Goal: Task Accomplishment & Management: Use online tool/utility

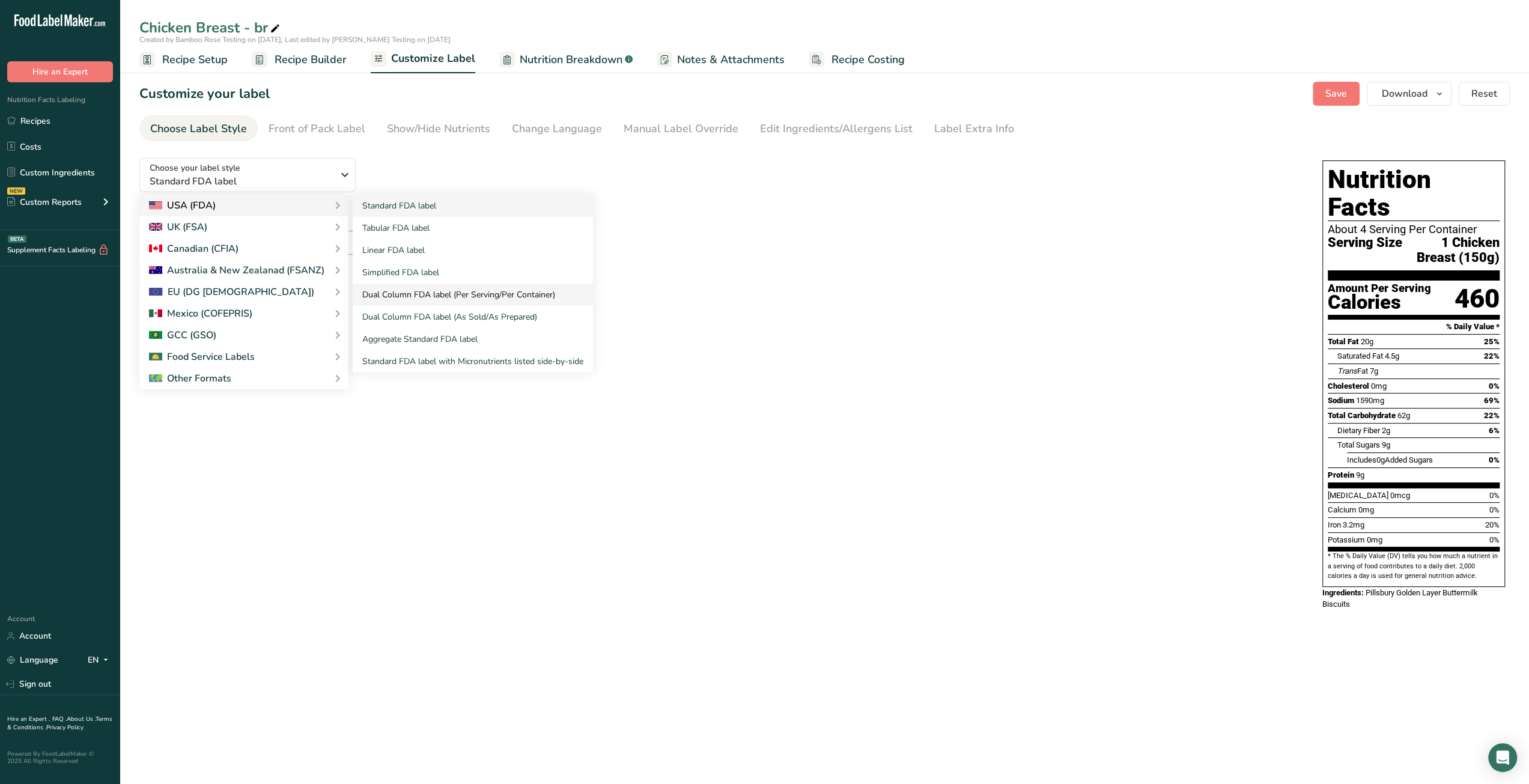
click at [426, 292] on link "Dual Column FDA label (Per Serving/Per Container)" at bounding box center [473, 294] width 240 height 22
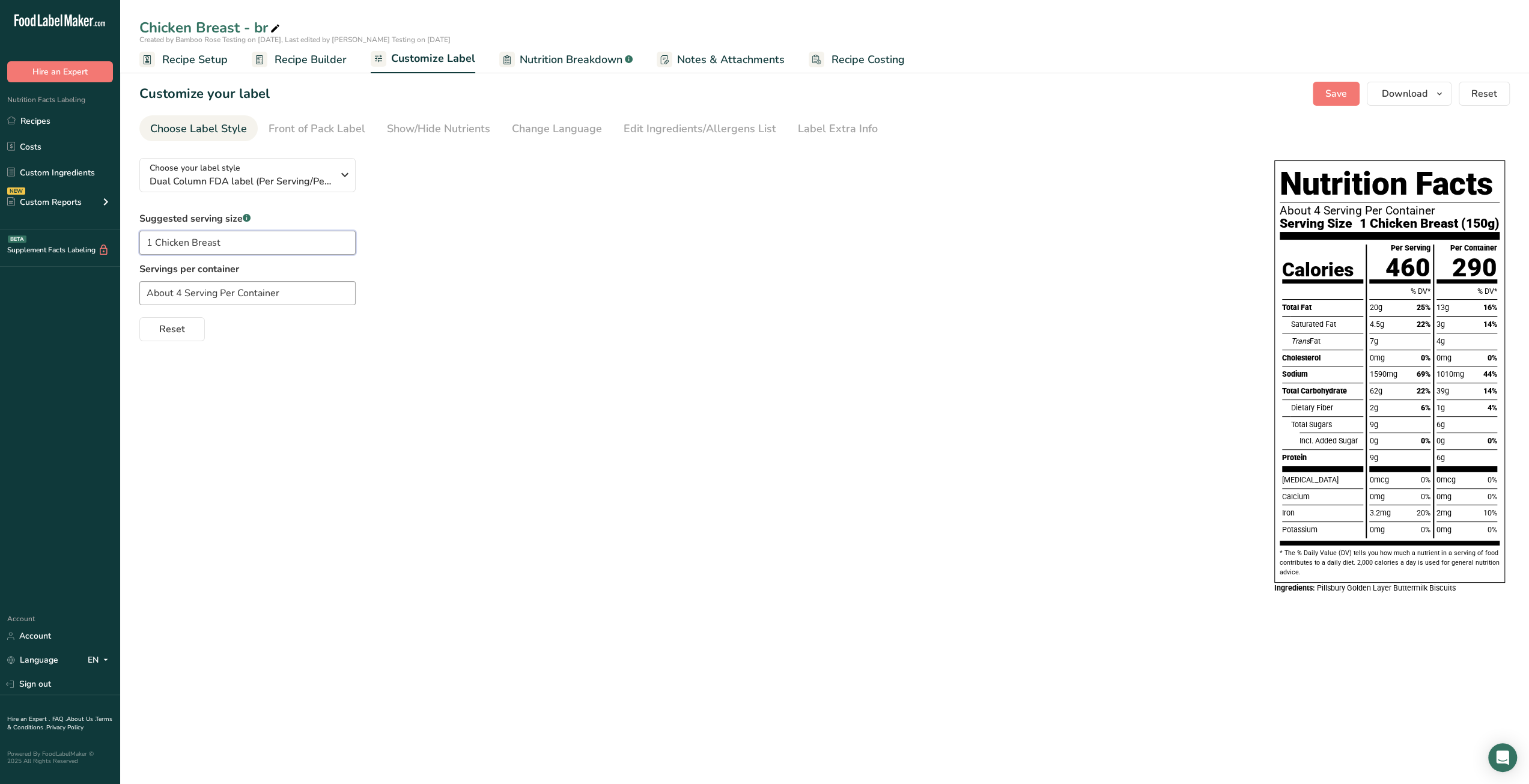
click at [268, 237] on input "1 Chicken Breast" at bounding box center [247, 243] width 216 height 24
click at [341, 179] on icon "button" at bounding box center [344, 175] width 15 height 22
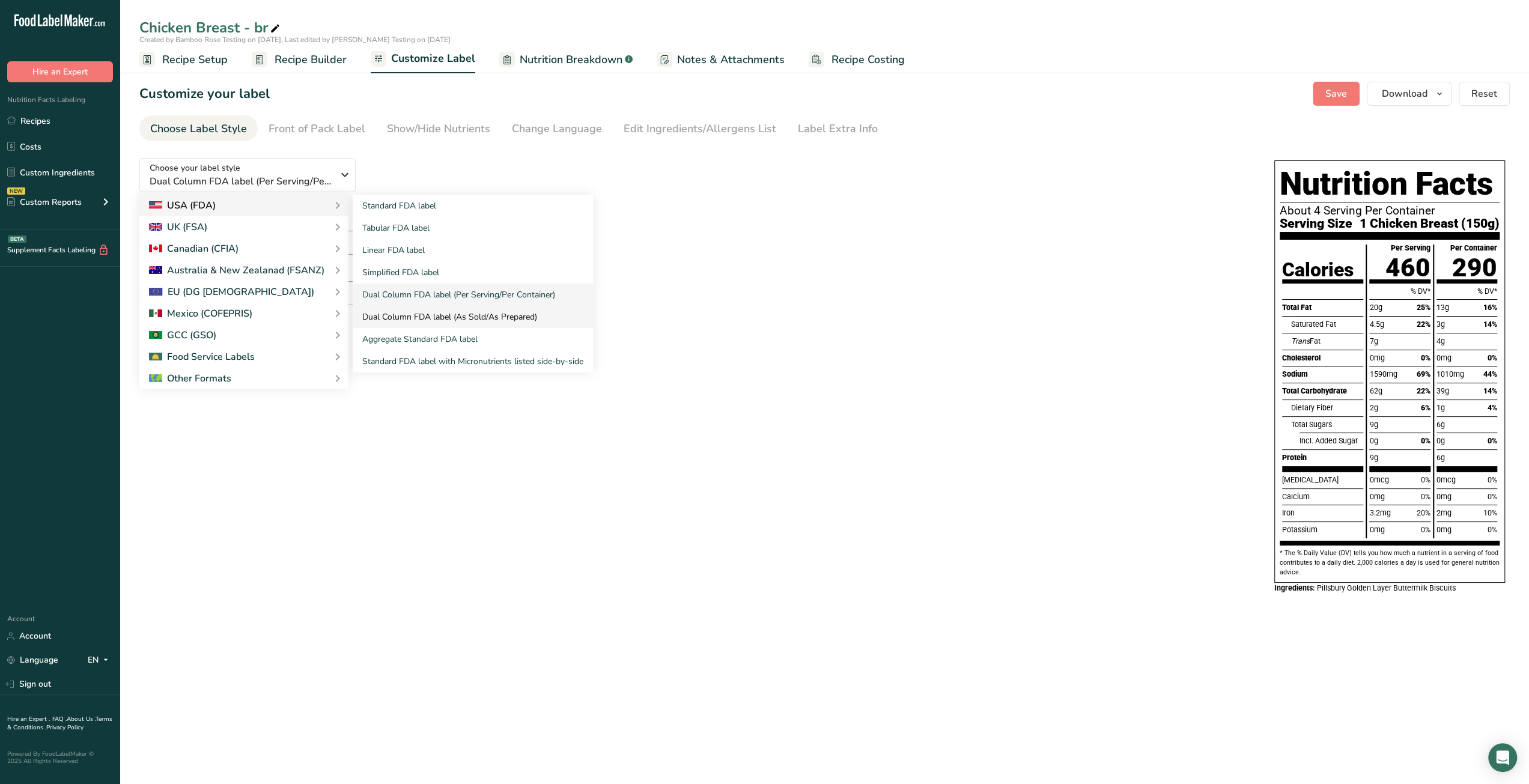
click at [482, 319] on link "Dual Column FDA label (As Sold/As Prepared)" at bounding box center [473, 316] width 240 height 22
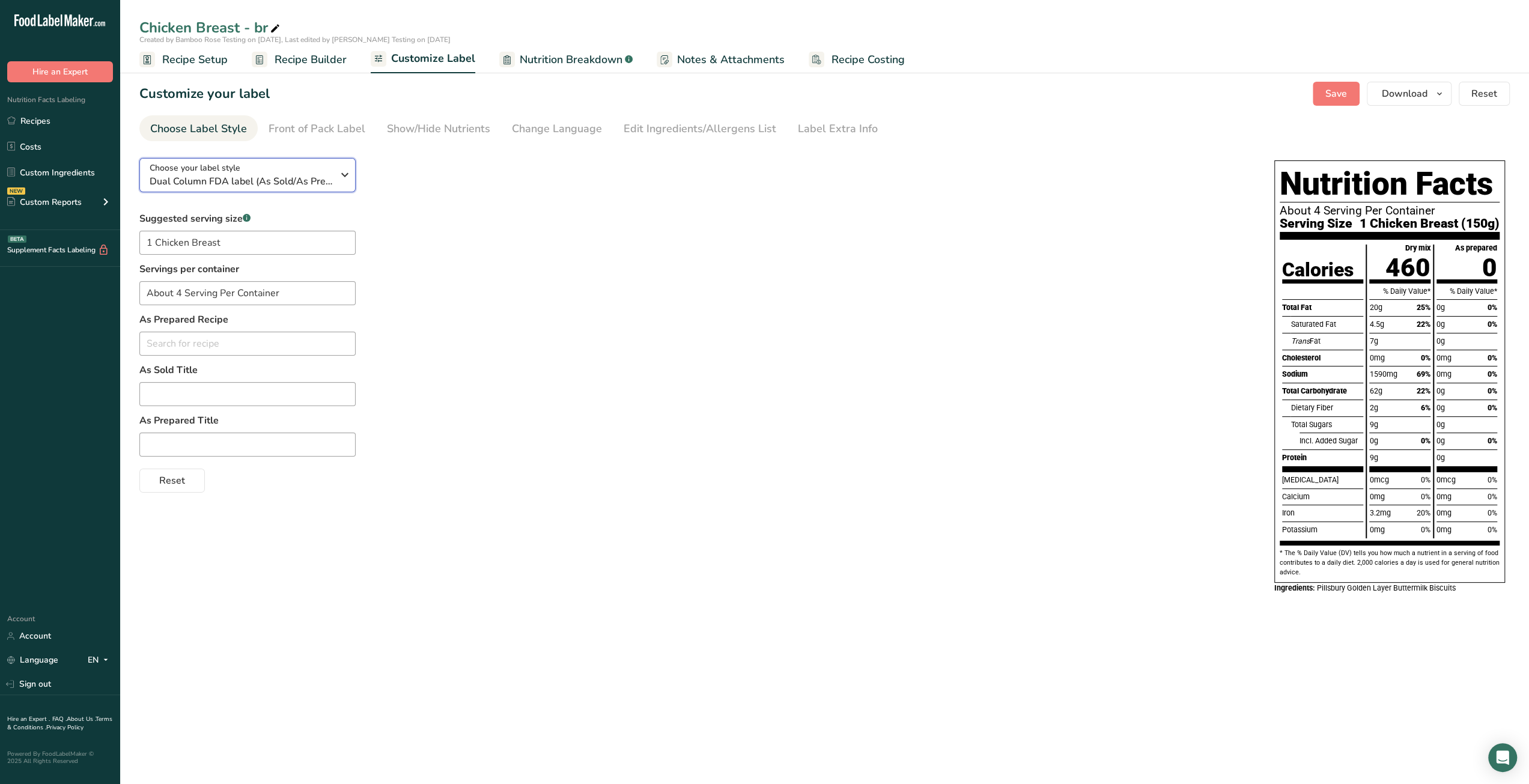
click at [345, 172] on icon "button" at bounding box center [344, 175] width 15 height 22
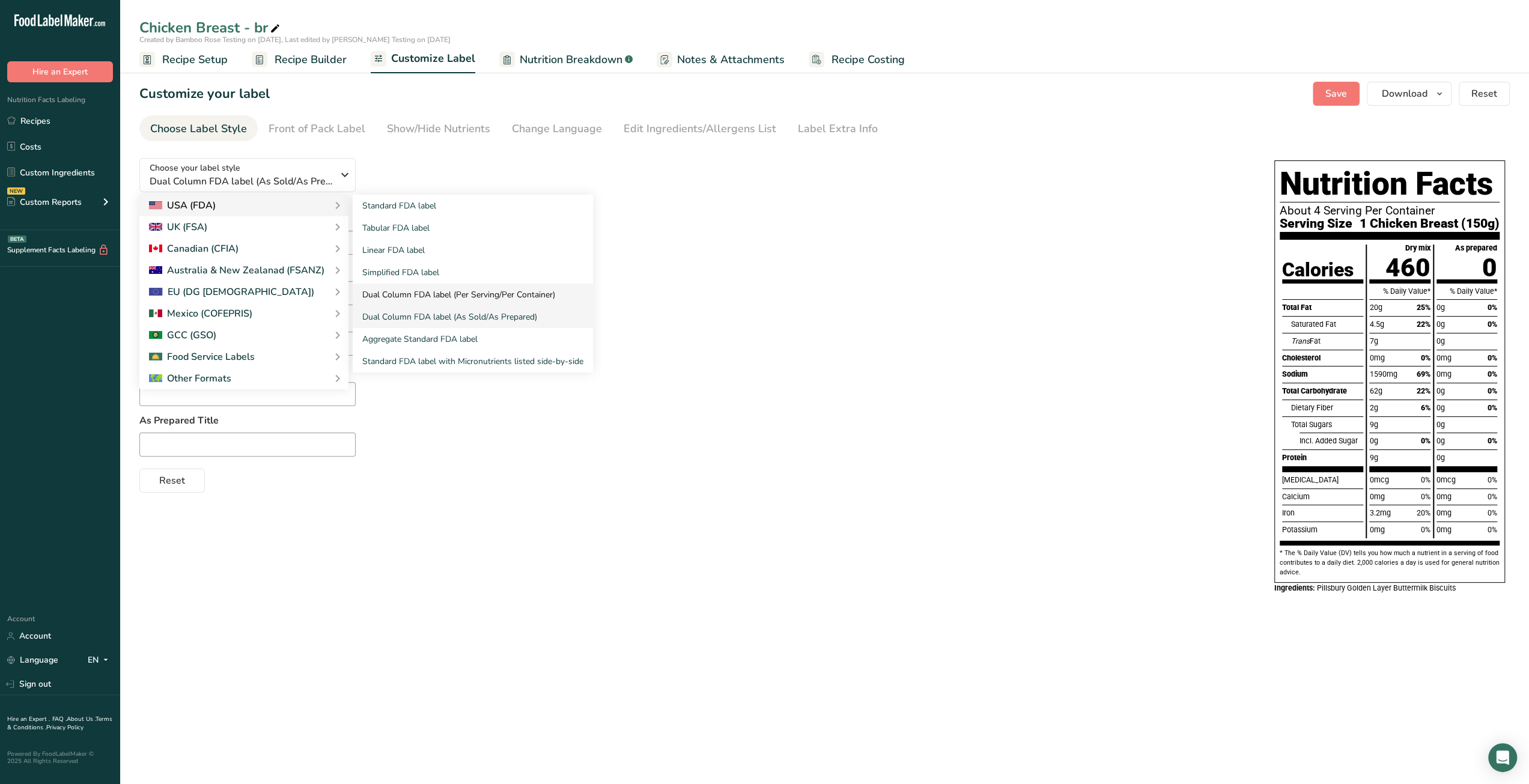
click at [447, 292] on link "Dual Column FDA label (Per Serving/Per Container)" at bounding box center [473, 294] width 240 height 22
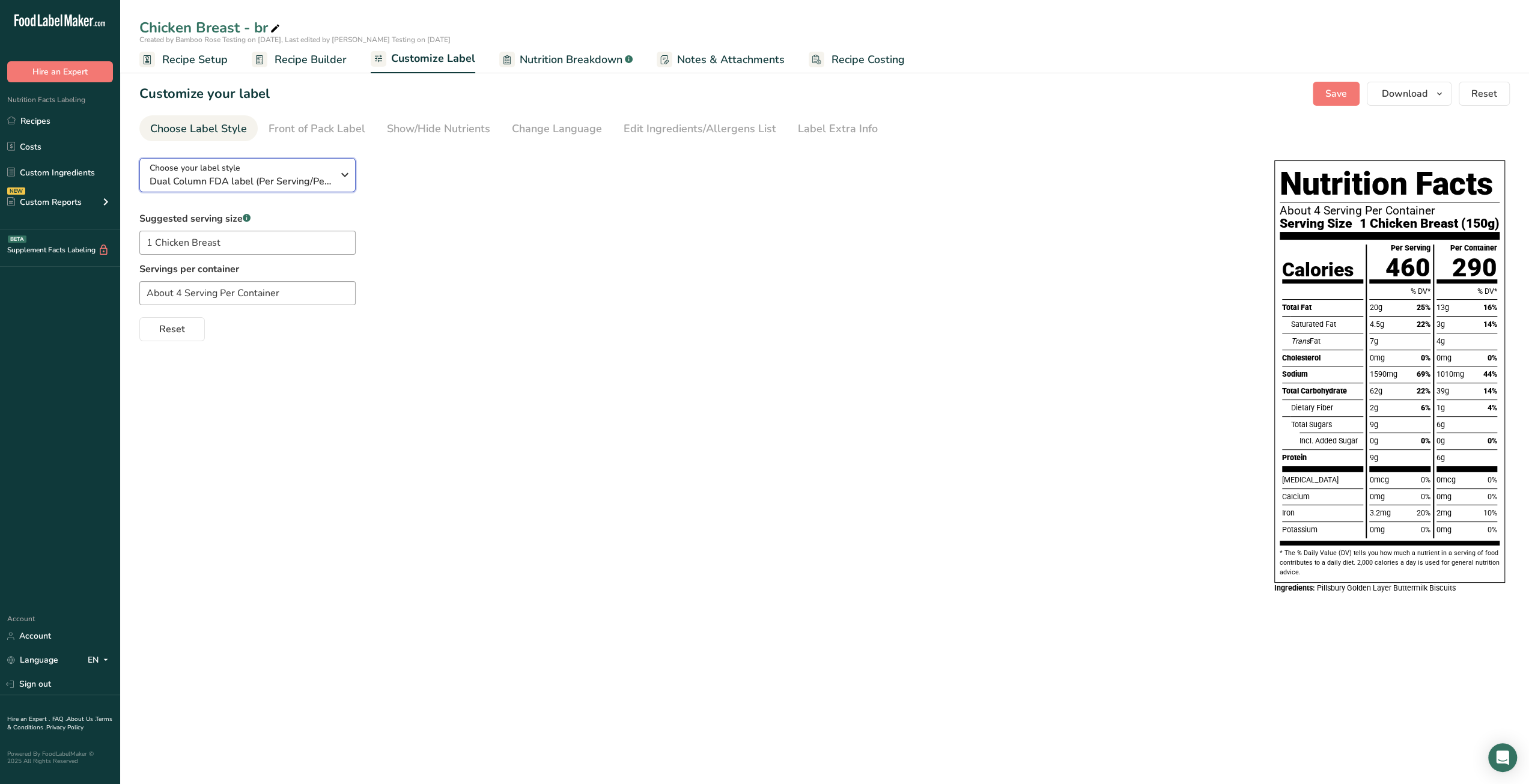
click at [344, 176] on icon "button" at bounding box center [344, 175] width 15 height 22
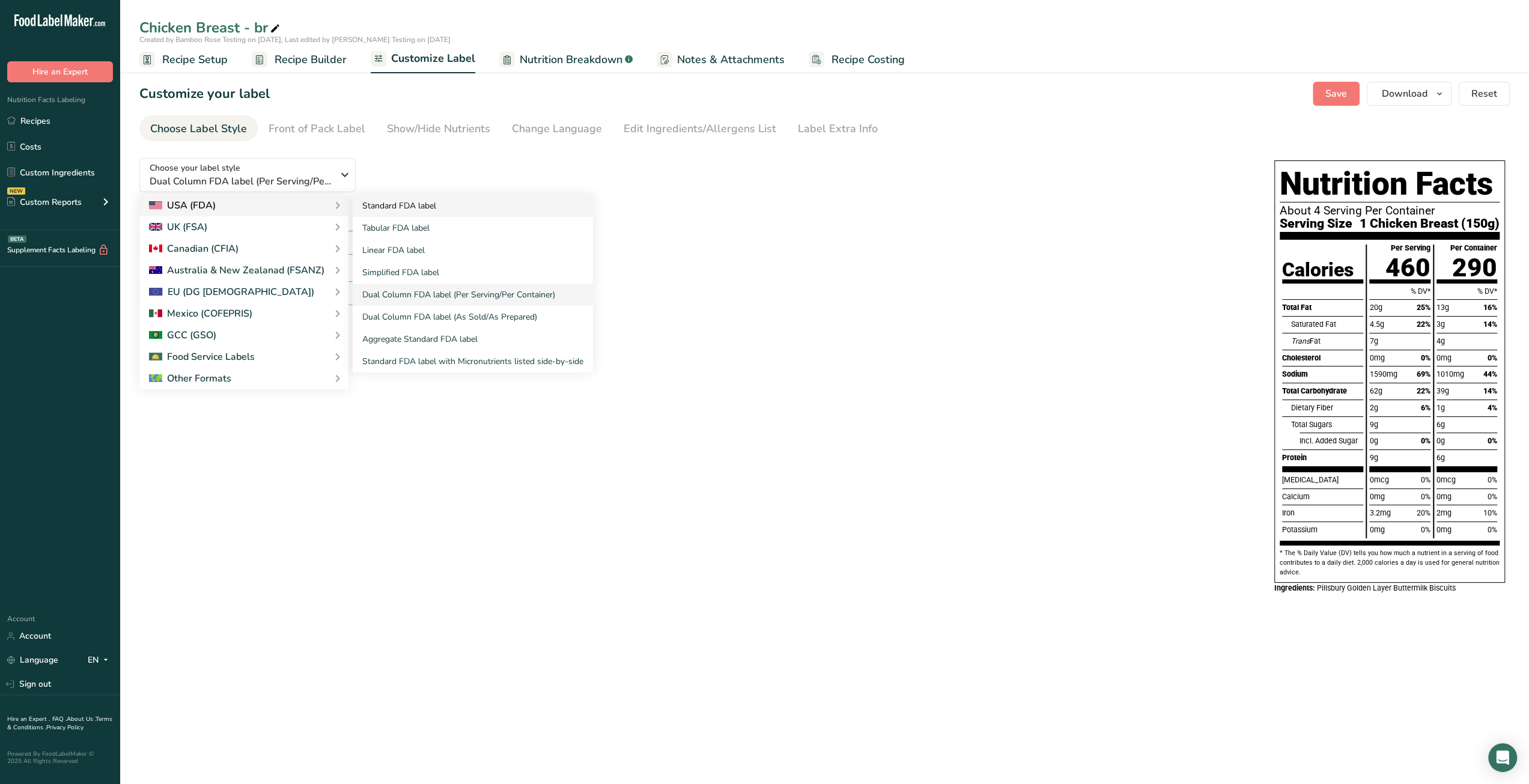
click at [424, 208] on link "Standard FDA label" at bounding box center [473, 205] width 240 height 22
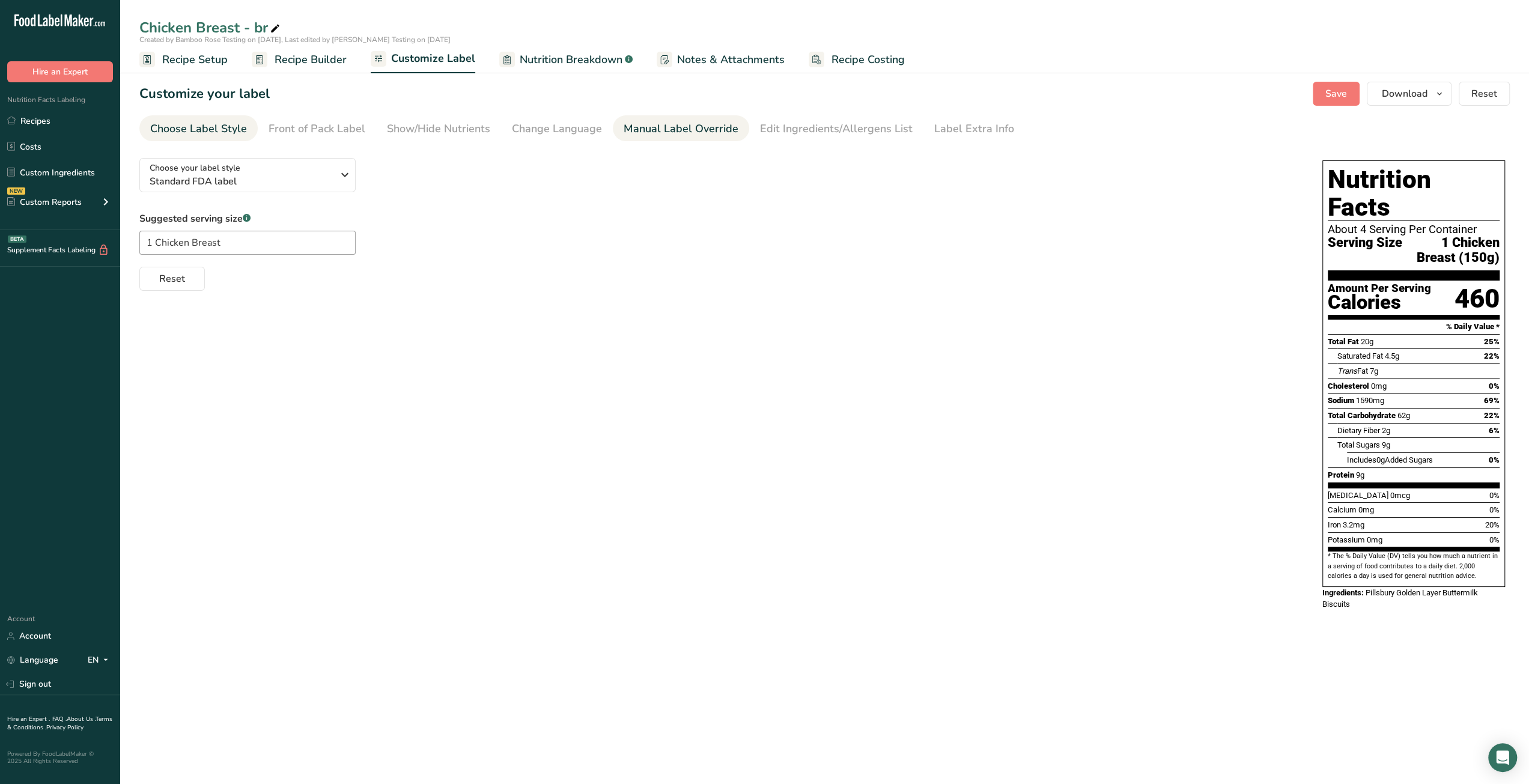
click at [663, 132] on div "Manual Label Override" at bounding box center [681, 129] width 115 height 17
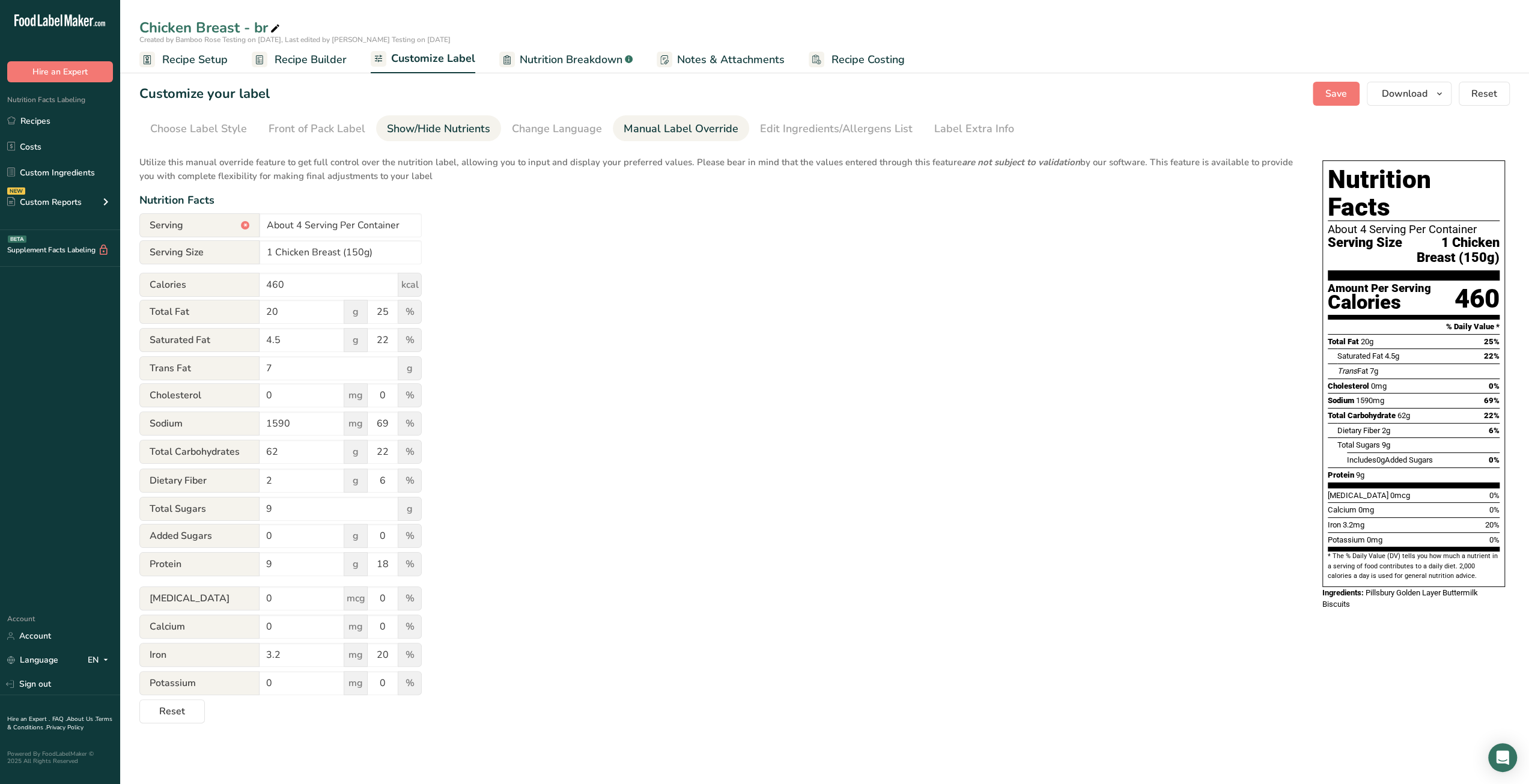
click at [437, 133] on div "Show/Hide Nutrients" at bounding box center [438, 129] width 104 height 17
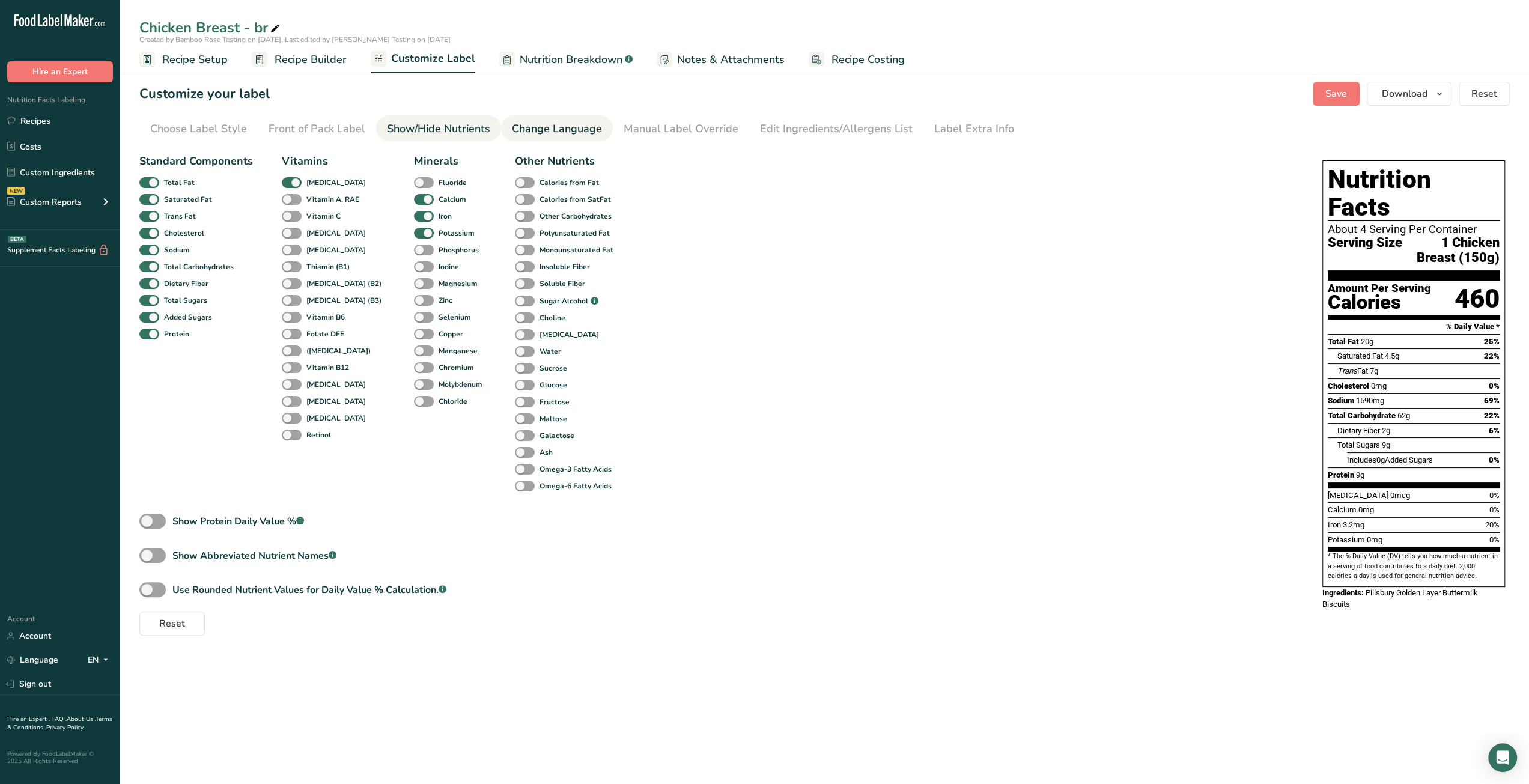
click at [543, 138] on link "Change Language" at bounding box center [557, 128] width 90 height 27
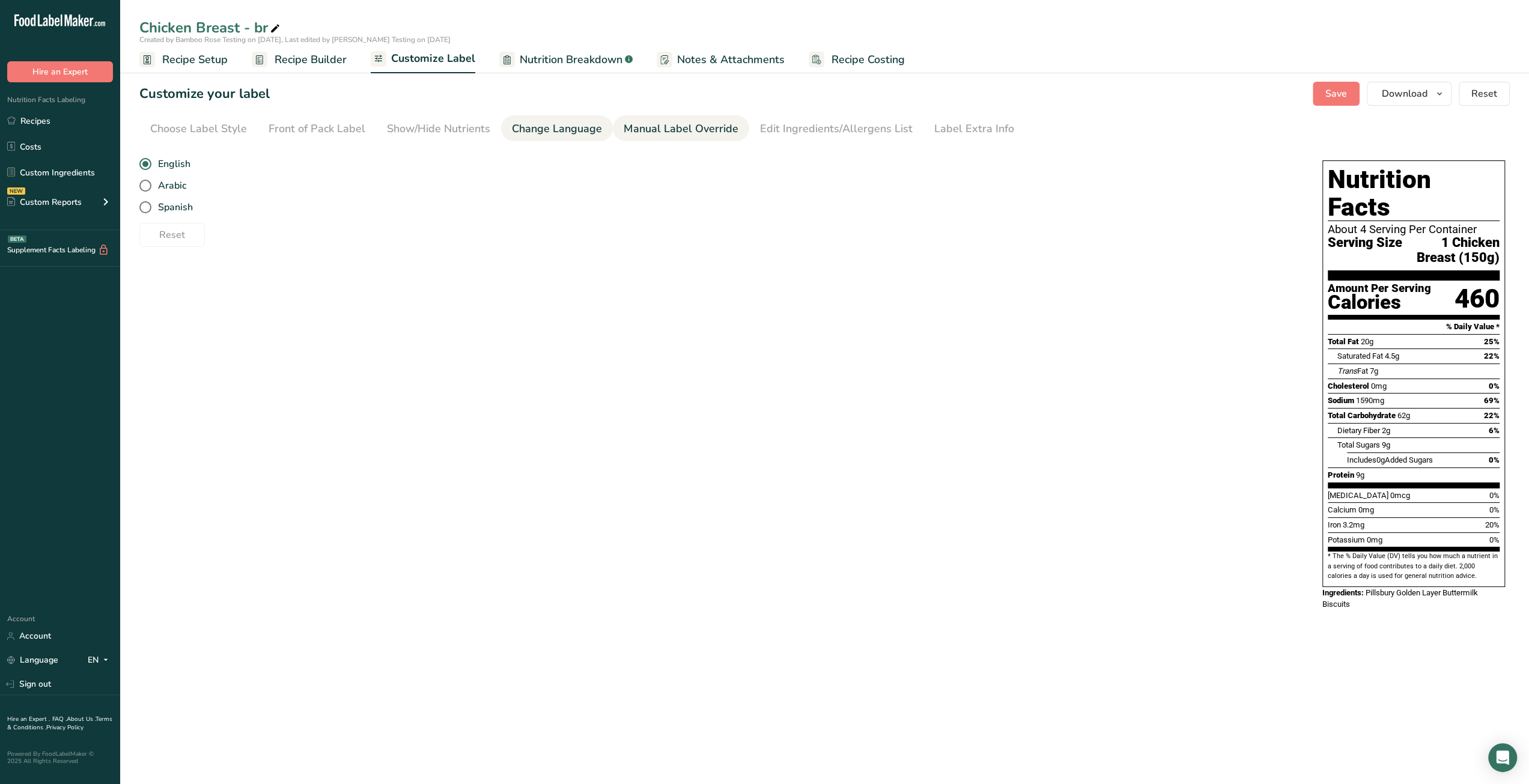
click at [639, 137] on div "Manual Label Override" at bounding box center [681, 129] width 115 height 17
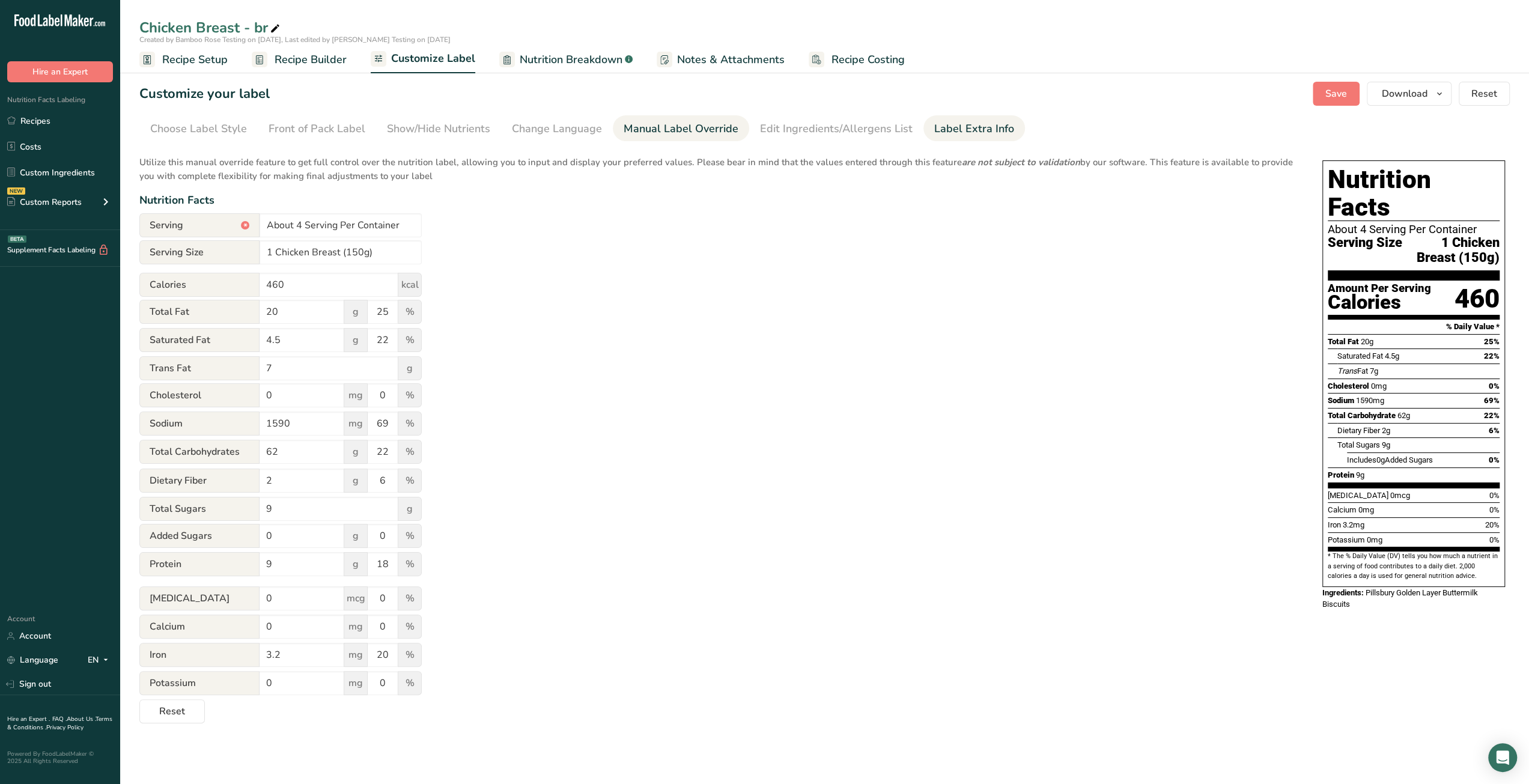
click at [958, 137] on link "Label Extra Info" at bounding box center [974, 128] width 80 height 27
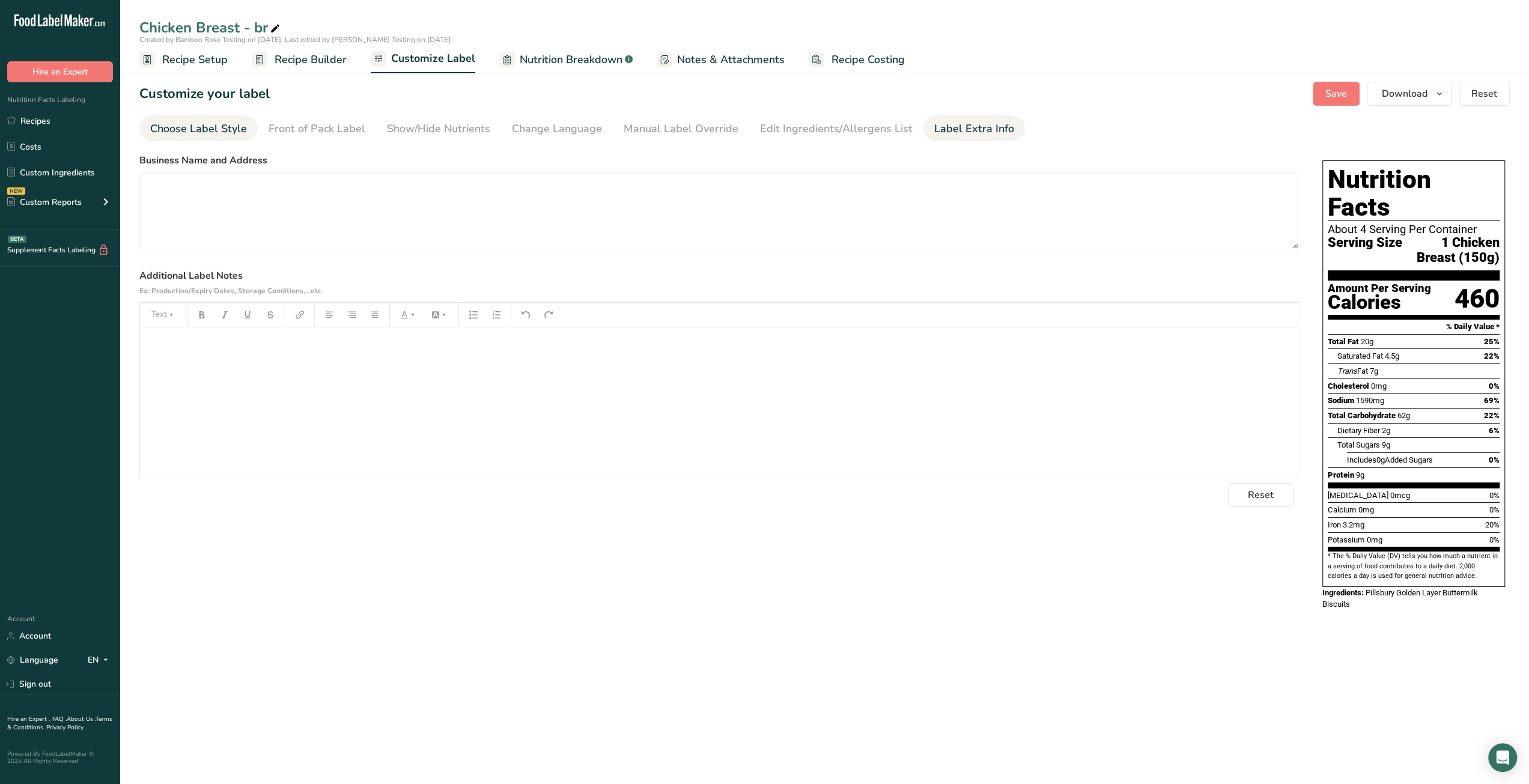
click at [216, 128] on div "Choose Label Style" at bounding box center [198, 129] width 97 height 17
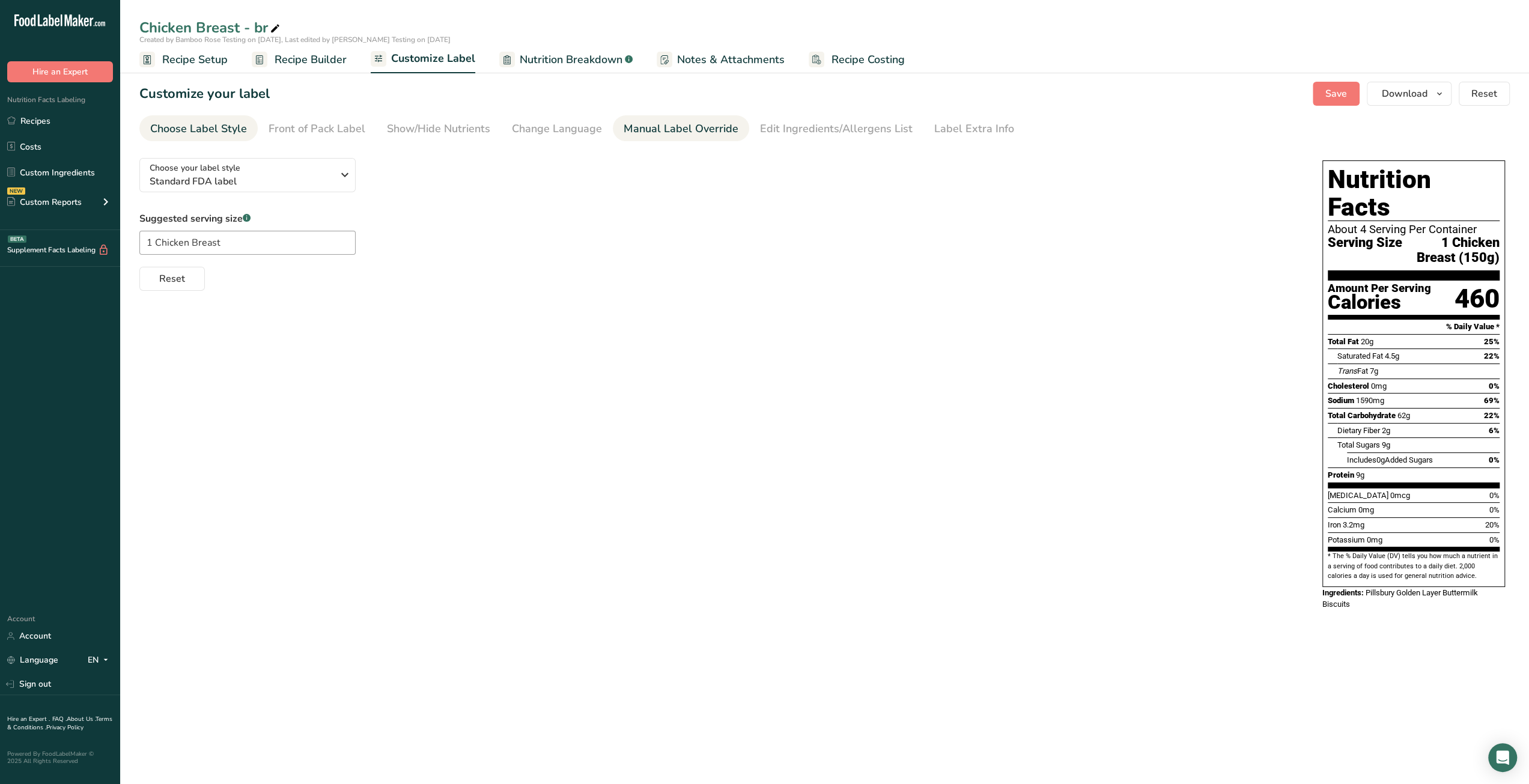
click at [667, 131] on div "Manual Label Override" at bounding box center [681, 129] width 115 height 17
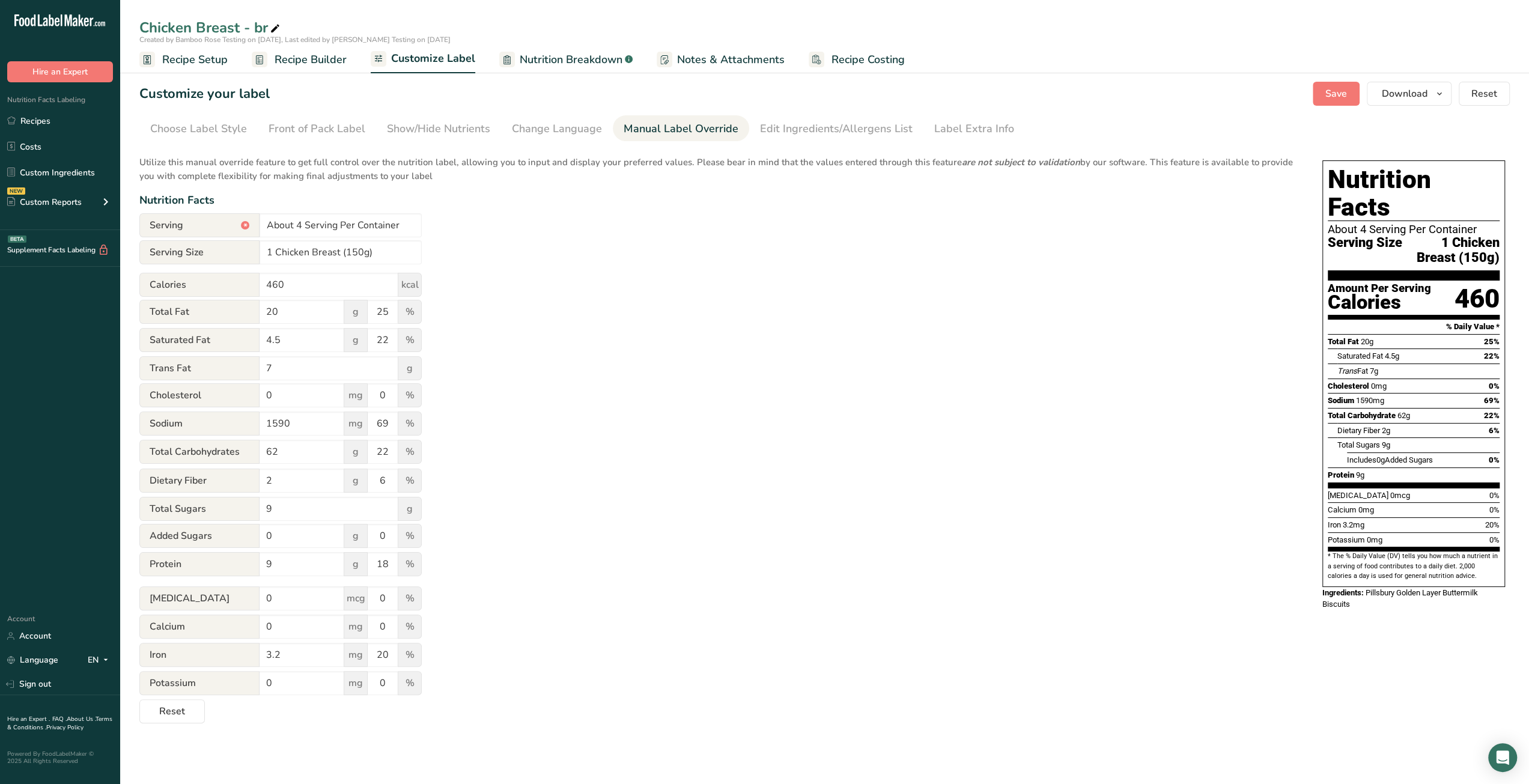
click at [727, 62] on span "Notes & Attachments" at bounding box center [730, 60] width 107 height 17
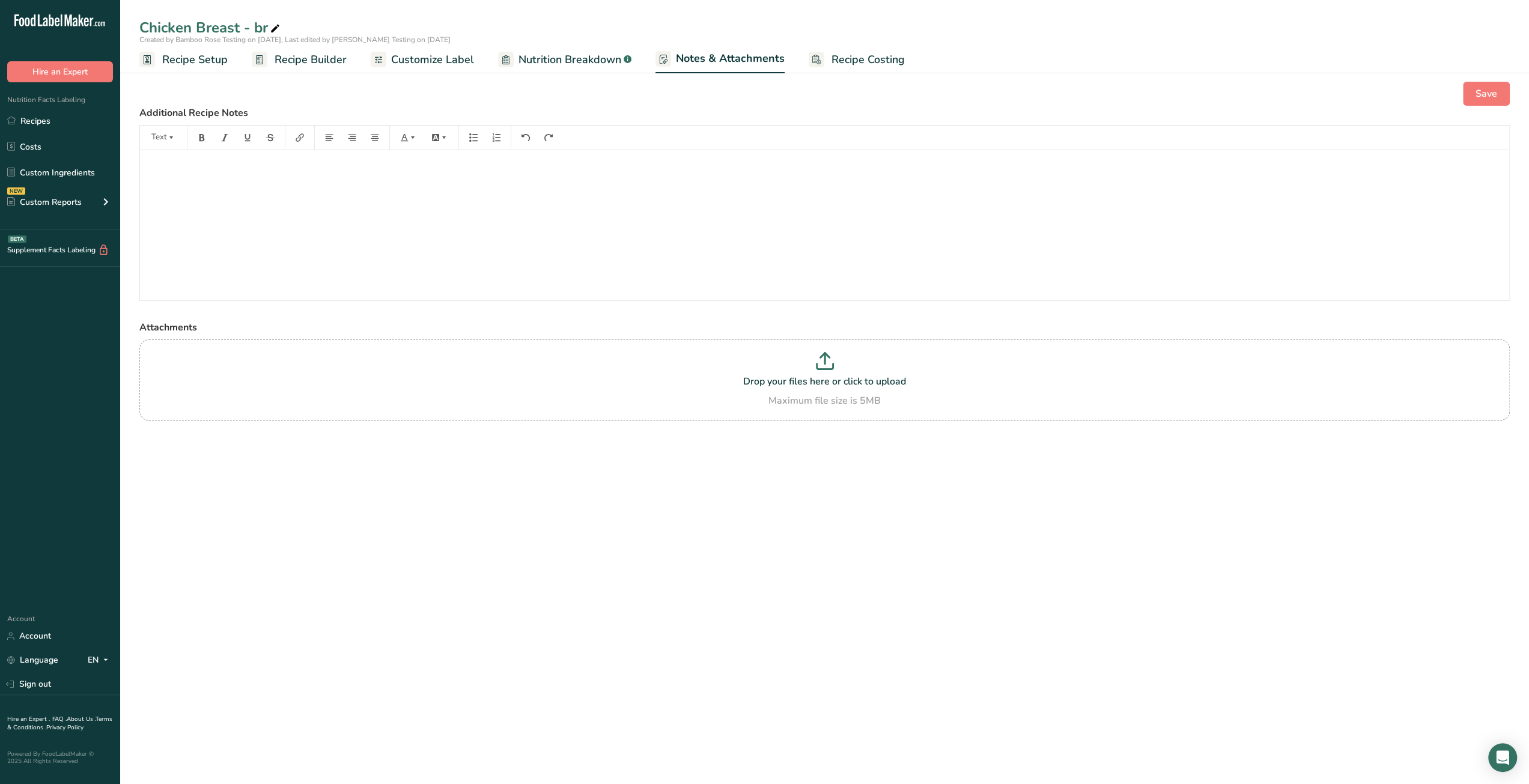
click at [414, 60] on span "Customize Label" at bounding box center [432, 60] width 83 height 17
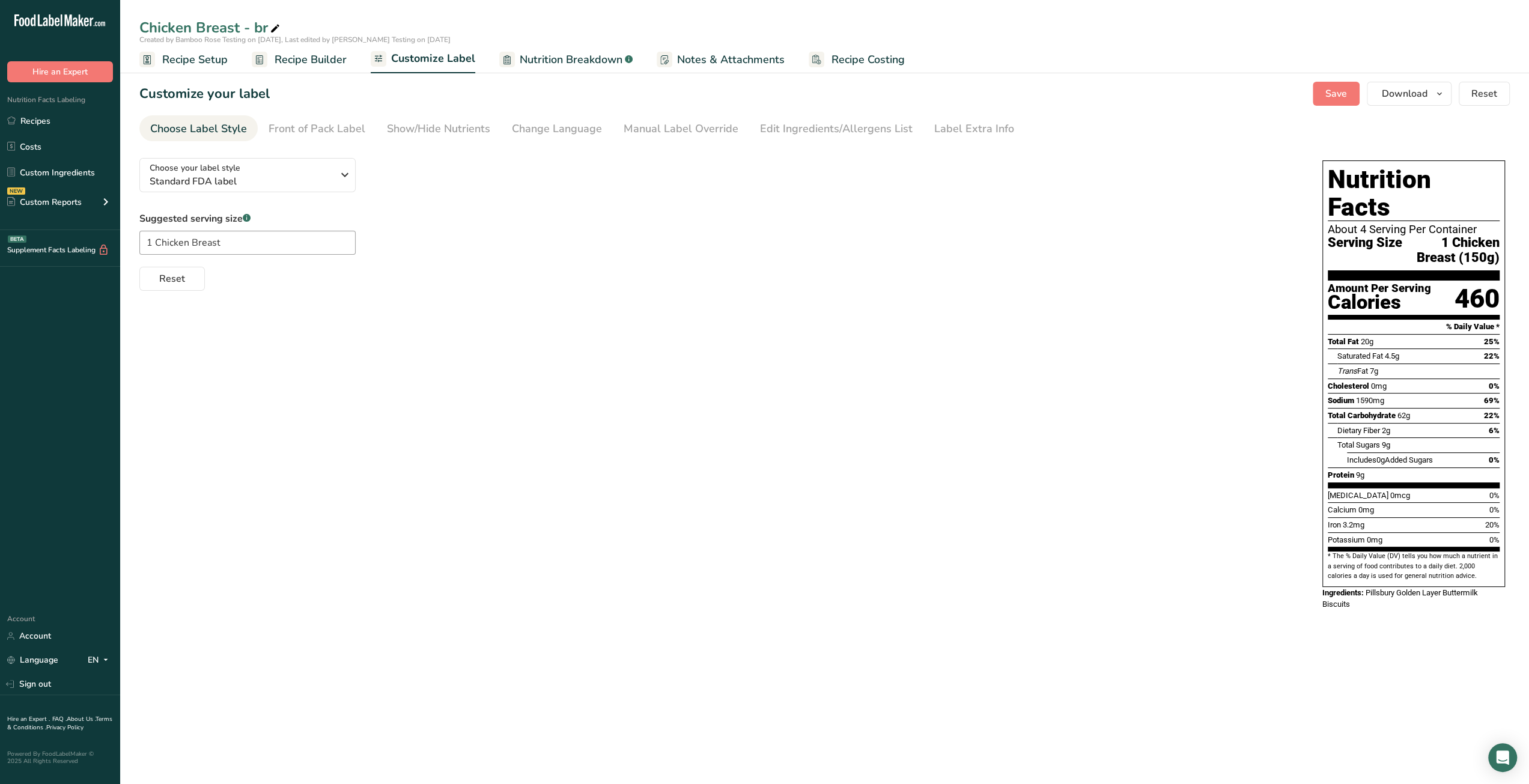
click at [166, 60] on span "Recipe Setup" at bounding box center [194, 60] width 65 height 17
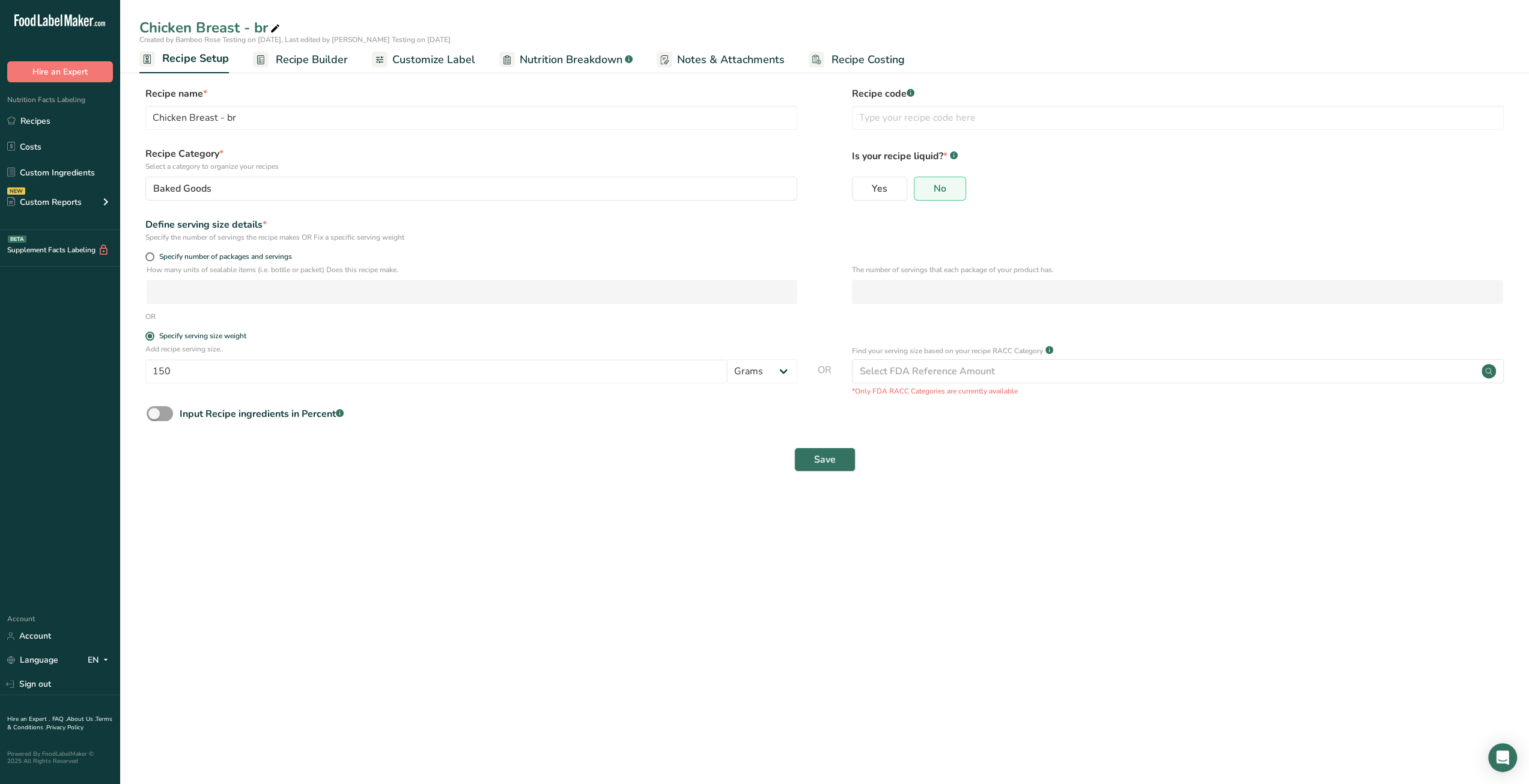
click at [294, 57] on span "Recipe Builder" at bounding box center [311, 60] width 72 height 17
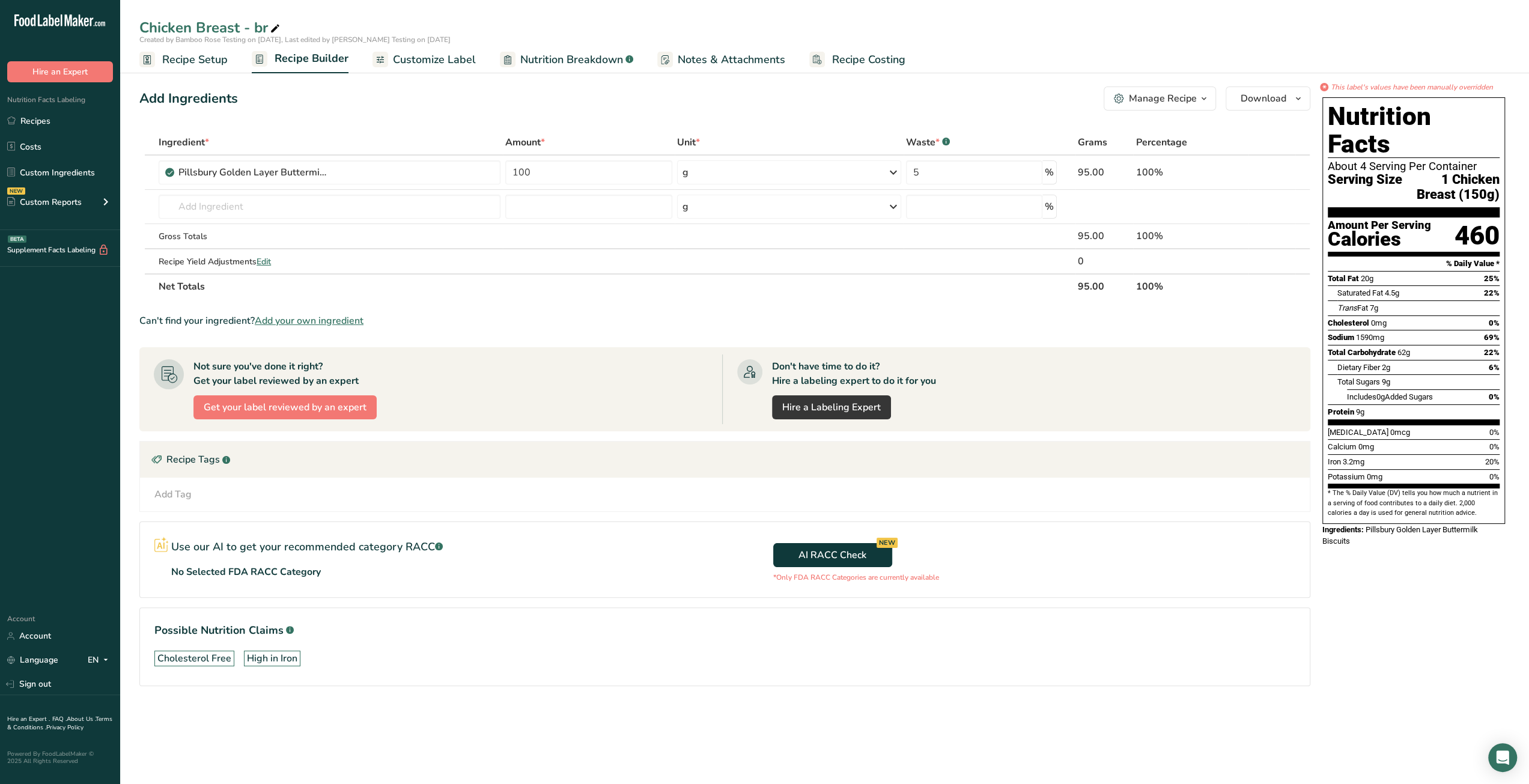
click at [413, 63] on span "Customize Label" at bounding box center [434, 60] width 83 height 17
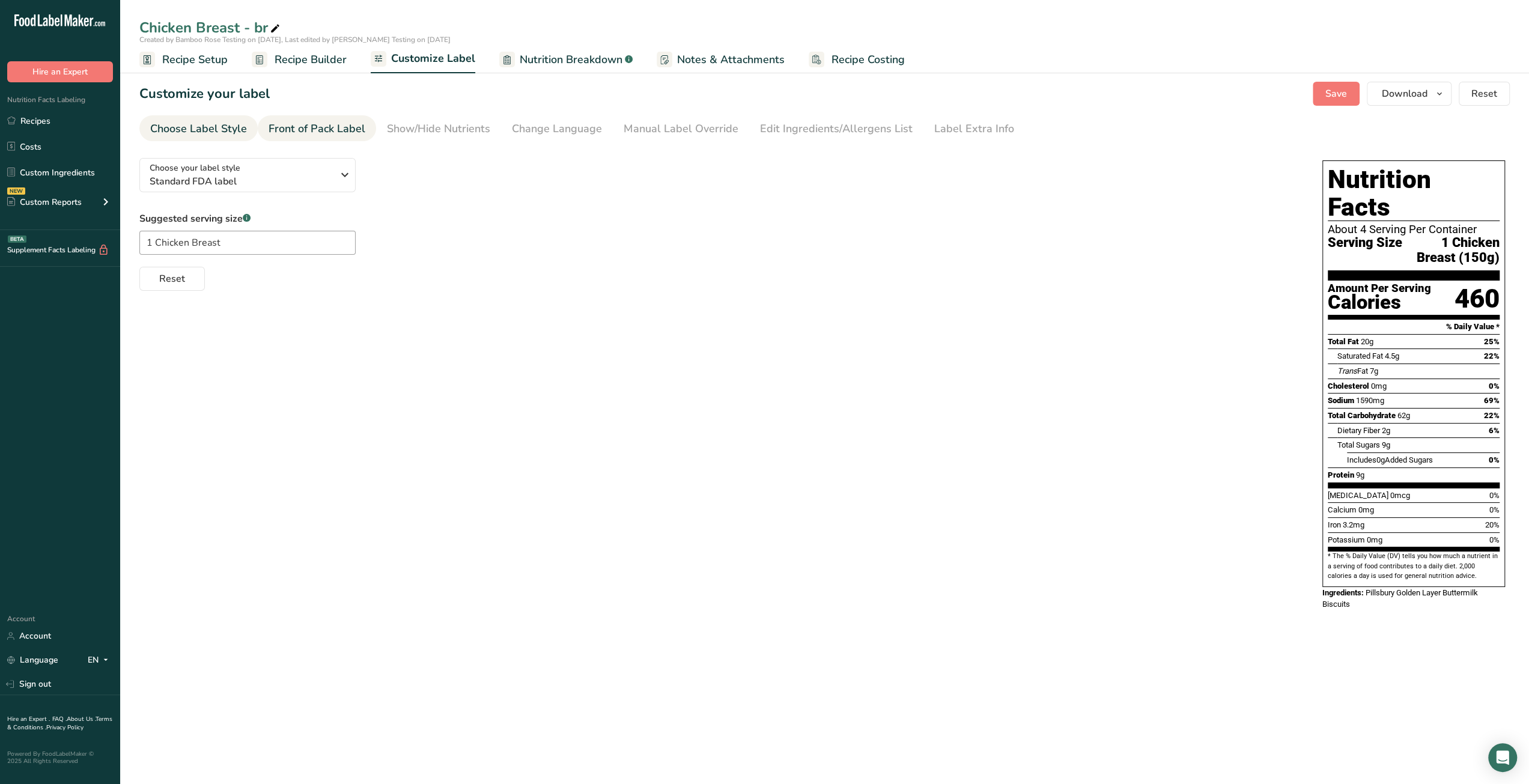
click at [320, 133] on div "Front of Pack Label" at bounding box center [317, 129] width 97 height 17
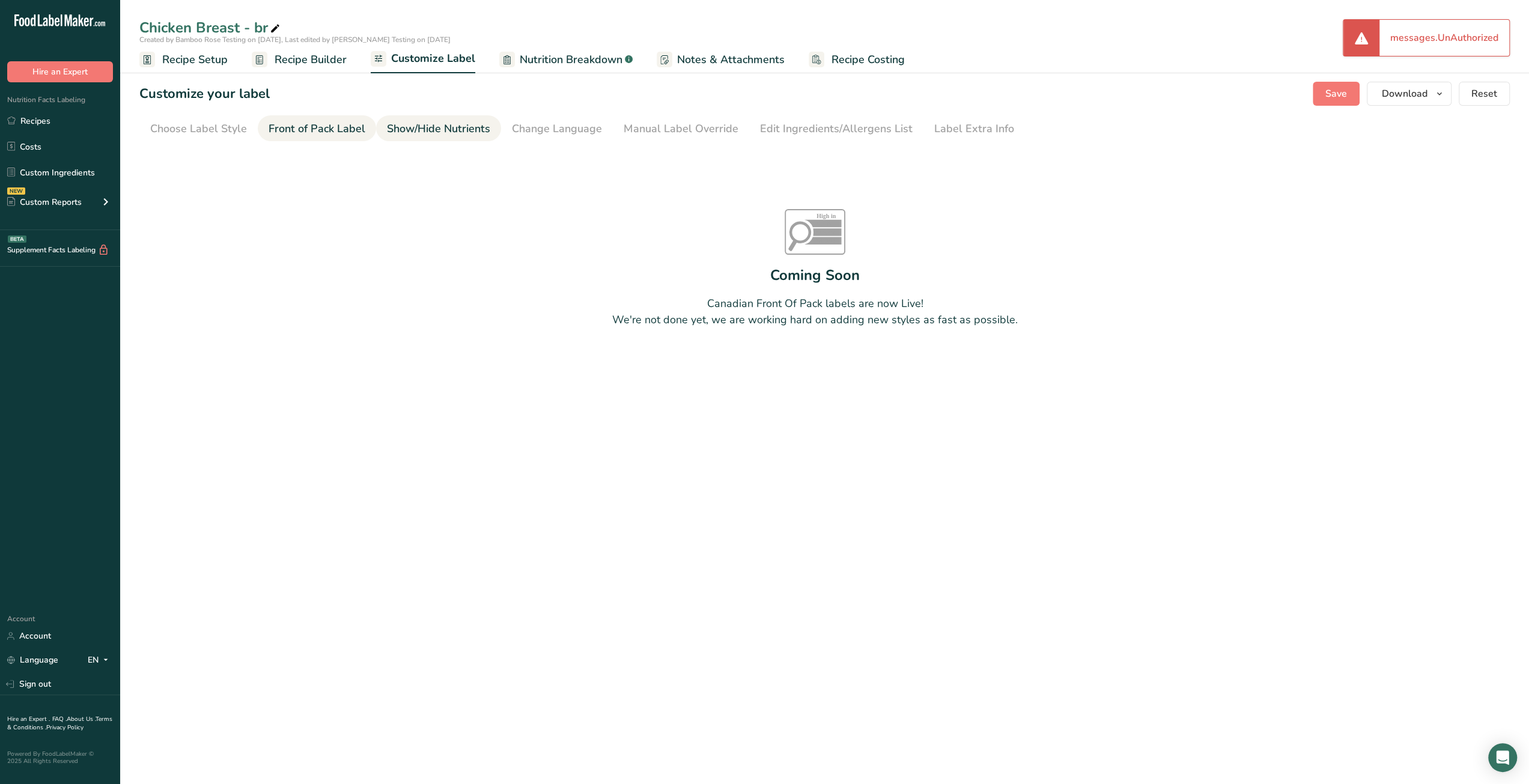
click at [464, 133] on div "Show/Hide Nutrients" at bounding box center [438, 129] width 104 height 17
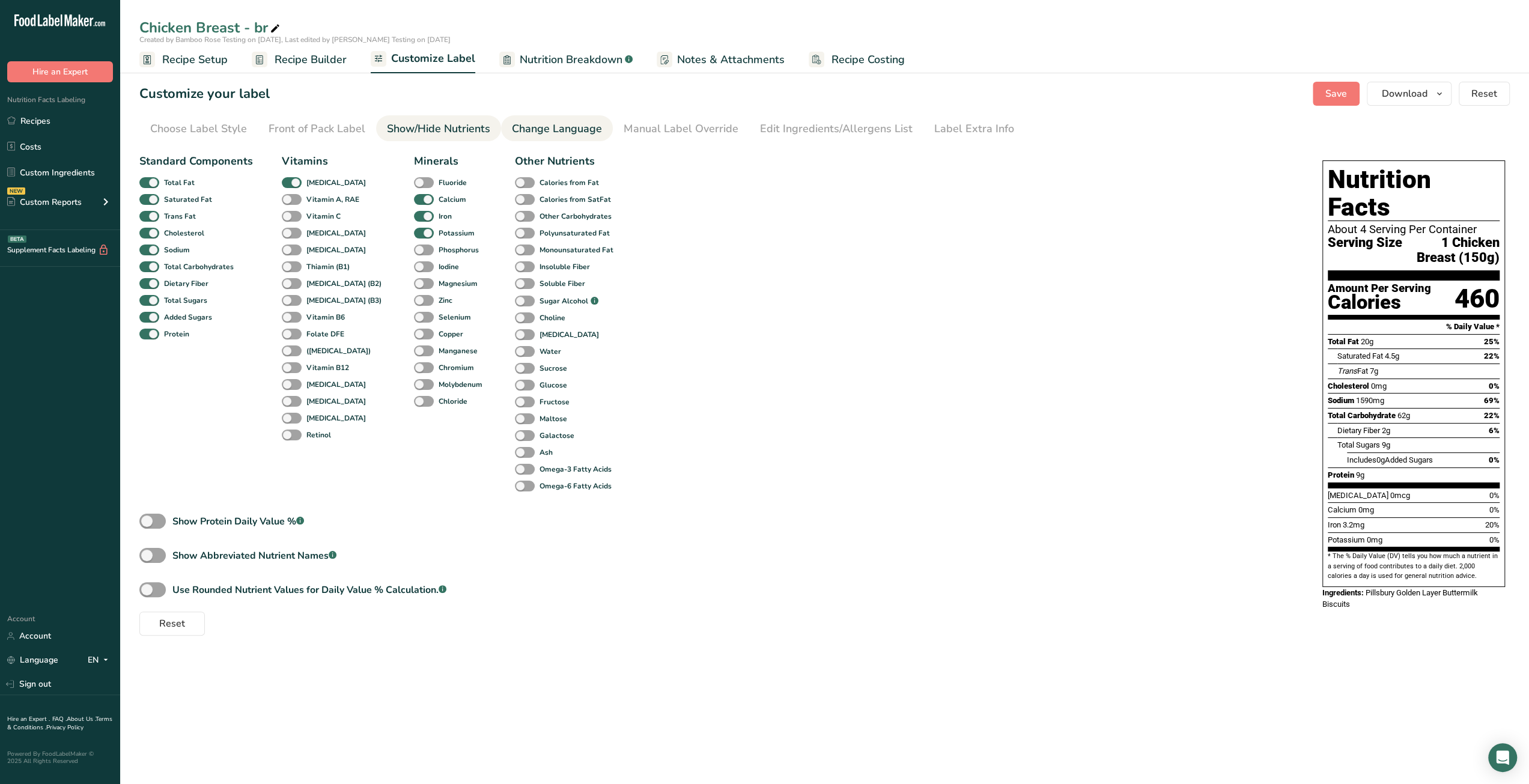
click at [547, 129] on div "Change Language" at bounding box center [557, 129] width 90 height 17
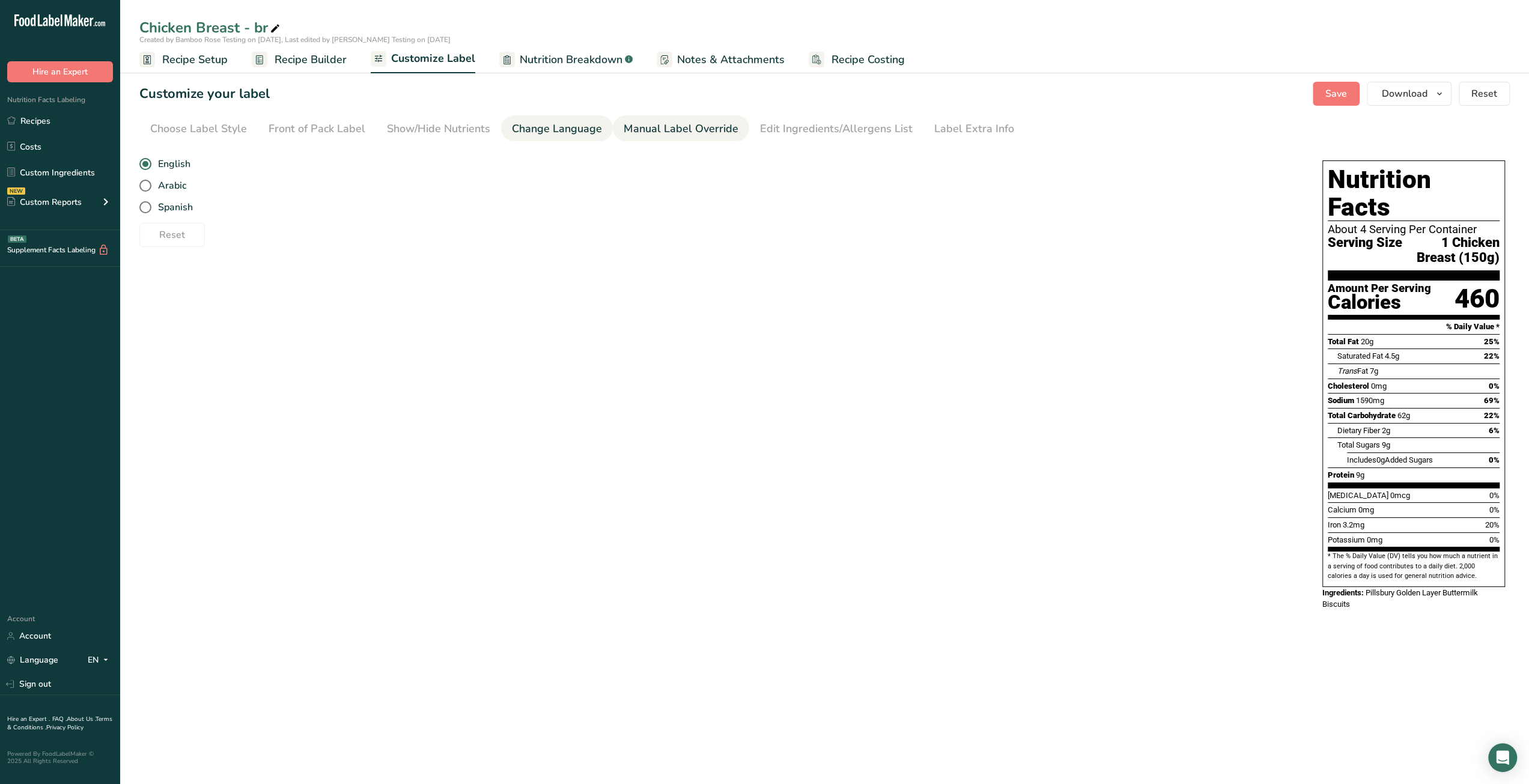
click at [650, 130] on div "Manual Label Override" at bounding box center [681, 129] width 115 height 17
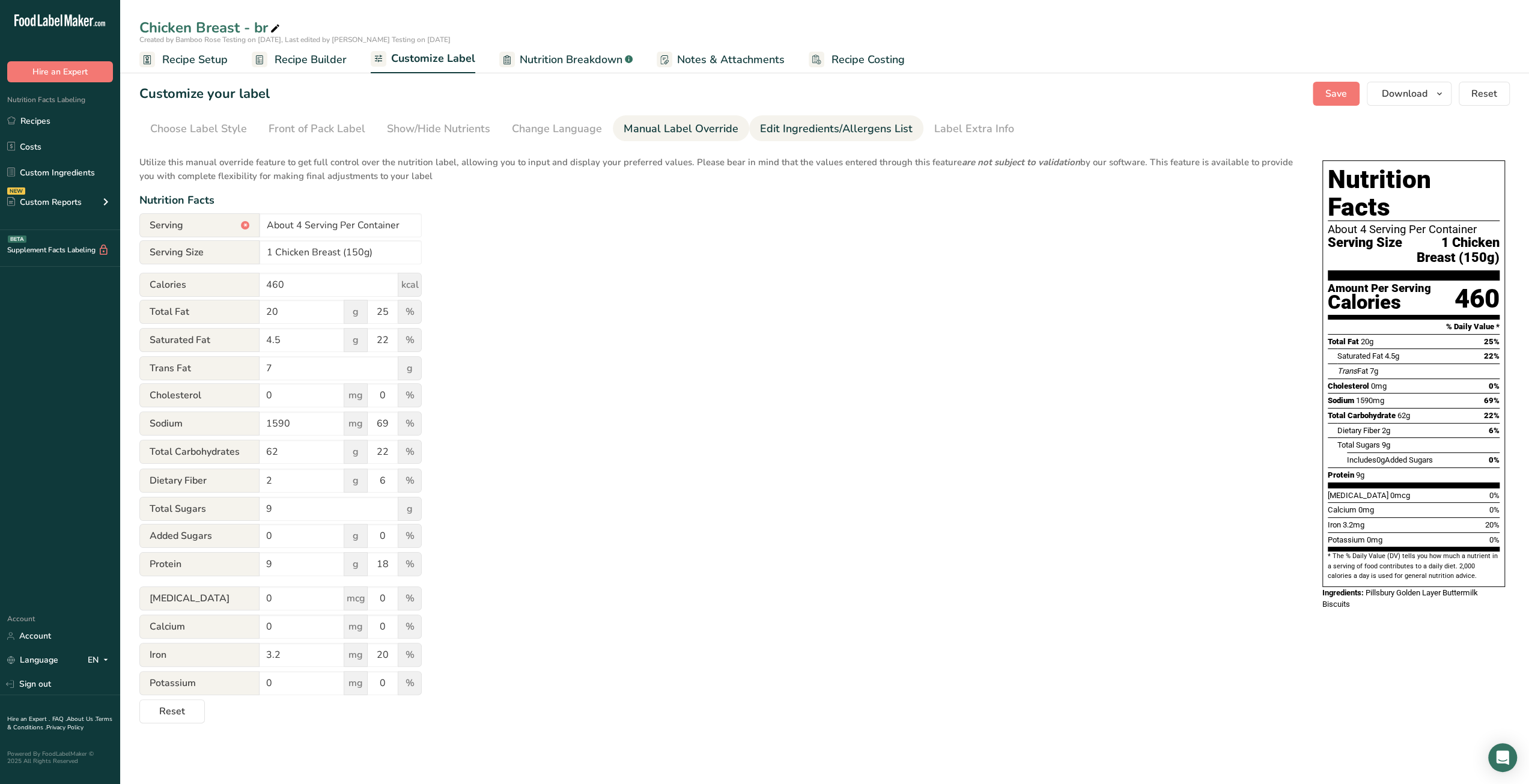
click at [794, 131] on div "Edit Ingredients/Allergens List" at bounding box center [836, 129] width 153 height 17
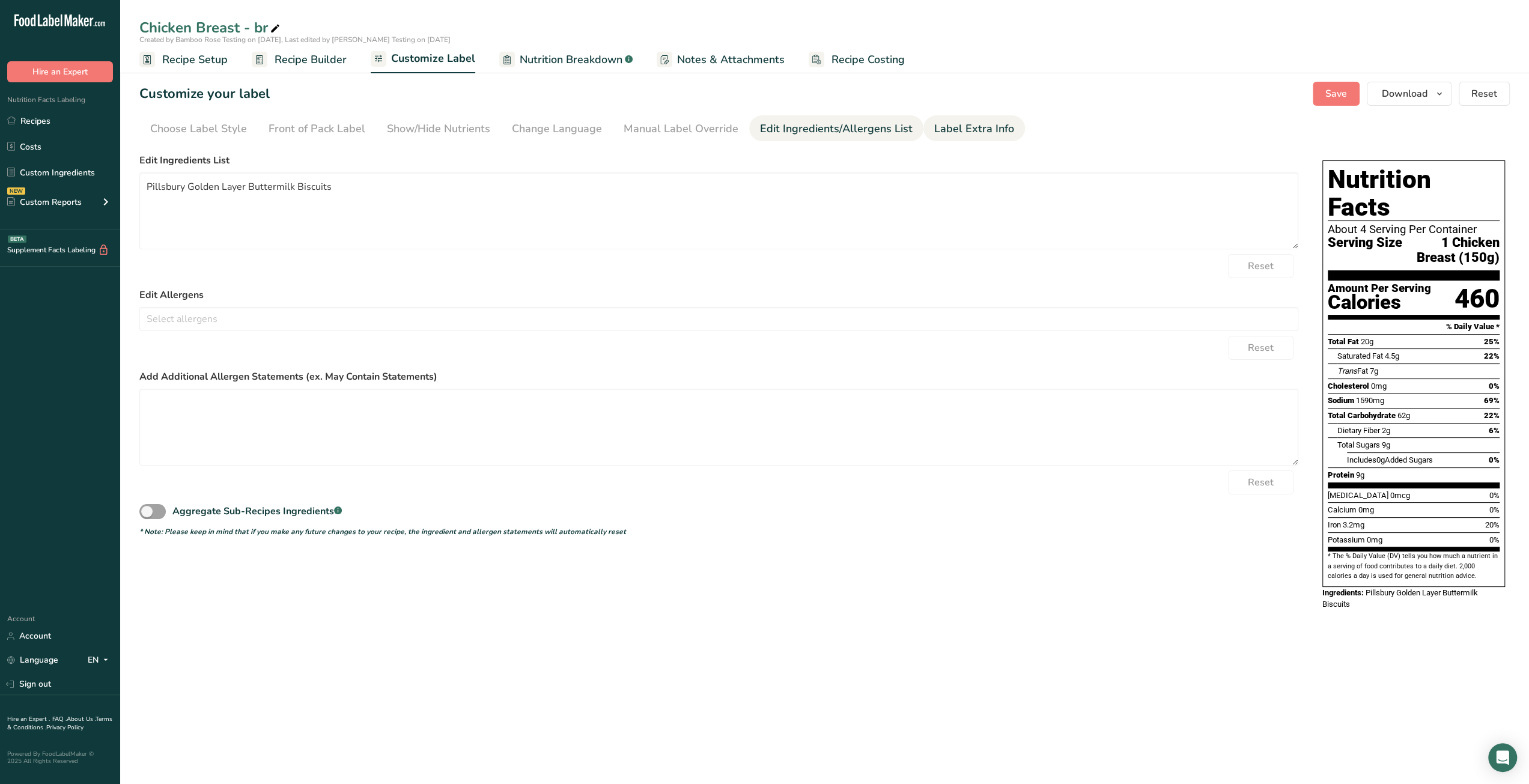
click at [947, 132] on div "Label Extra Info" at bounding box center [974, 129] width 80 height 17
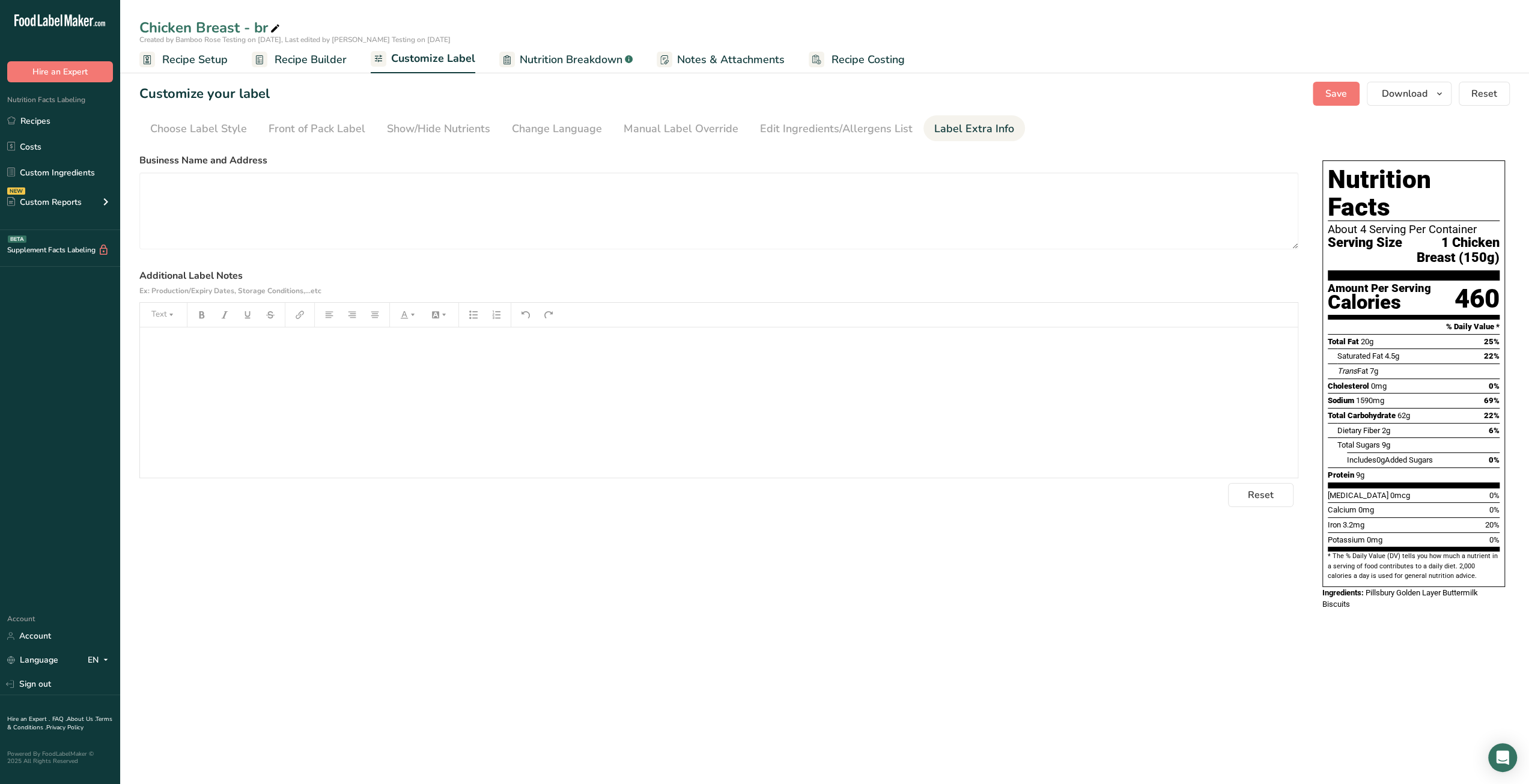
click at [1144, 551] on section "* The % Daily Value (DV) tells you how much a nutrient in a serving of food con…" at bounding box center [1413, 566] width 172 height 29
click at [207, 132] on div "Choose Label Style" at bounding box center [198, 129] width 97 height 17
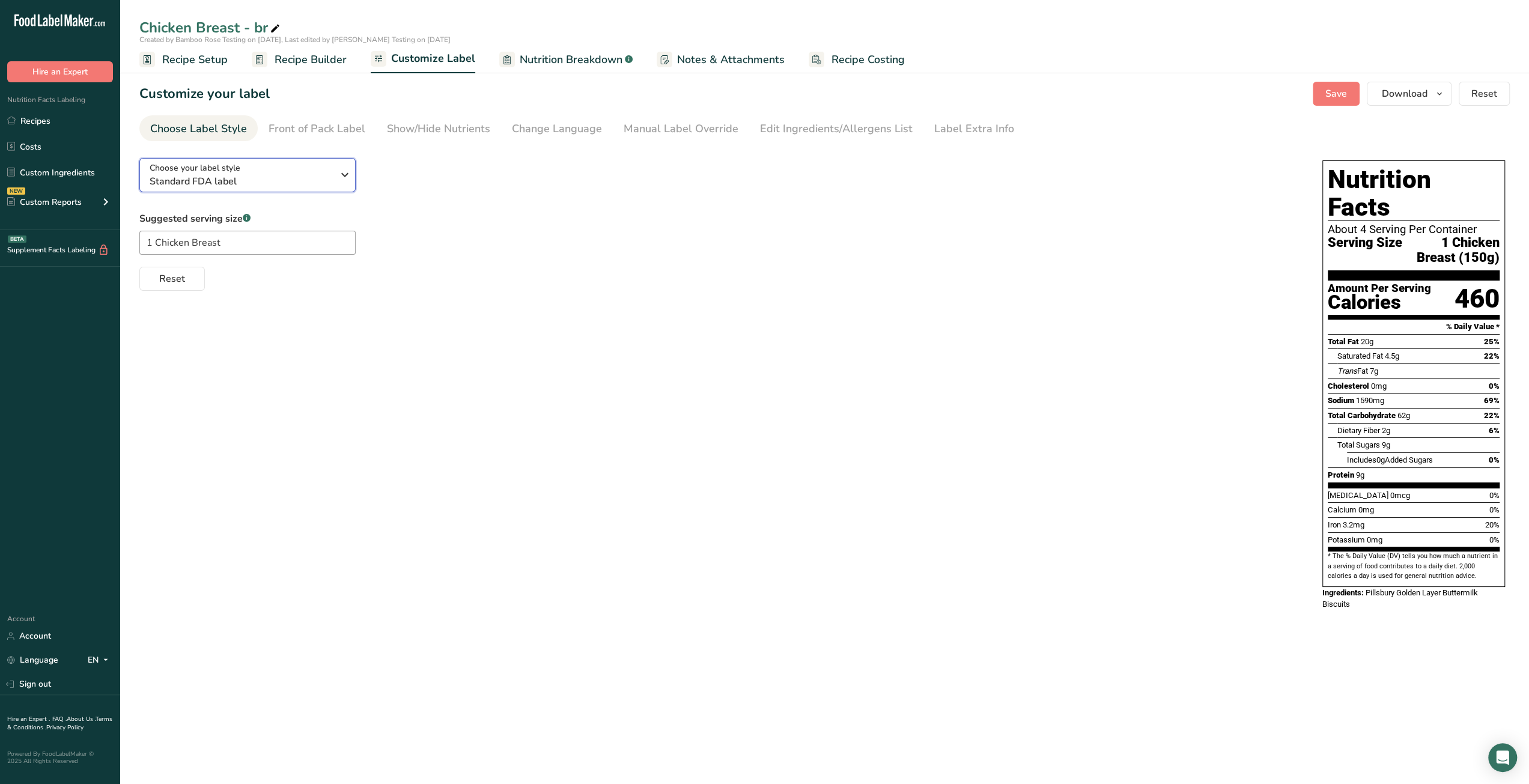
click at [339, 173] on icon "button" at bounding box center [344, 175] width 15 height 22
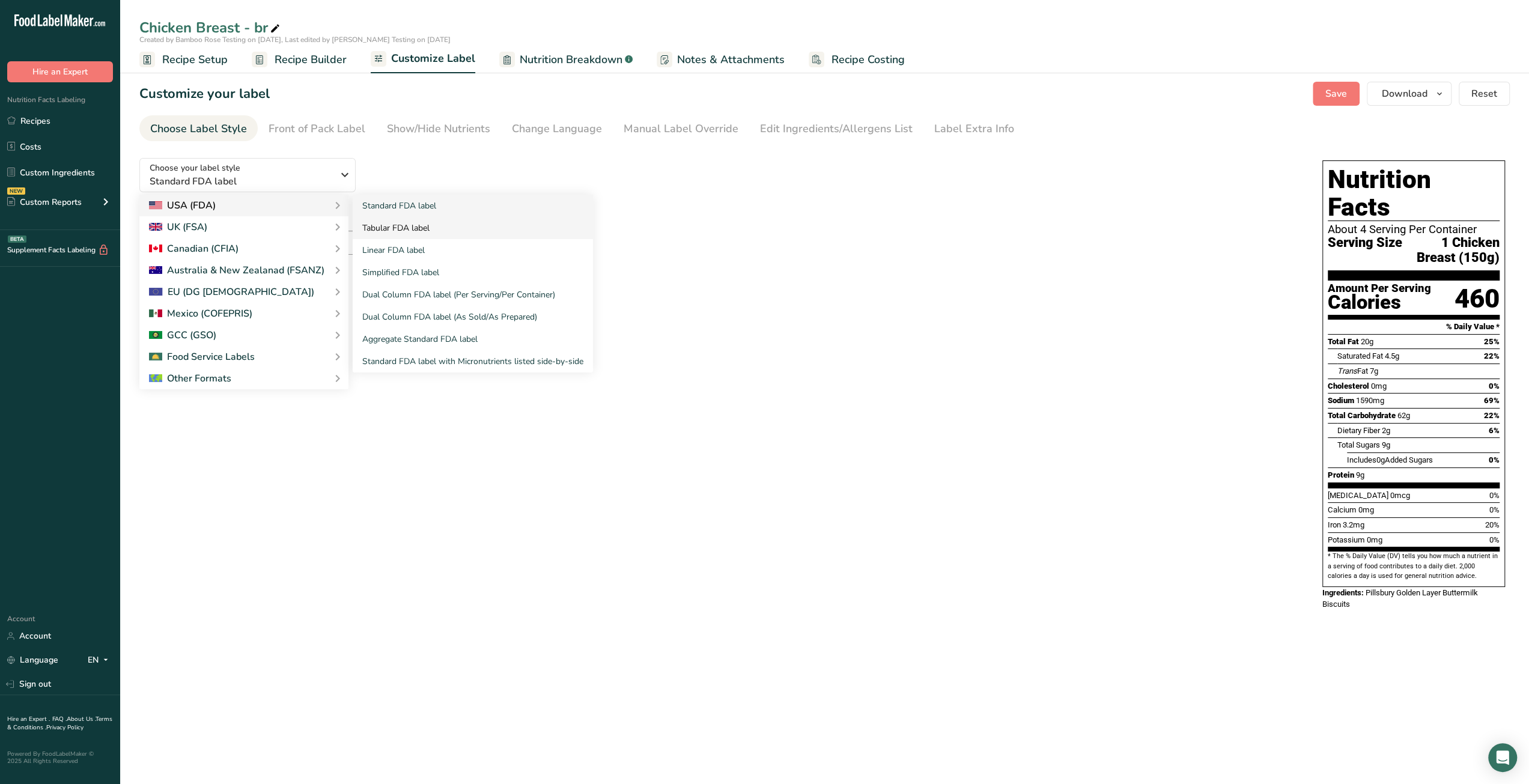
click at [418, 221] on link "Tabular FDA label" at bounding box center [473, 227] width 240 height 22
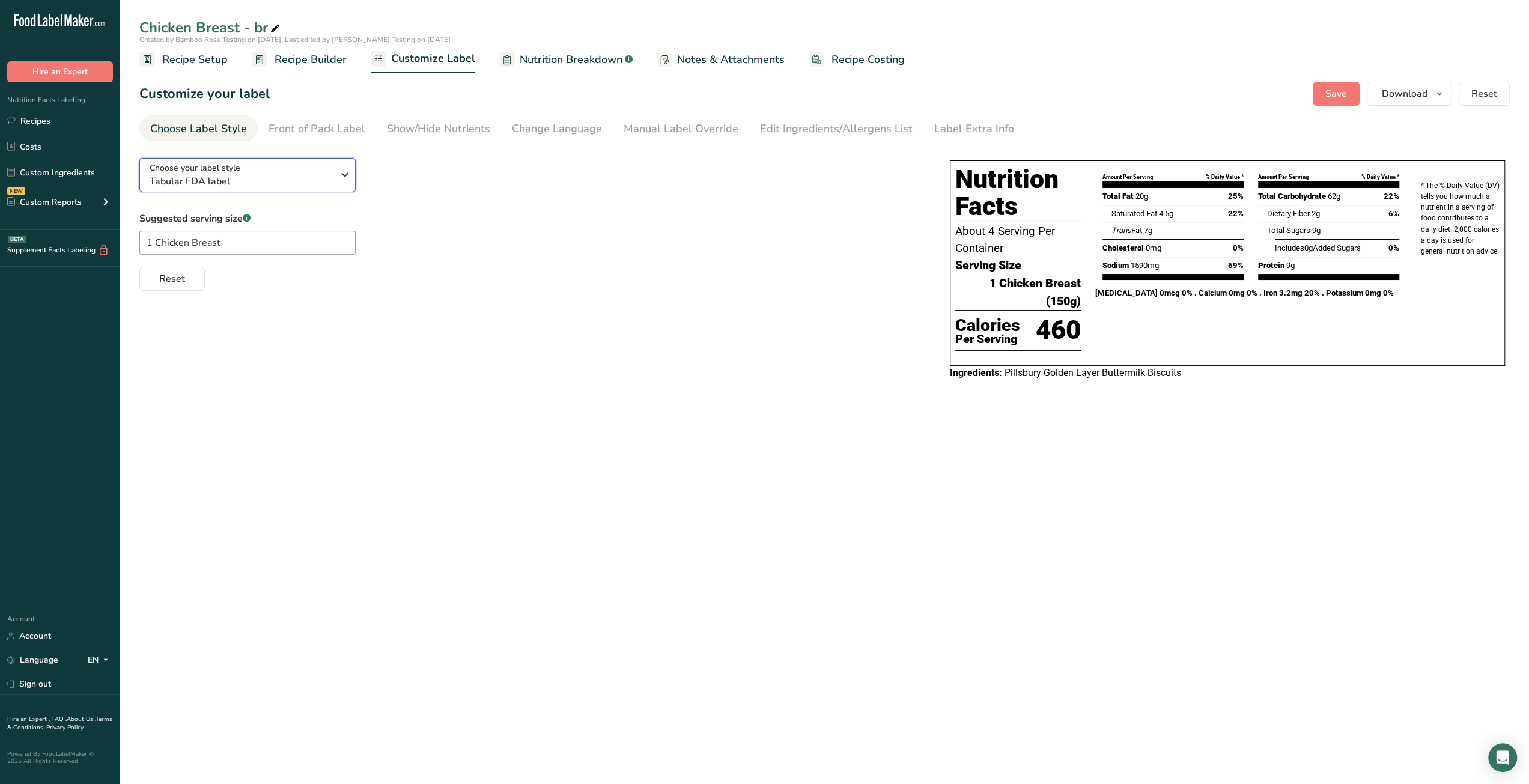
click at [343, 171] on icon "button" at bounding box center [344, 175] width 15 height 22
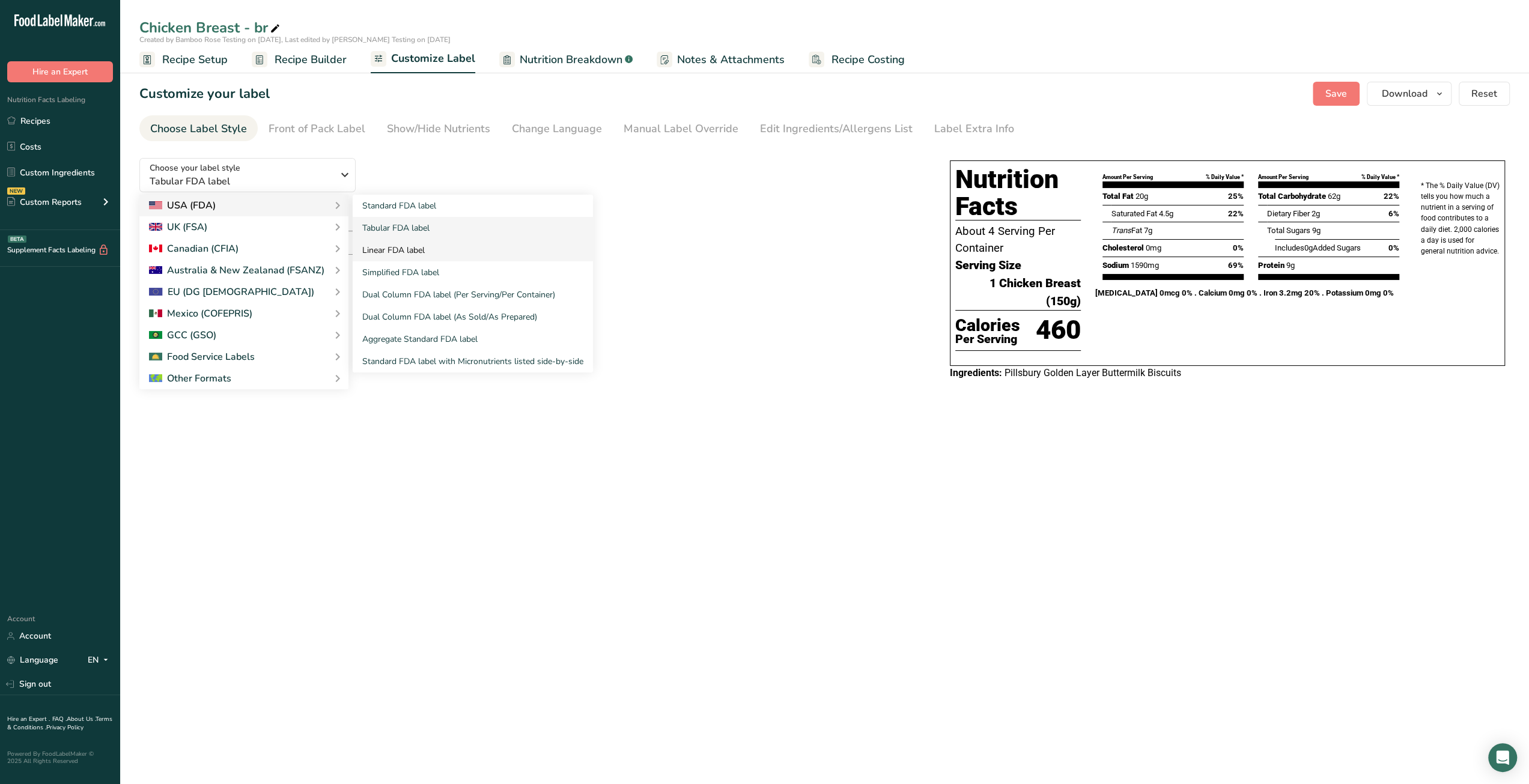
click at [412, 247] on link "Linear FDA label" at bounding box center [473, 250] width 240 height 22
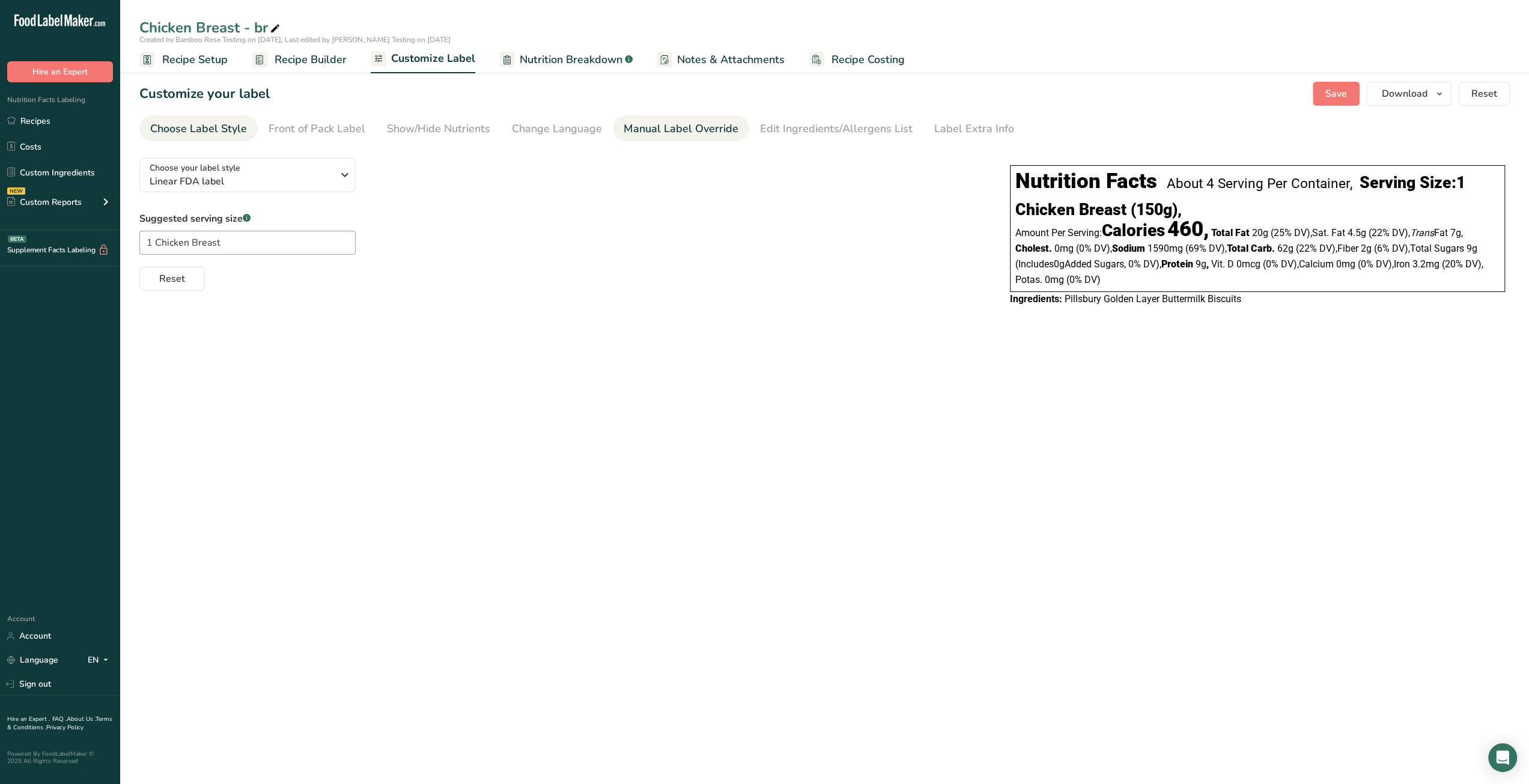
click at [653, 129] on div "Manual Label Override" at bounding box center [681, 129] width 115 height 17
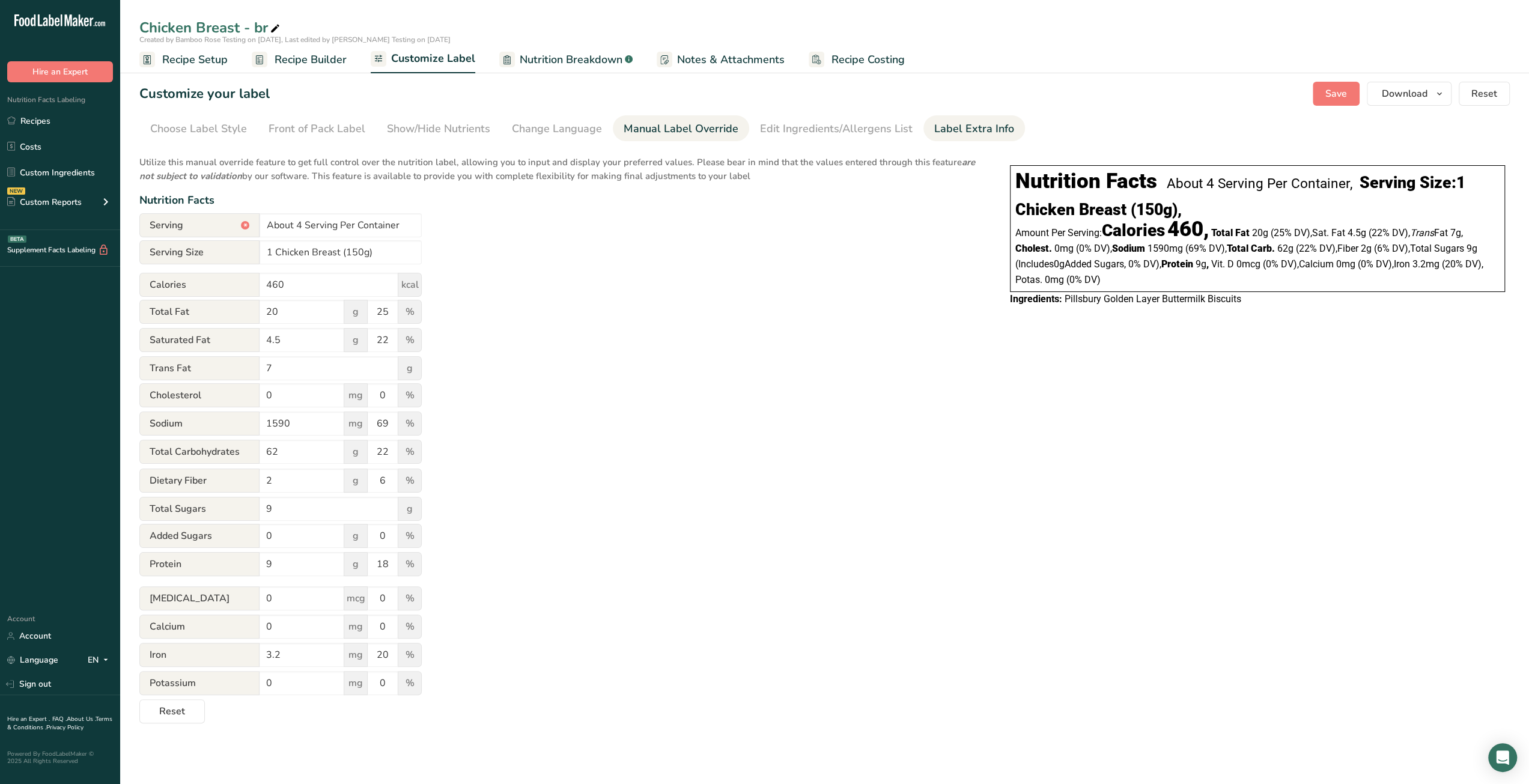
click at [970, 127] on div "Label Extra Info" at bounding box center [974, 129] width 80 height 17
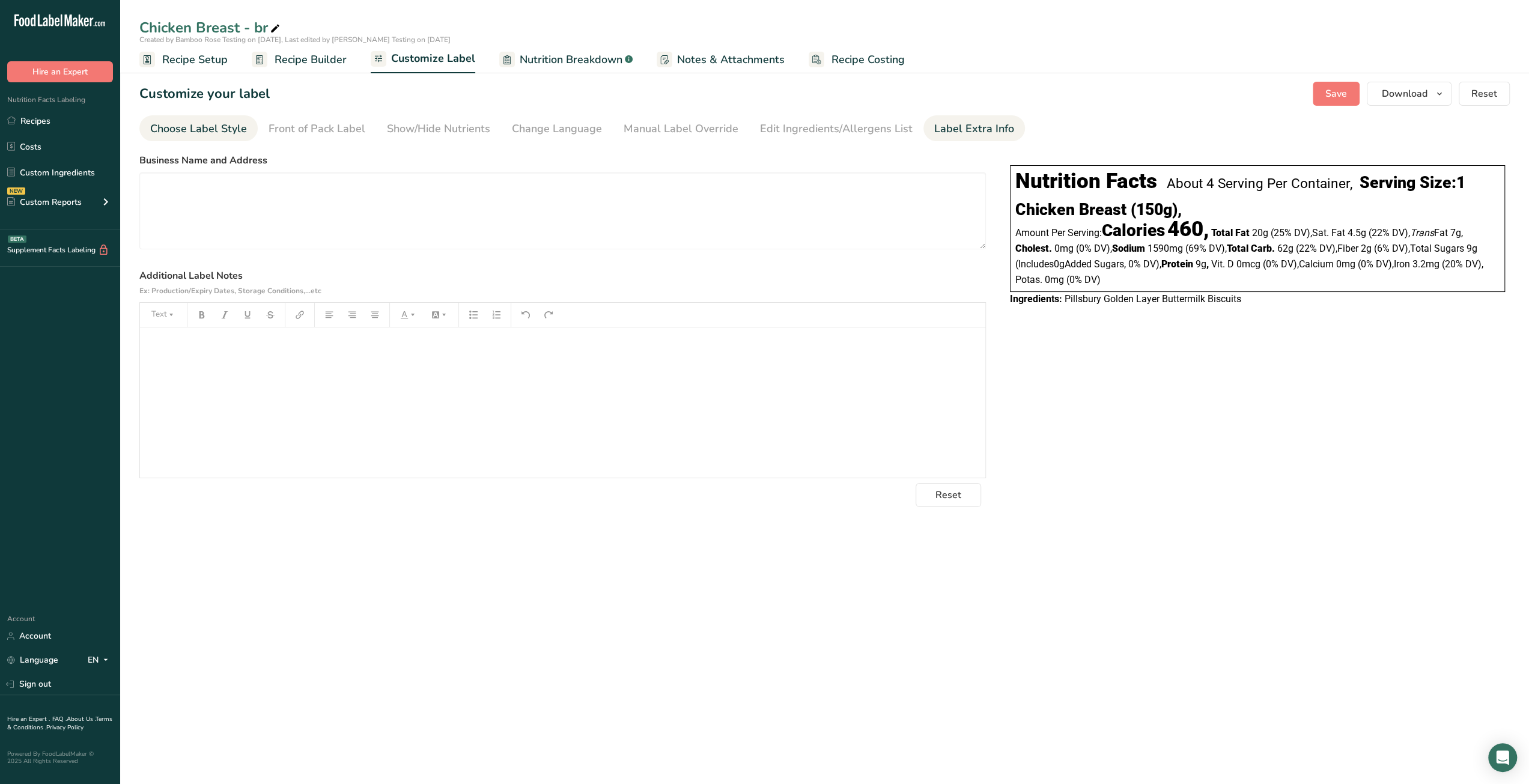
click at [215, 125] on div "Choose Label Style" at bounding box center [198, 129] width 97 height 17
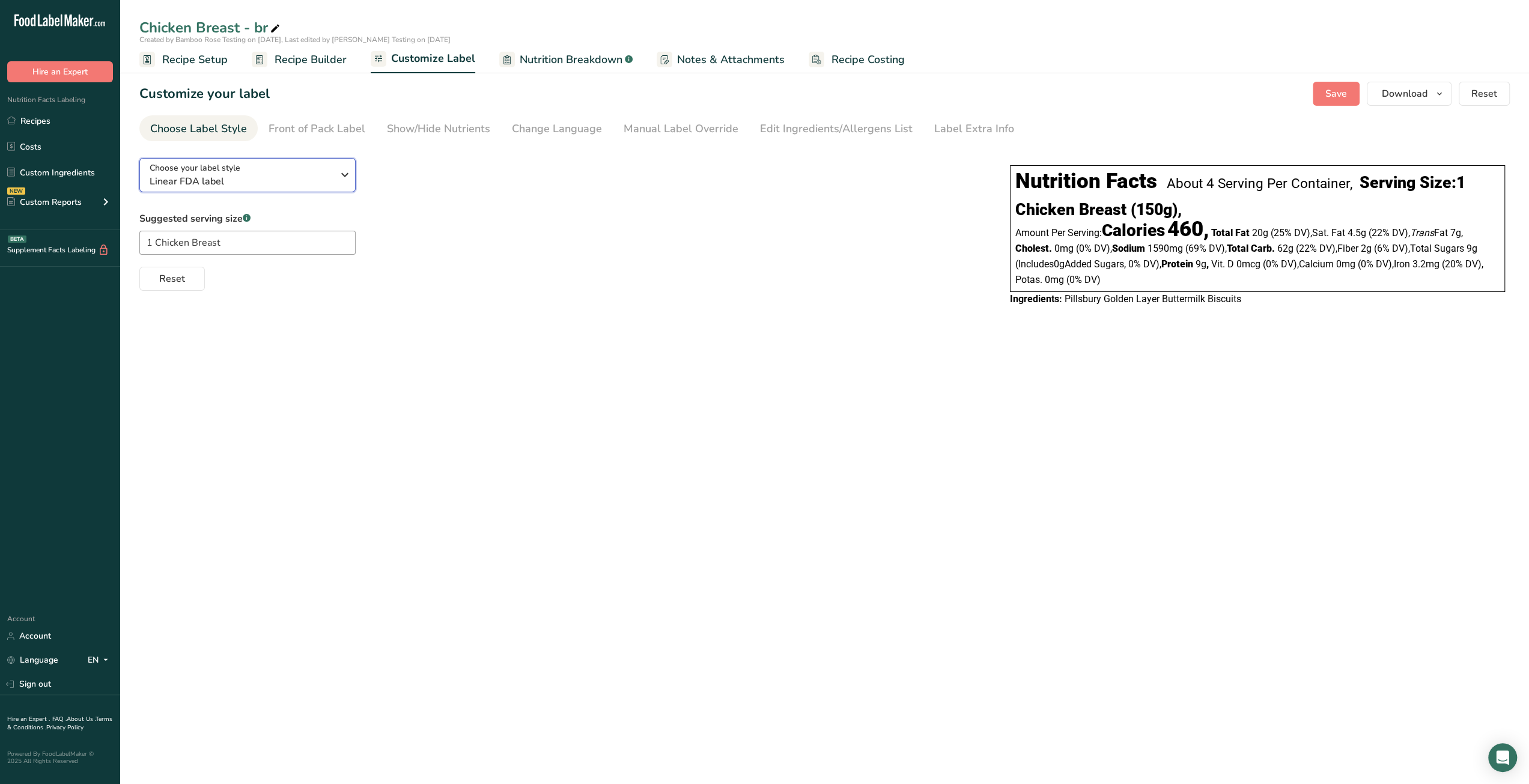
click at [293, 185] on span "Linear FDA label" at bounding box center [241, 181] width 183 height 15
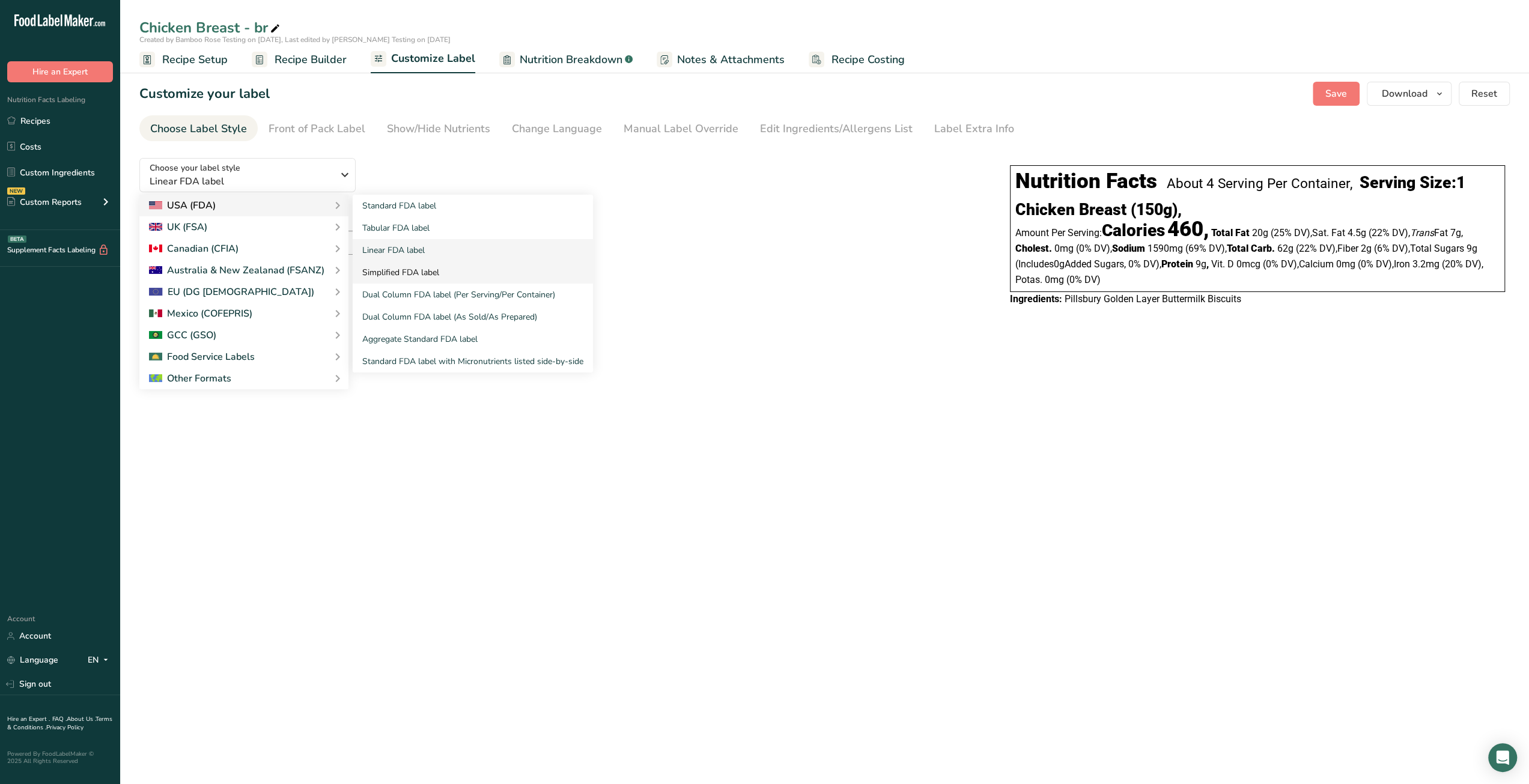
click at [417, 273] on link "Simplified FDA label" at bounding box center [473, 272] width 240 height 22
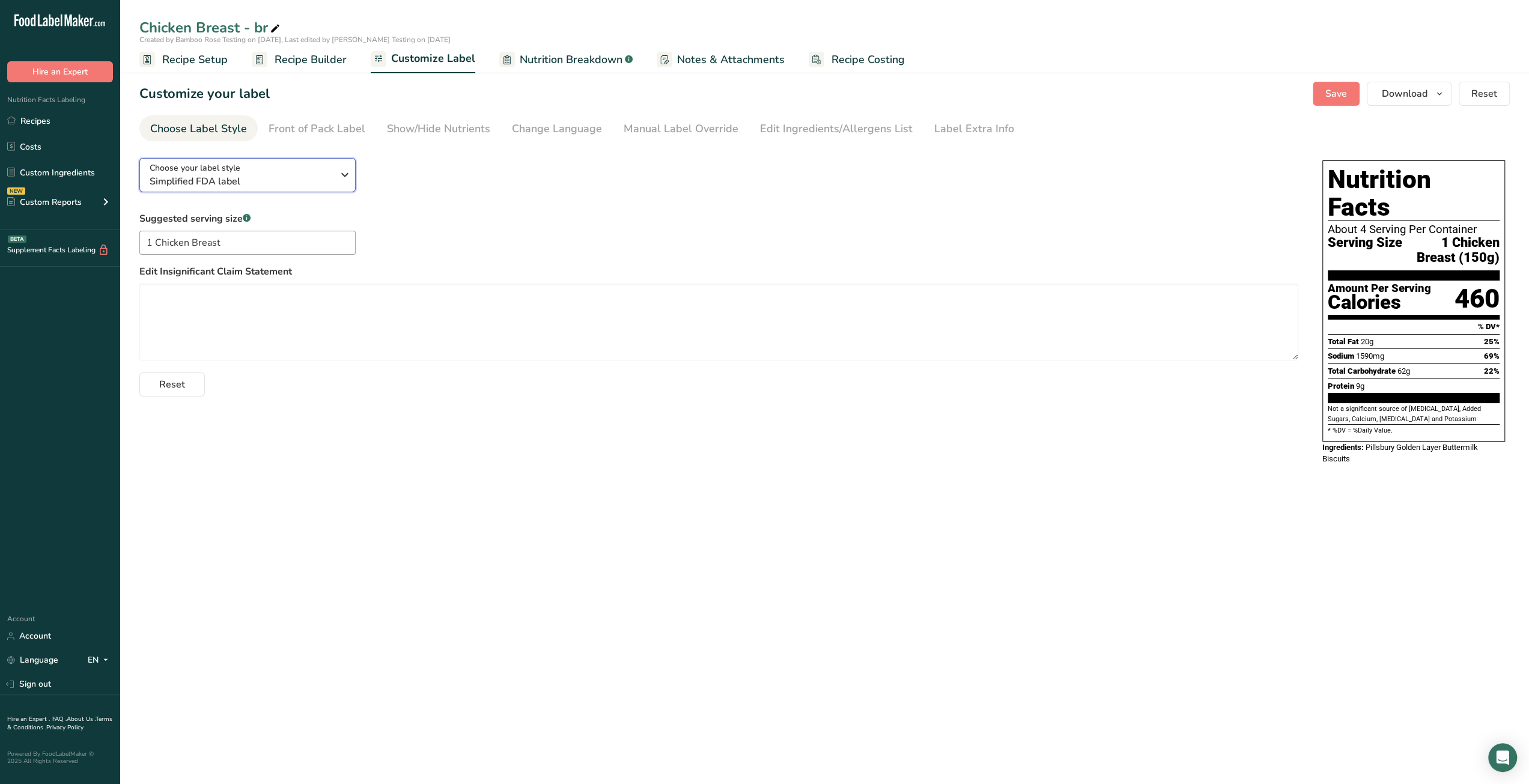
click at [354, 173] on button "Choose your label style Simplified FDA label" at bounding box center [247, 175] width 216 height 34
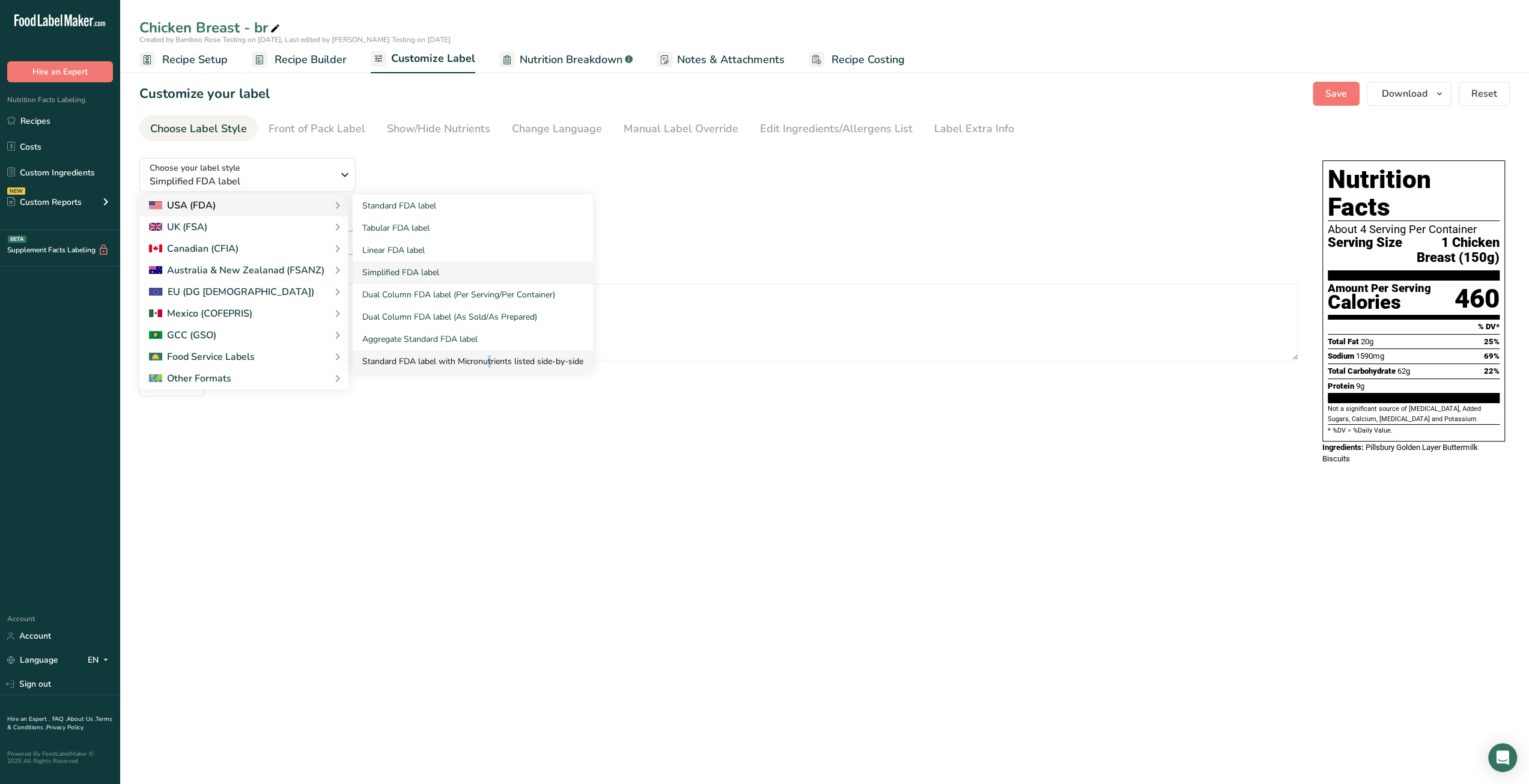
click at [451, 360] on link "Standard FDA label with Micronutrients listed side-by-side" at bounding box center [473, 361] width 240 height 22
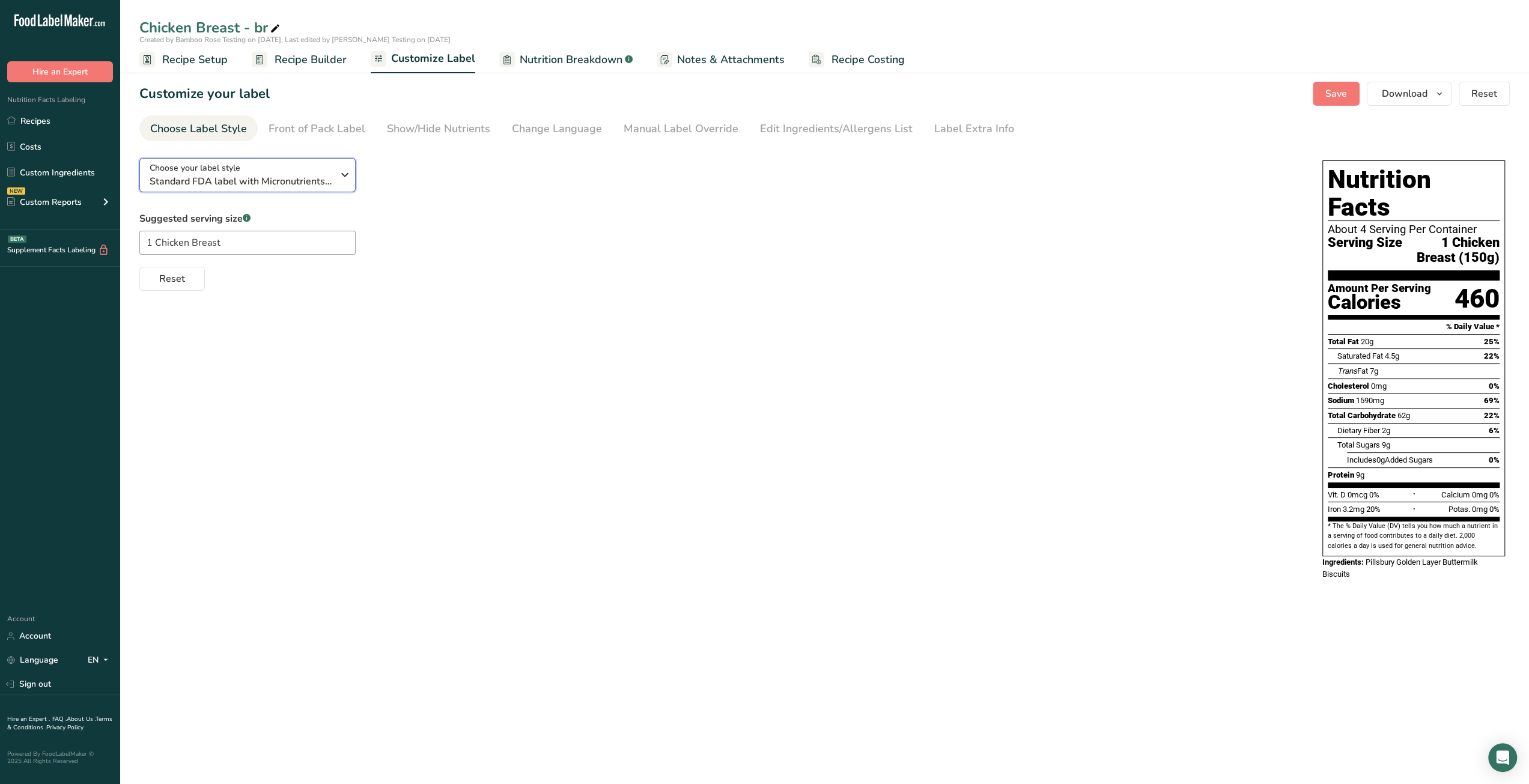
click at [350, 179] on icon "button" at bounding box center [344, 175] width 15 height 22
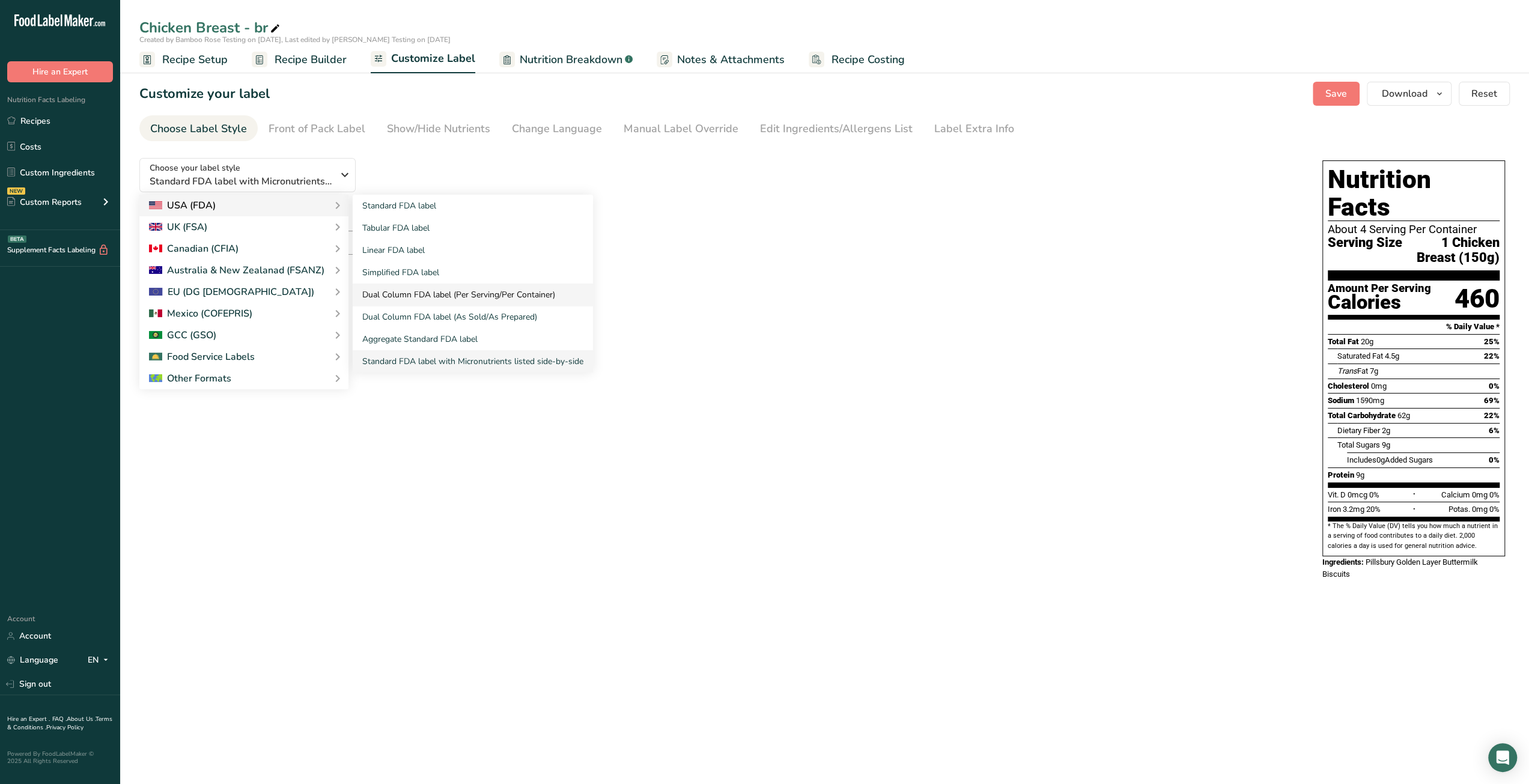
click at [437, 294] on link "Dual Column FDA label (Per Serving/Per Container)" at bounding box center [473, 294] width 240 height 22
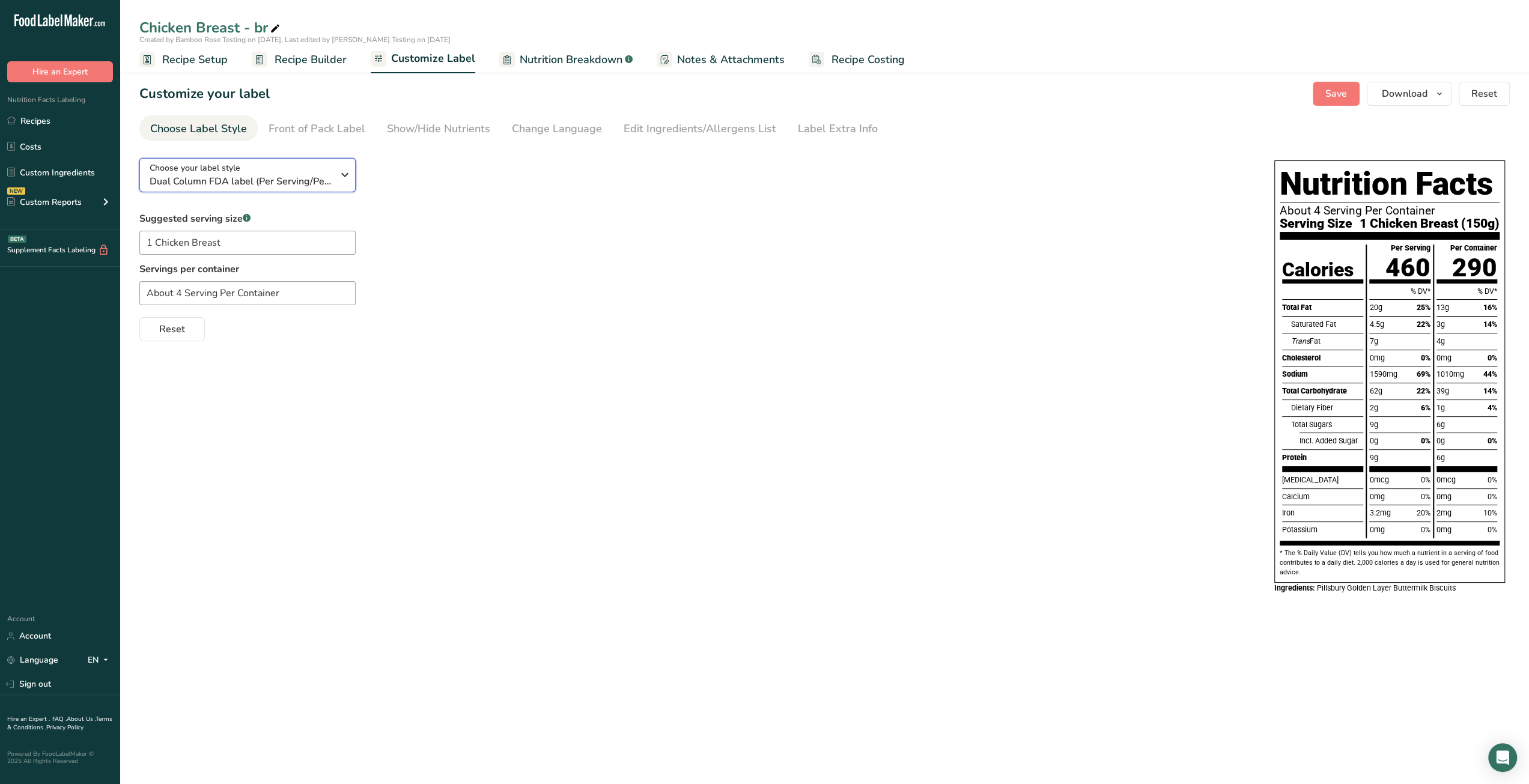
click at [346, 173] on icon "button" at bounding box center [344, 175] width 15 height 22
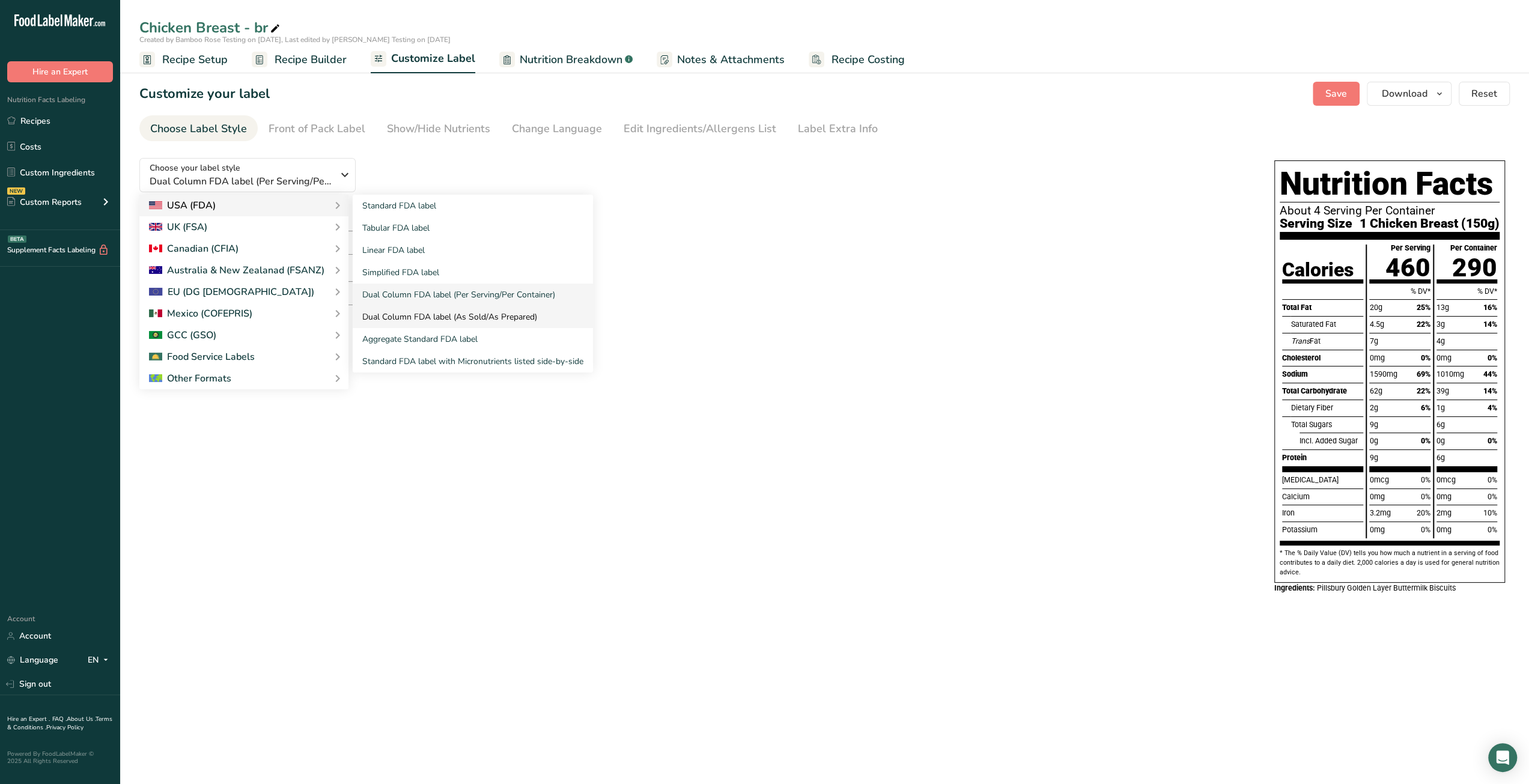
click at [433, 316] on link "Dual Column FDA label (As Sold/As Prepared)" at bounding box center [473, 316] width 240 height 22
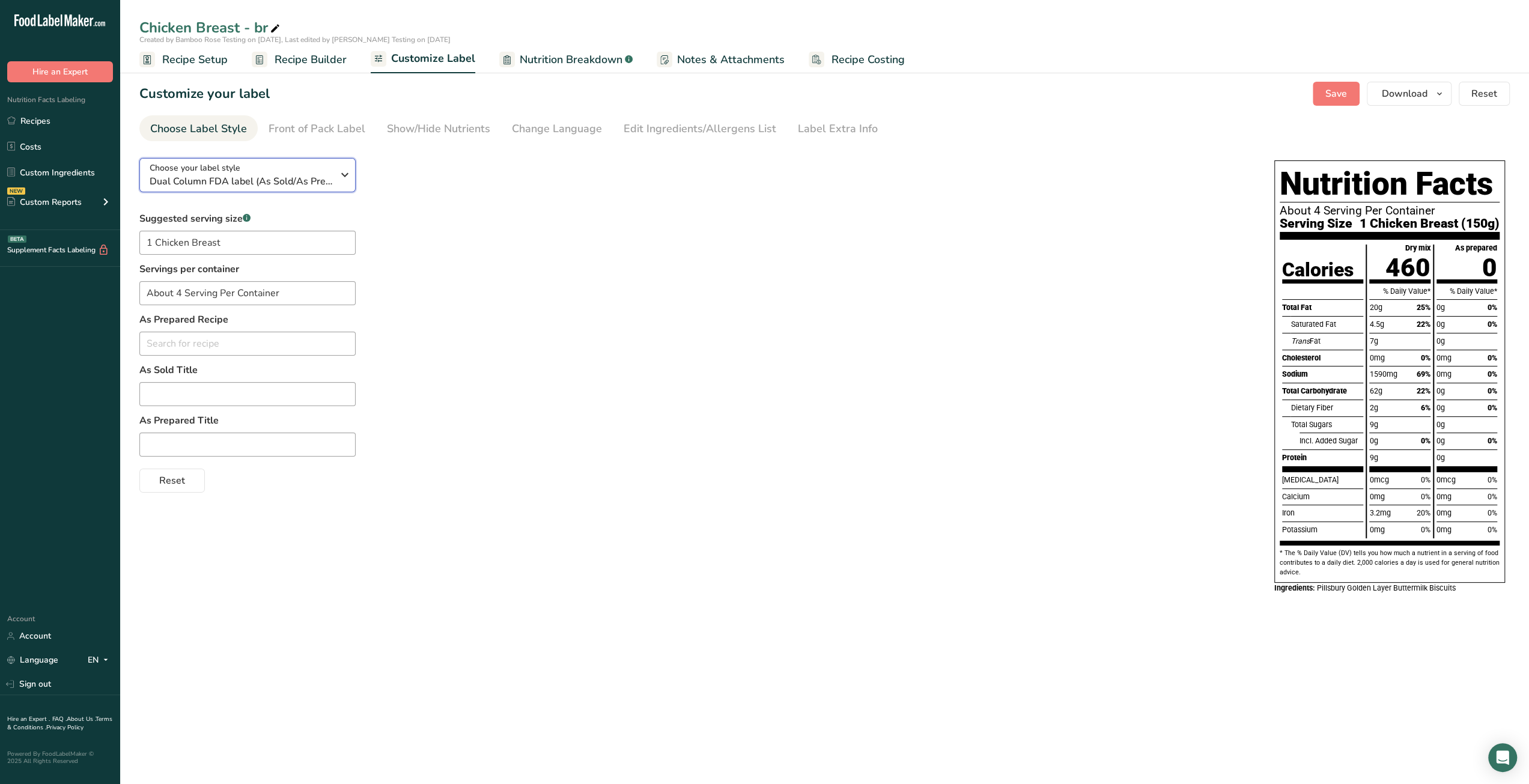
click at [347, 181] on icon "button" at bounding box center [344, 175] width 15 height 22
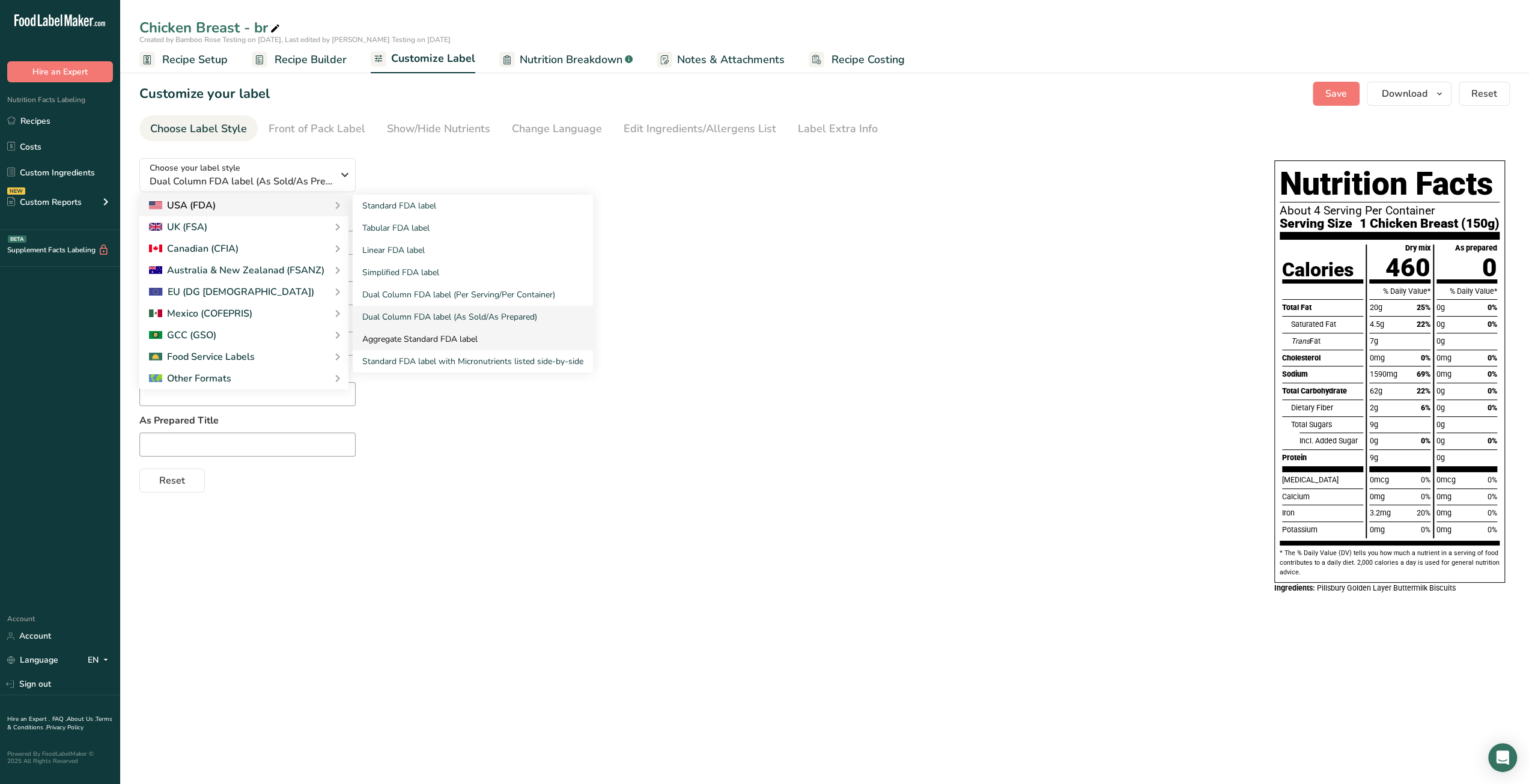
click at [418, 338] on link "Aggregate Standard FDA label" at bounding box center [473, 339] width 240 height 22
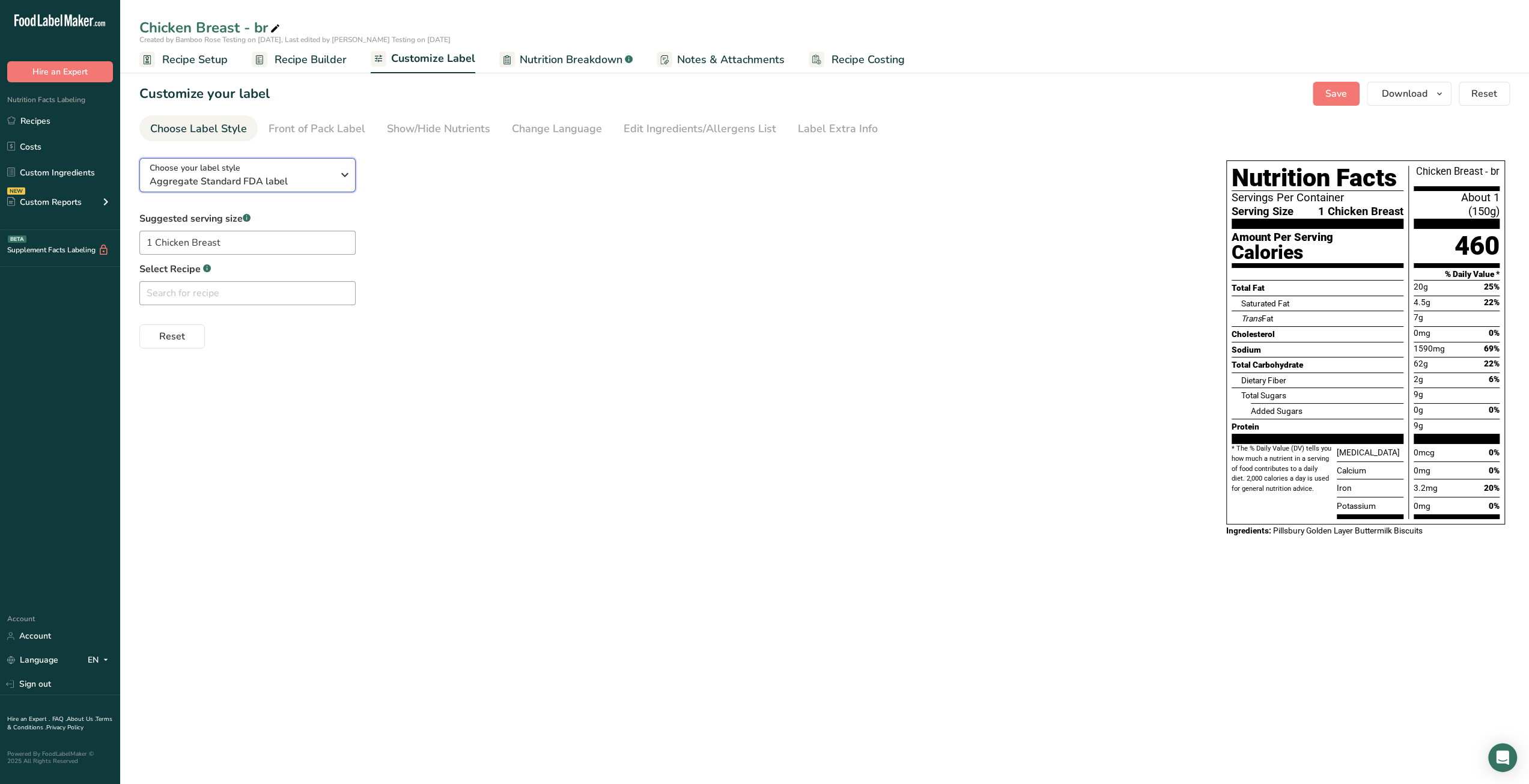
click at [346, 180] on icon "button" at bounding box center [344, 175] width 15 height 22
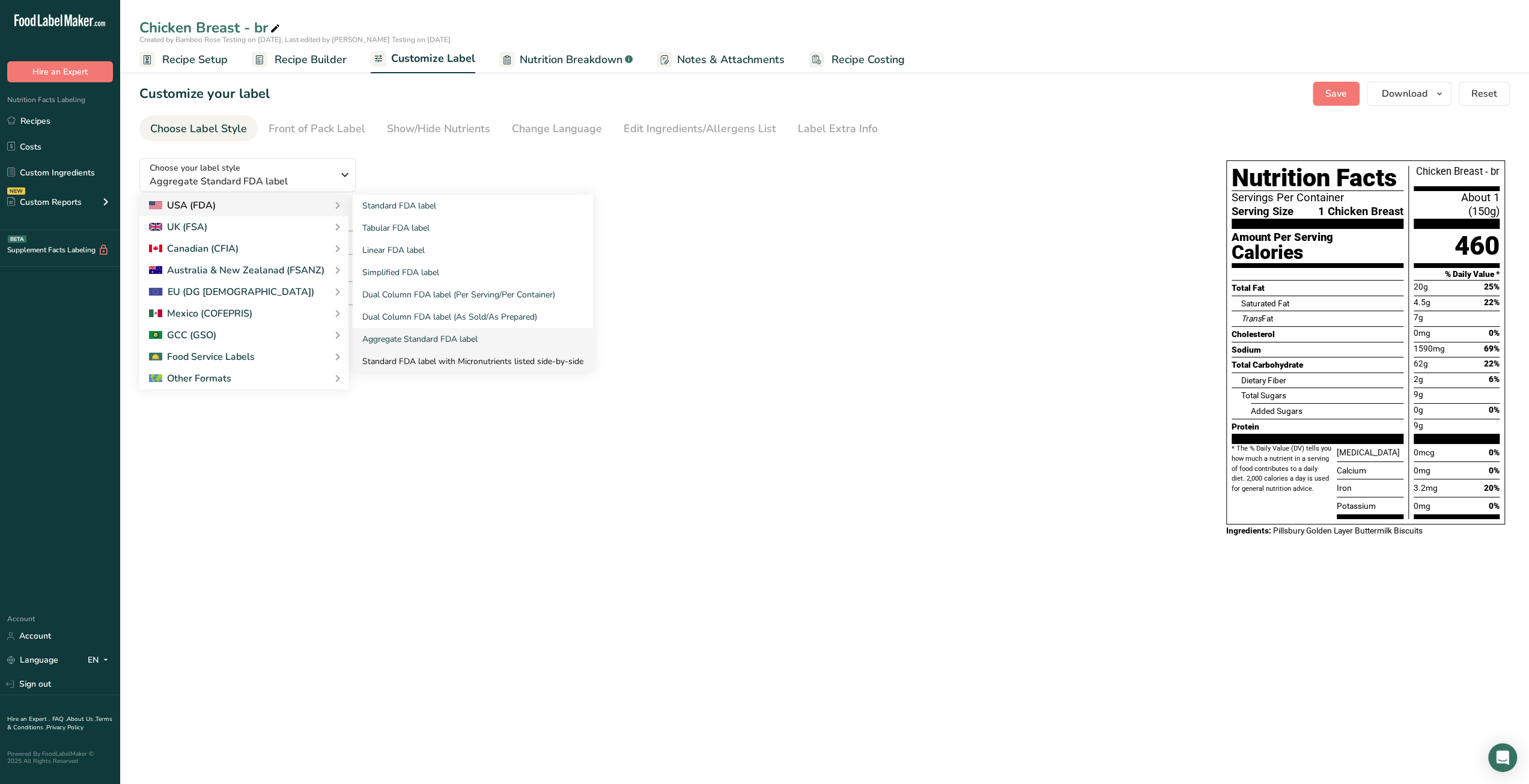
click at [459, 360] on link "Standard FDA label with Micronutrients listed side-by-side" at bounding box center [473, 361] width 240 height 22
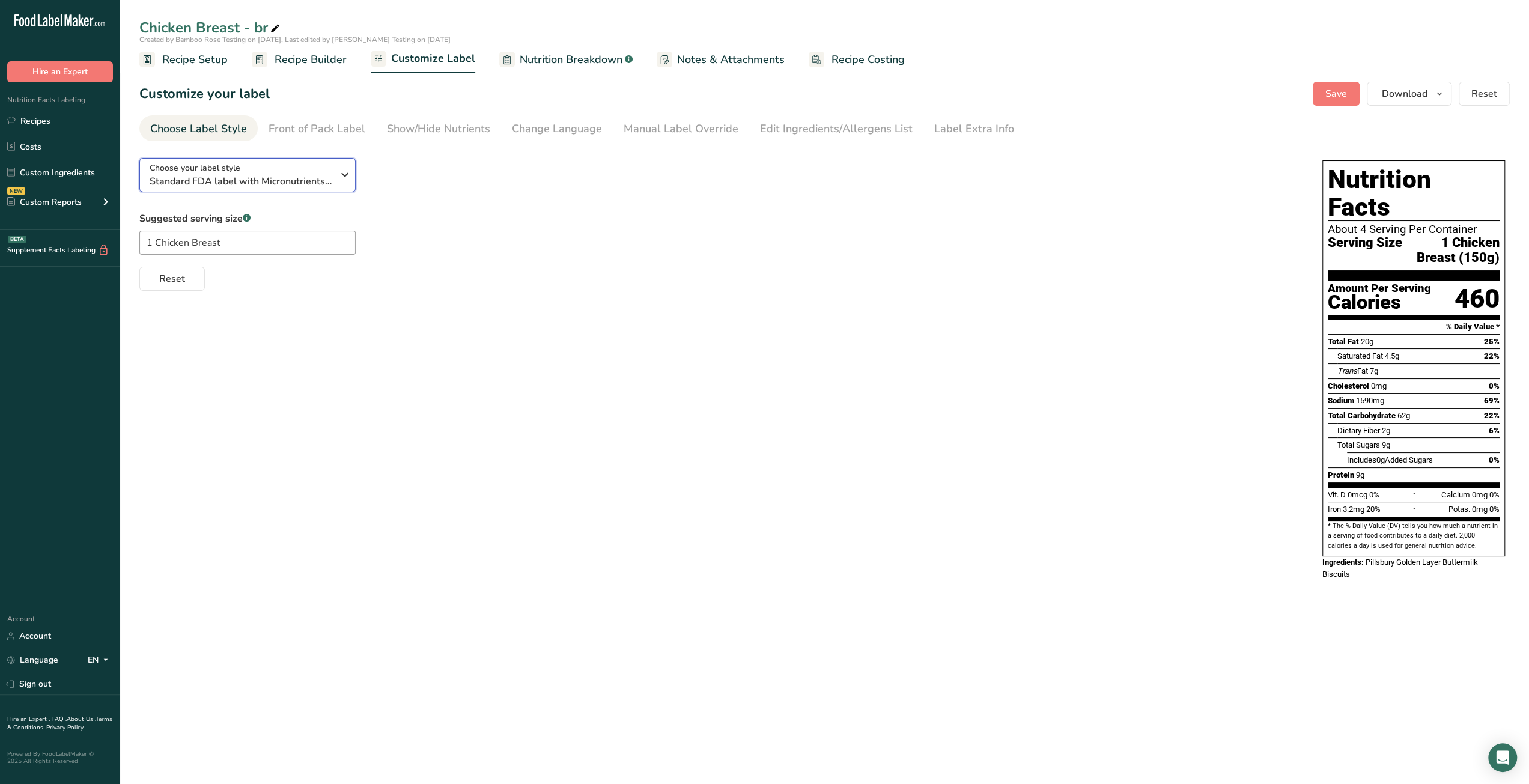
click at [343, 179] on icon "button" at bounding box center [344, 175] width 15 height 22
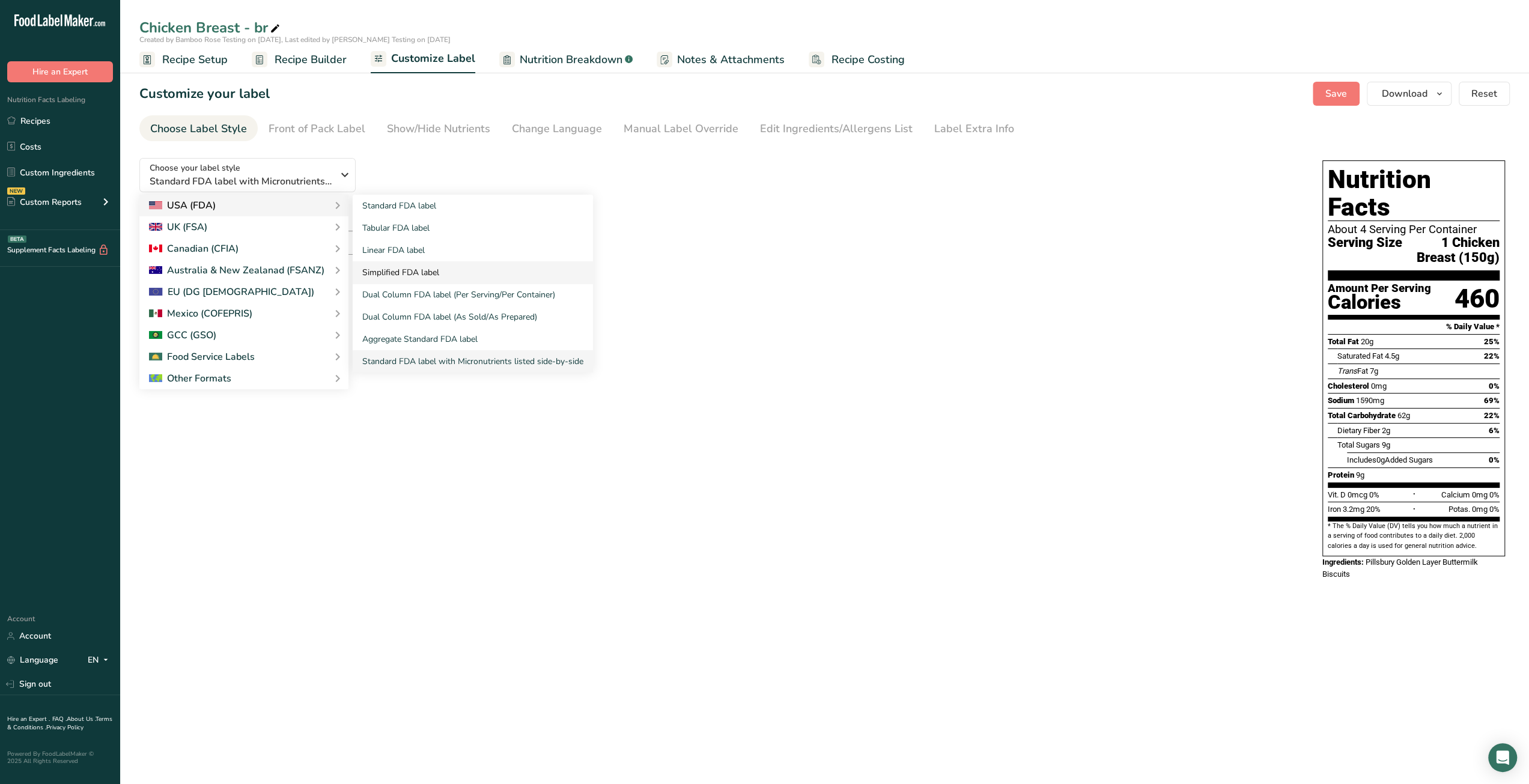
click at [401, 271] on link "Simplified FDA label" at bounding box center [473, 272] width 240 height 22
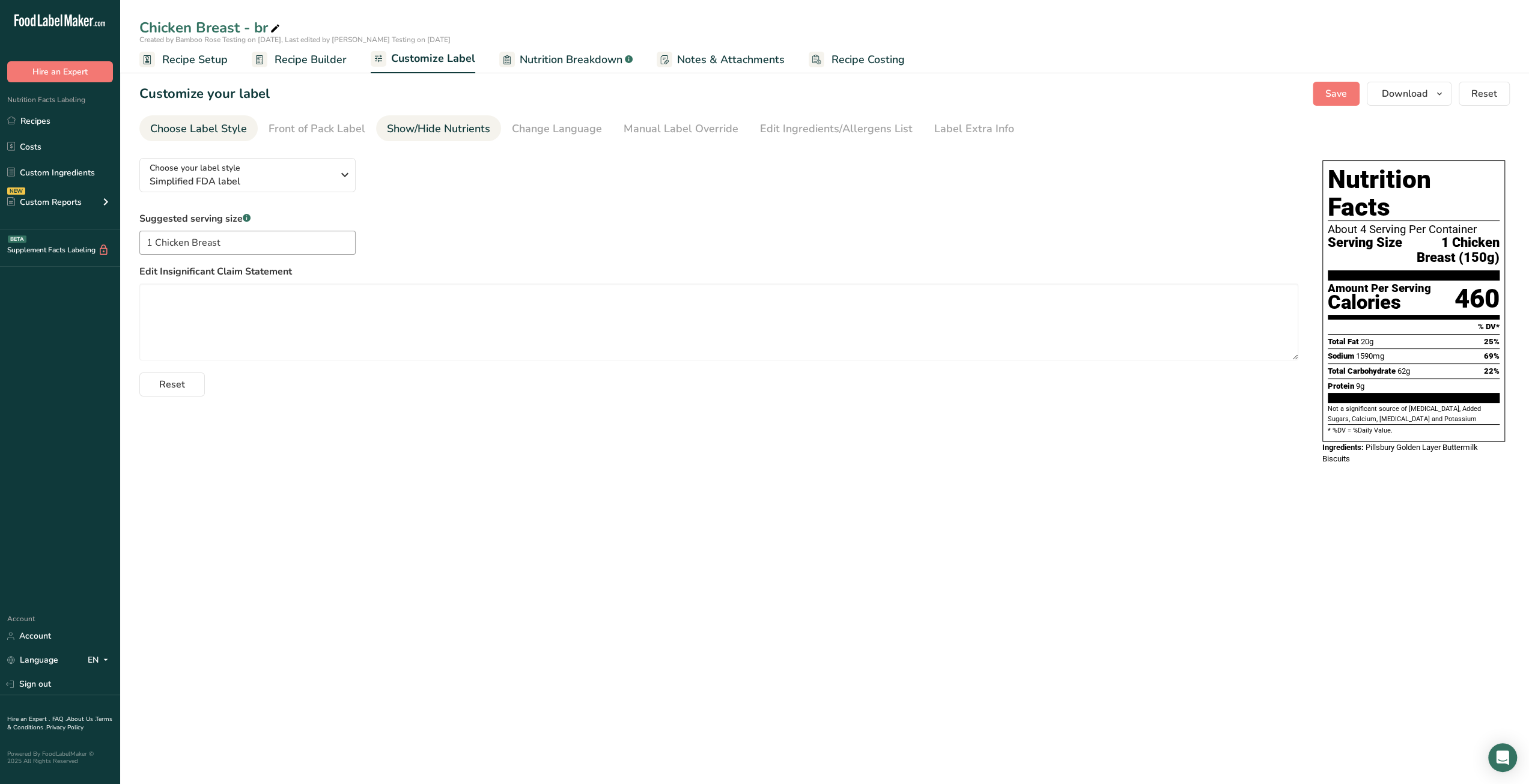
click at [448, 127] on div "Show/Hide Nutrients" at bounding box center [438, 129] width 104 height 17
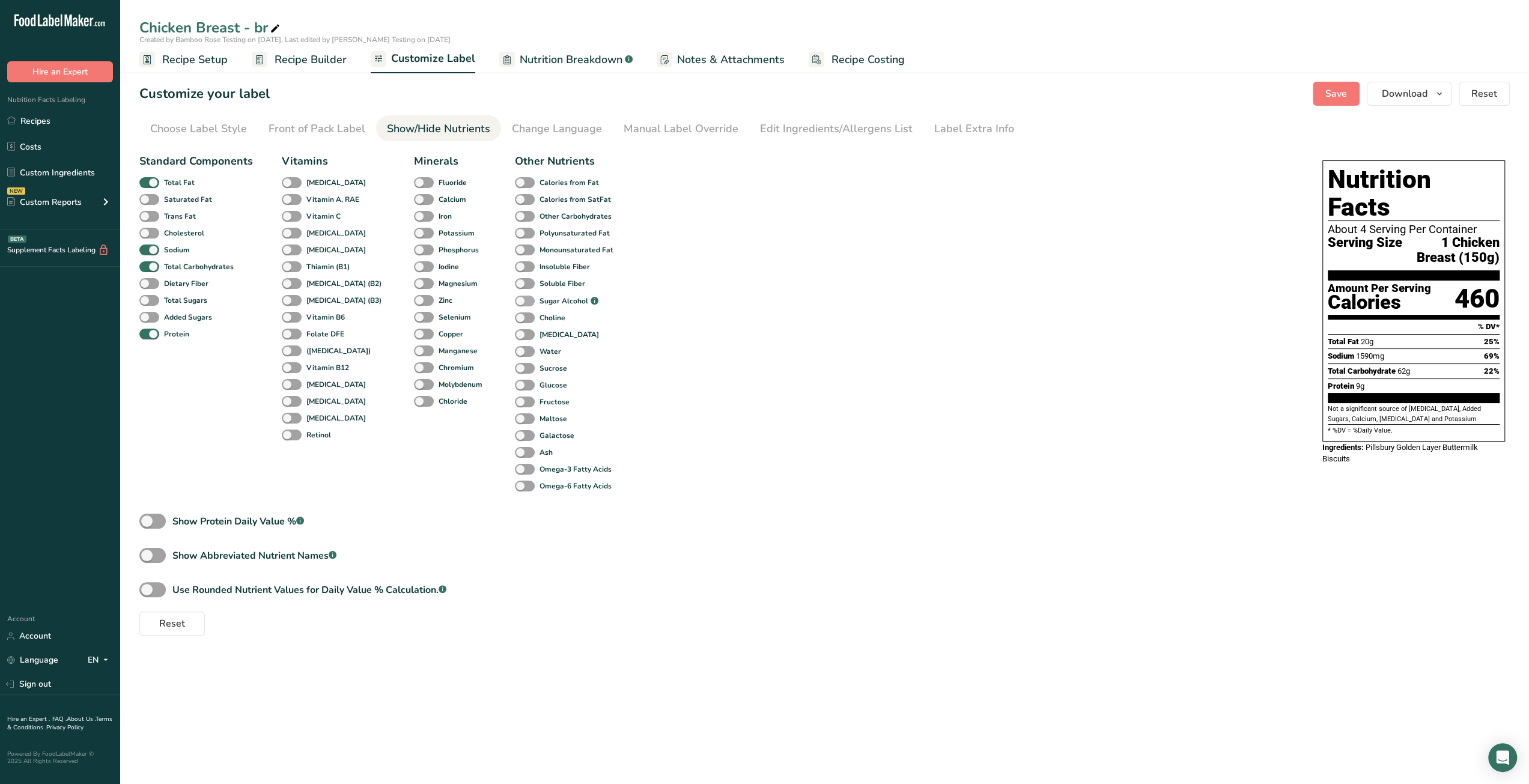
click at [515, 300] on span at bounding box center [524, 301] width 20 height 11
click at [515, 300] on input "Sugar Alcohol .a-a{fill:#347362;}.b-a{fill:#fff;}" at bounding box center [519, 301] width 8 height 8
checkbox input "true"
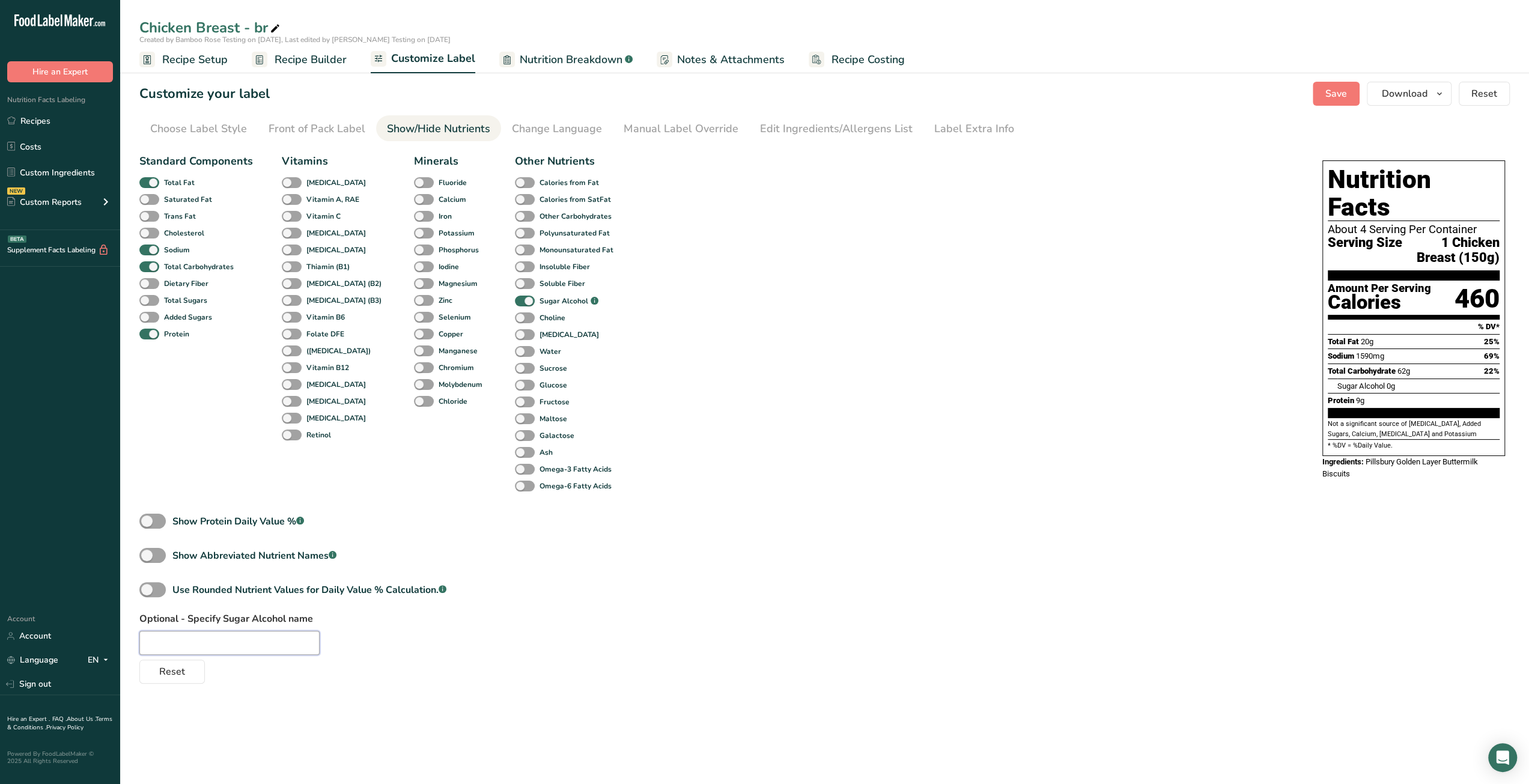
click at [155, 639] on input "text" at bounding box center [229, 642] width 180 height 24
type input "g"
click at [413, 639] on div "Standard Components Total Fat Saturated Fat Trans Fat [MEDICAL_DATA] Sodium Tot…" at bounding box center [718, 416] width 1159 height 535
click at [187, 639] on input "erythritol" at bounding box center [229, 642] width 180 height 24
type input "e"
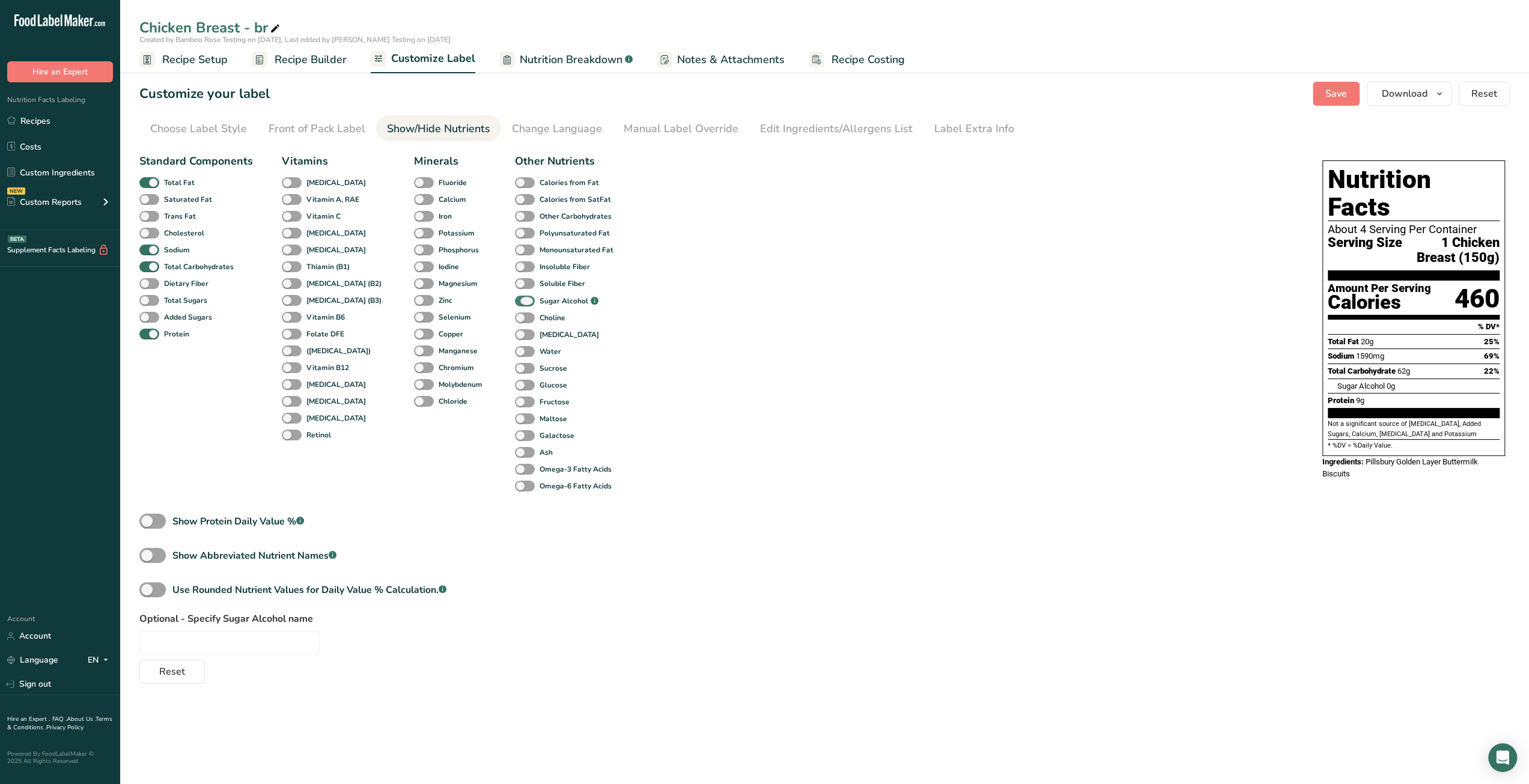
click at [515, 301] on span at bounding box center [524, 301] width 20 height 11
click at [515, 301] on input "Sugar Alcohol .a-a{fill:#347362;}.b-a{fill:#fff;}" at bounding box center [519, 301] width 8 height 8
checkbox input "false"
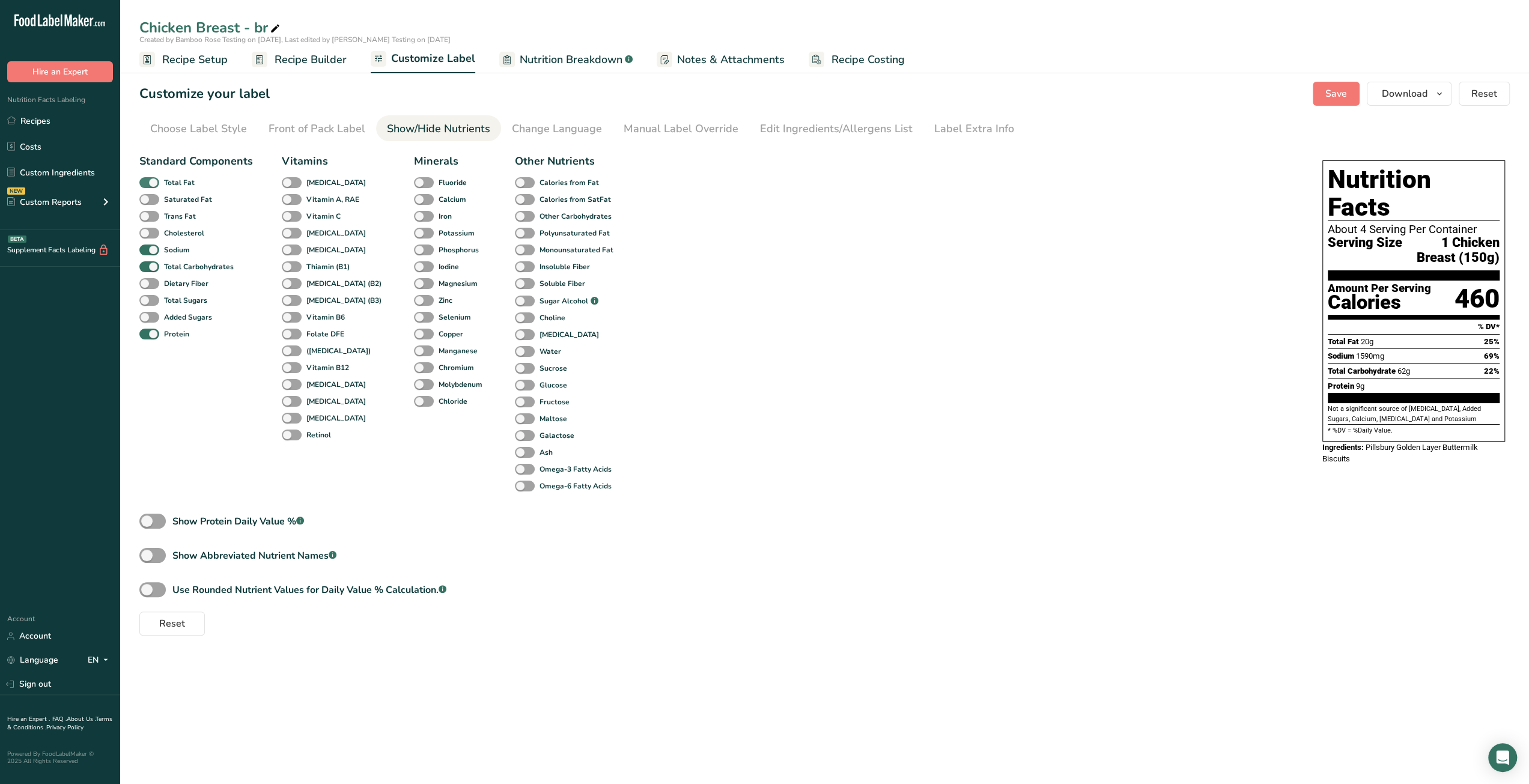
click at [143, 184] on span at bounding box center [149, 183] width 20 height 11
click at [143, 184] on input "Total Fat" at bounding box center [143, 182] width 8 height 8
drag, startPoint x: 155, startPoint y: 182, endPoint x: 156, endPoint y: 201, distance: 19.0
click at [155, 183] on span at bounding box center [149, 183] width 20 height 11
click at [147, 183] on input "Total Fat" at bounding box center [143, 182] width 8 height 8
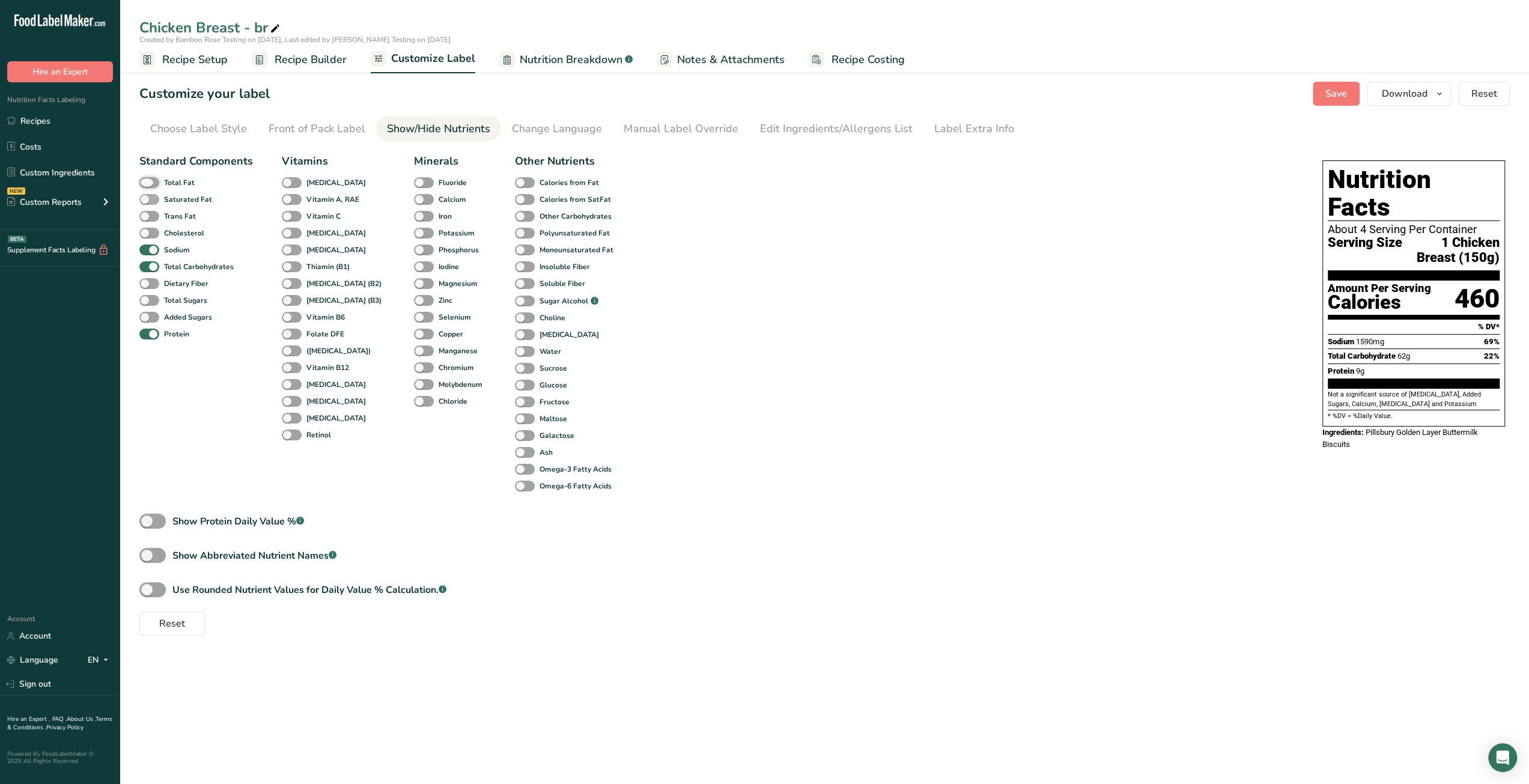
checkbox input "true"
click at [156, 201] on span at bounding box center [149, 199] width 20 height 11
click at [147, 201] on input "Saturated Fat" at bounding box center [143, 199] width 8 height 8
checkbox input "true"
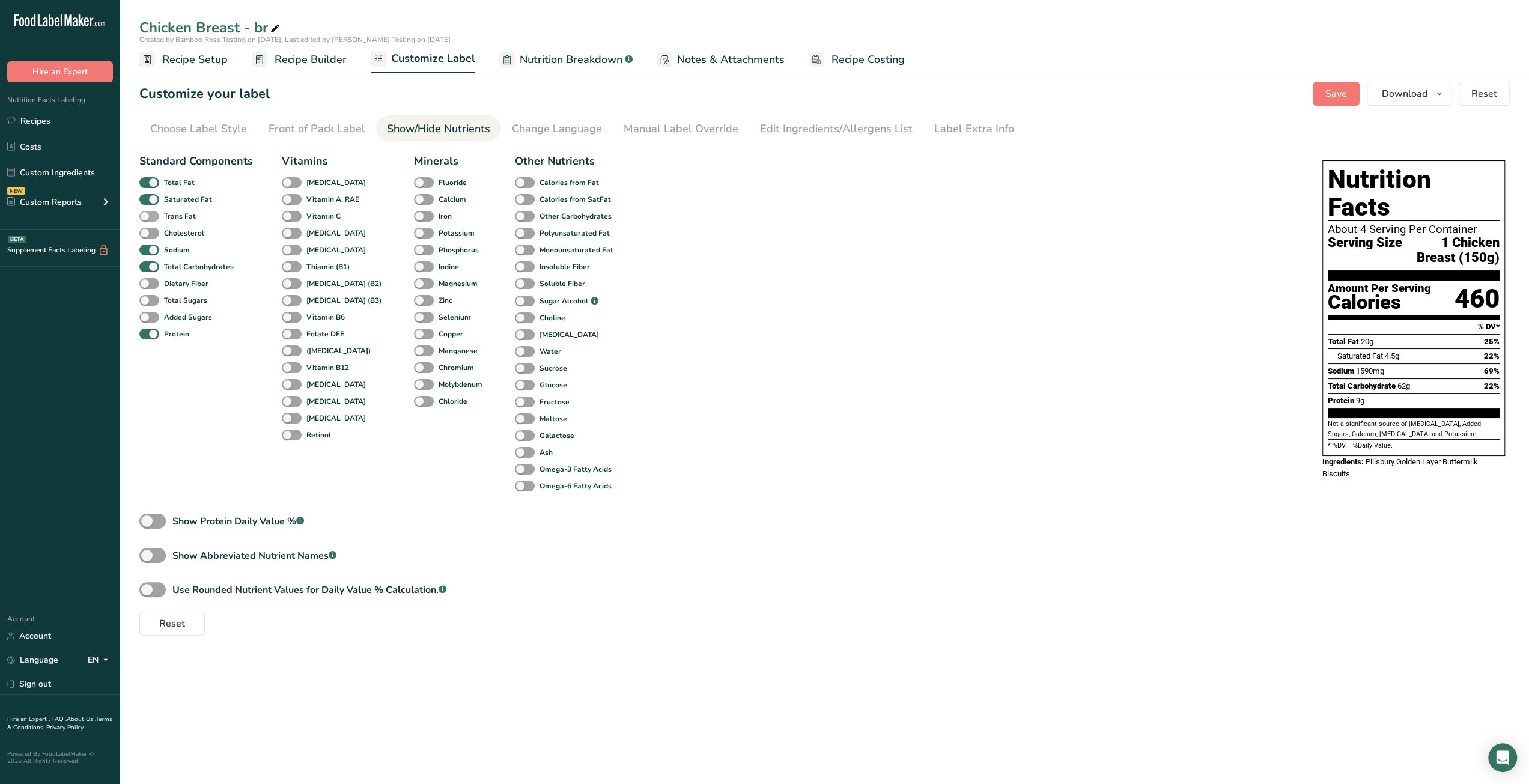
click at [161, 217] on span "Trans Fat" at bounding box center [177, 216] width 37 height 11
click at [147, 217] on input "Trans Fat" at bounding box center [143, 216] width 8 height 8
checkbox input "true"
click at [154, 230] on span at bounding box center [149, 233] width 20 height 11
click at [147, 230] on input "Cholesterol" at bounding box center [143, 233] width 8 height 8
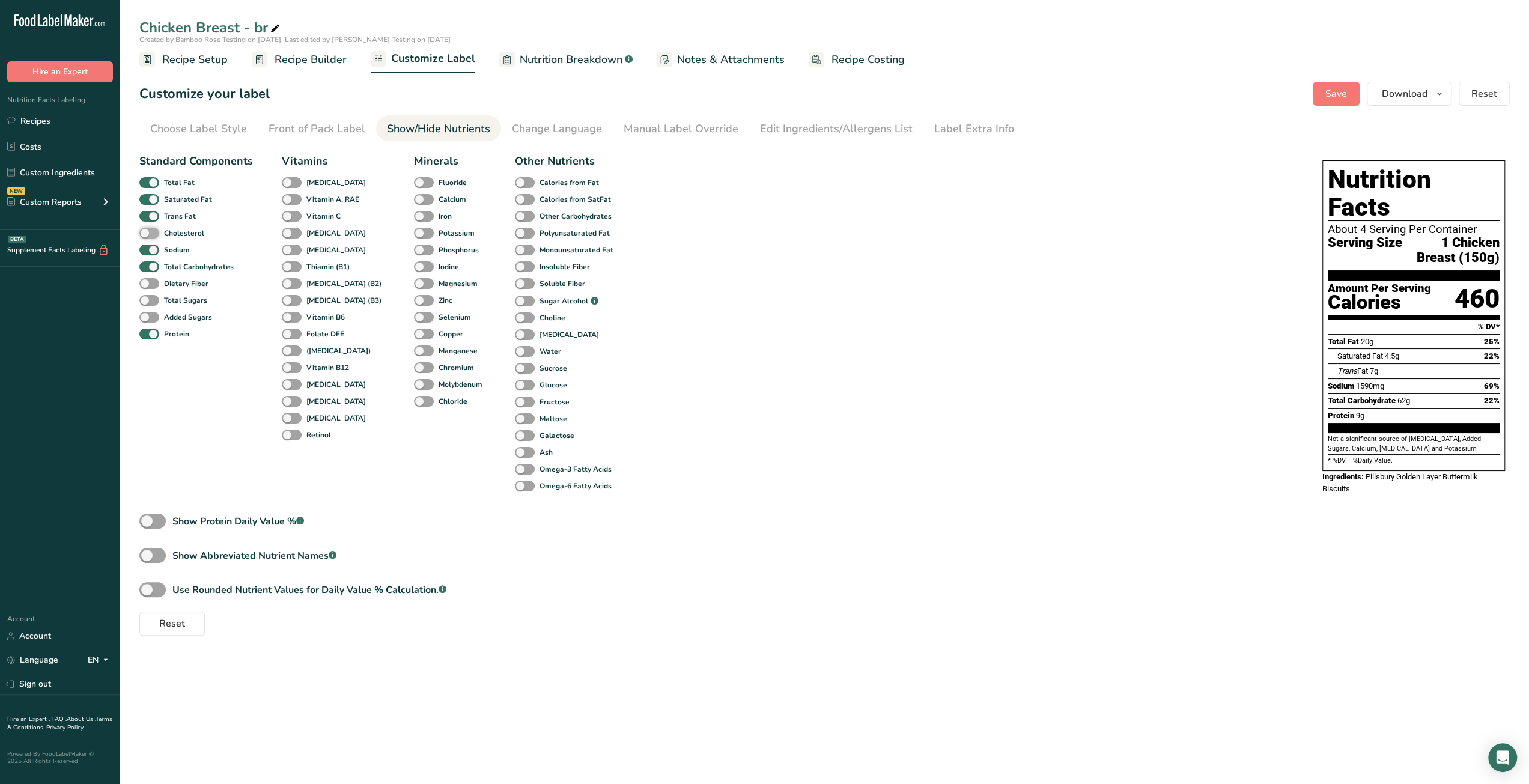
checkbox input "true"
click at [155, 281] on span at bounding box center [149, 284] width 20 height 11
click at [147, 281] on input "Dietary Fiber" at bounding box center [143, 283] width 8 height 8
checkbox input "true"
click at [155, 302] on span at bounding box center [149, 301] width 20 height 11
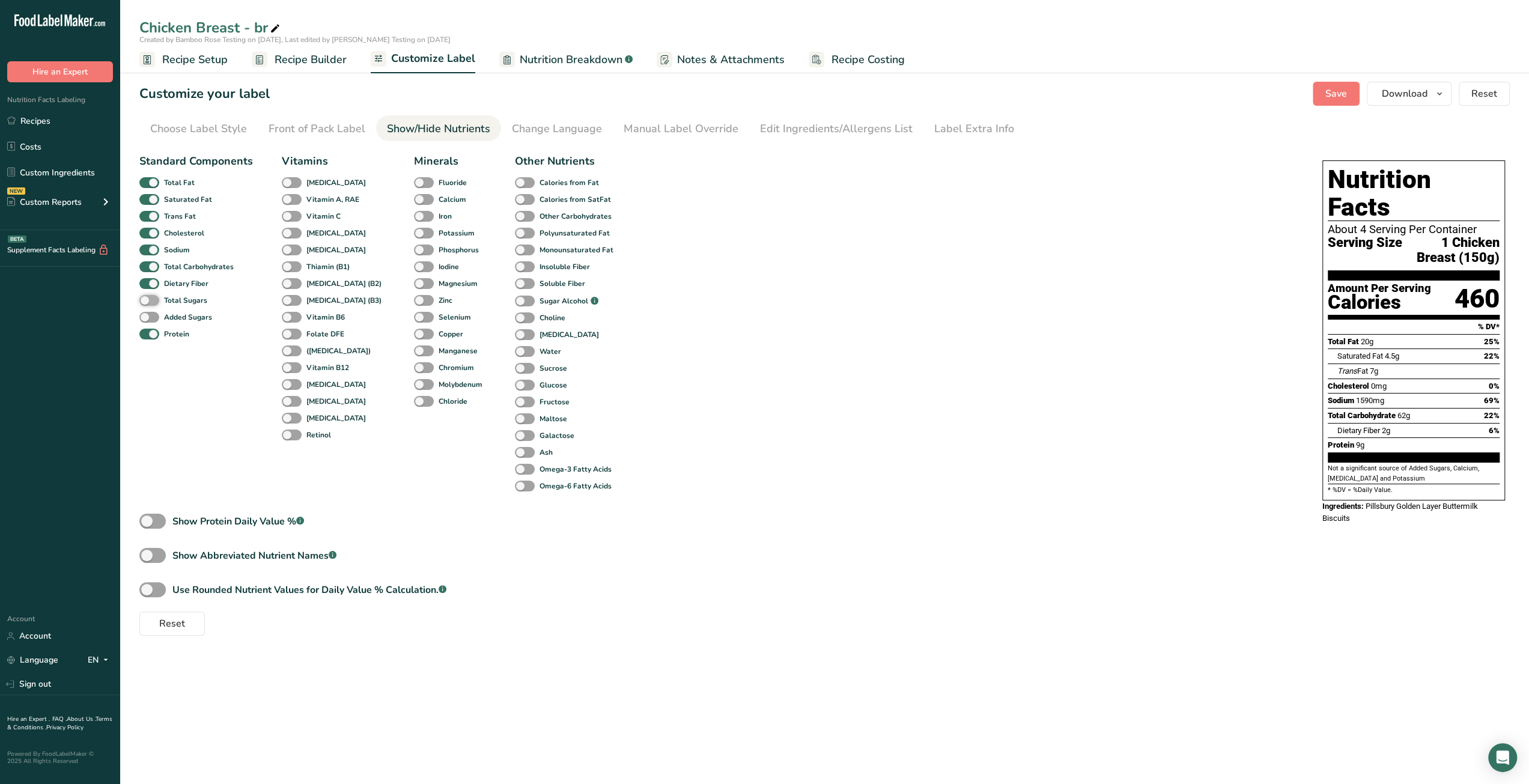
click at [147, 302] on input "Total Sugars" at bounding box center [143, 300] width 8 height 8
checkbox input "true"
click at [159, 317] on span at bounding box center [149, 318] width 20 height 11
click at [147, 317] on input "Added Sugars" at bounding box center [143, 316] width 8 height 8
checkbox input "true"
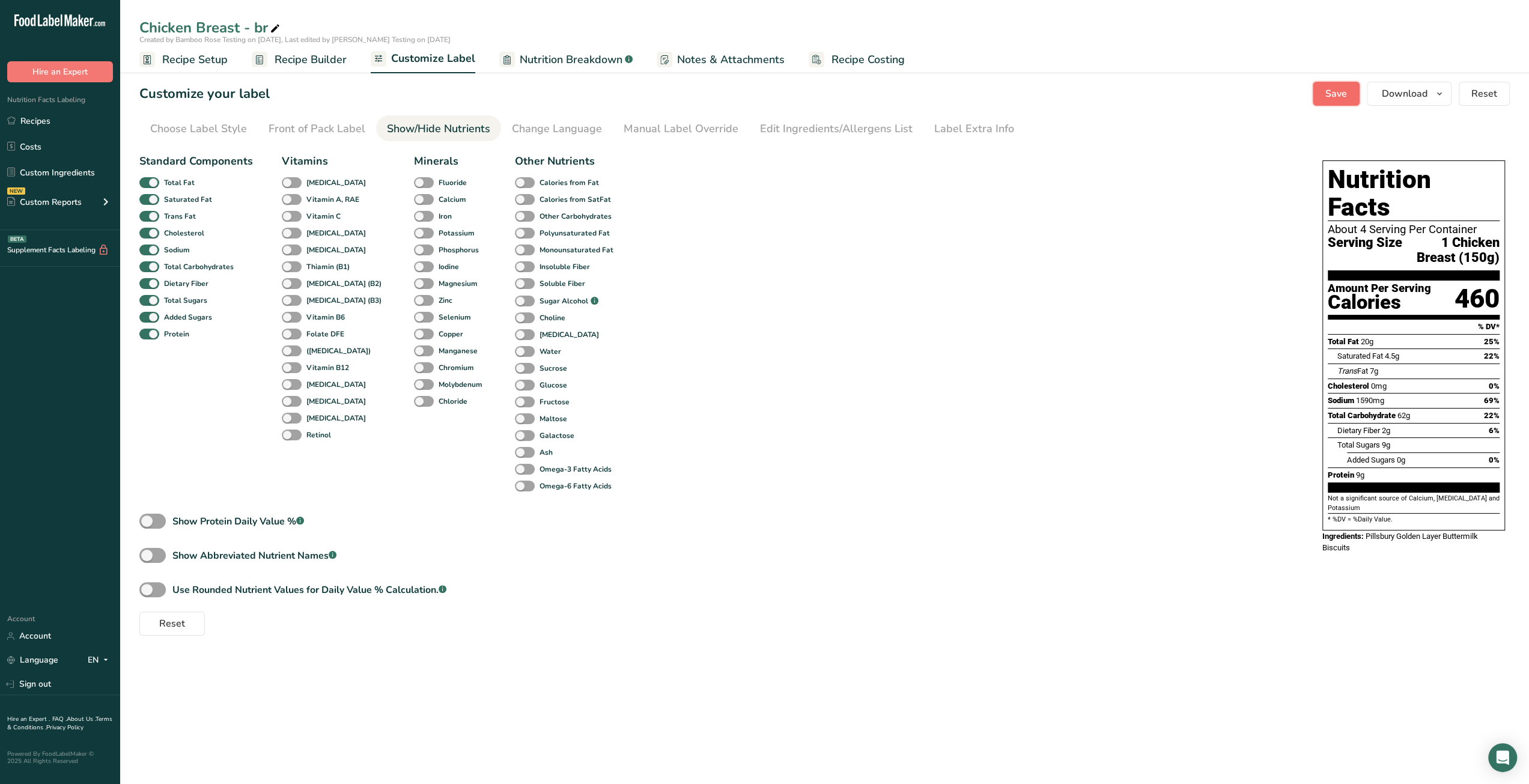
click at [1144, 95] on span "Save" at bounding box center [1336, 93] width 22 height 15
click at [178, 126] on div "Choose Label Style" at bounding box center [198, 129] width 97 height 17
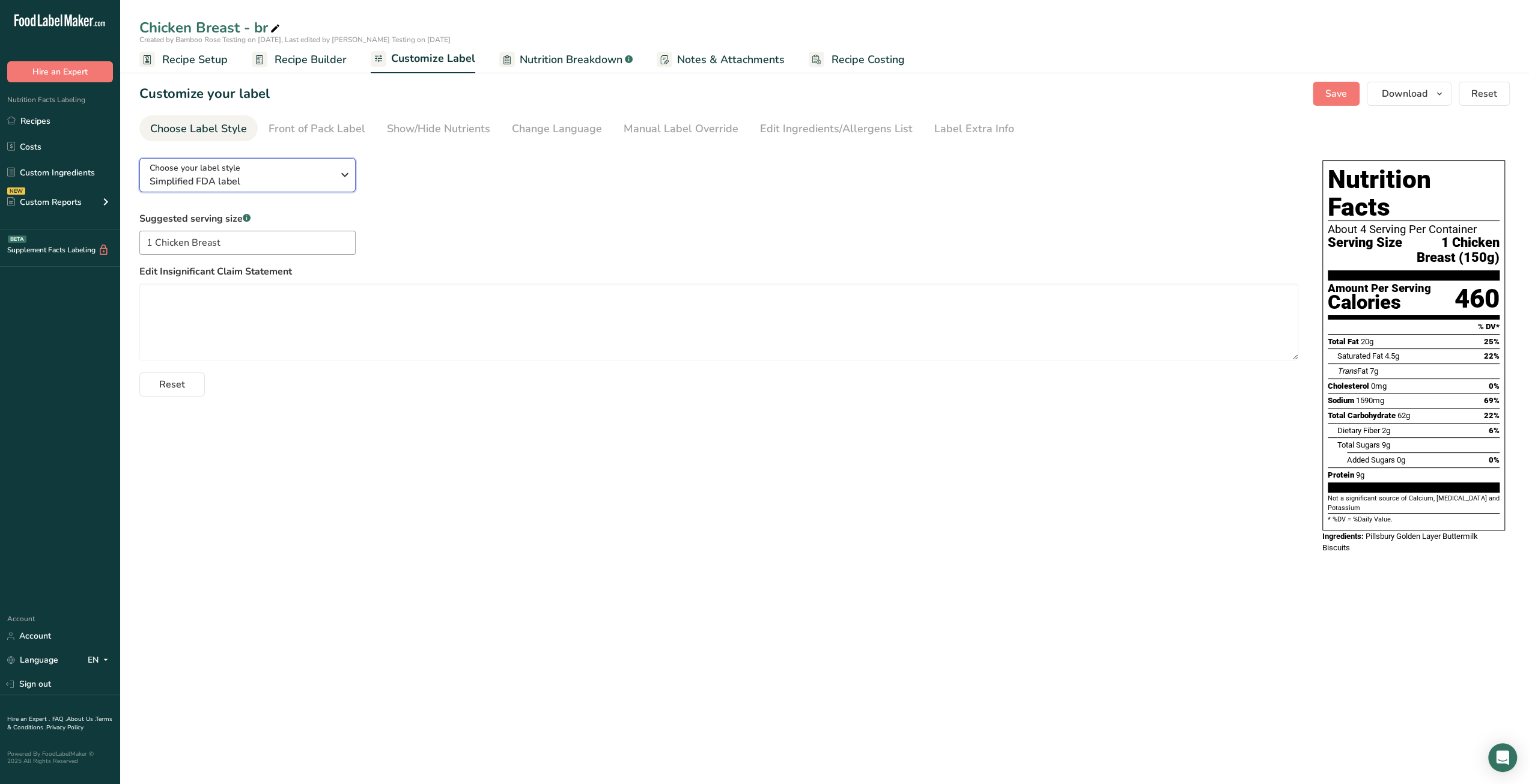
click at [339, 186] on div "Choose your label style Simplified FDA label" at bounding box center [245, 175] width 192 height 27
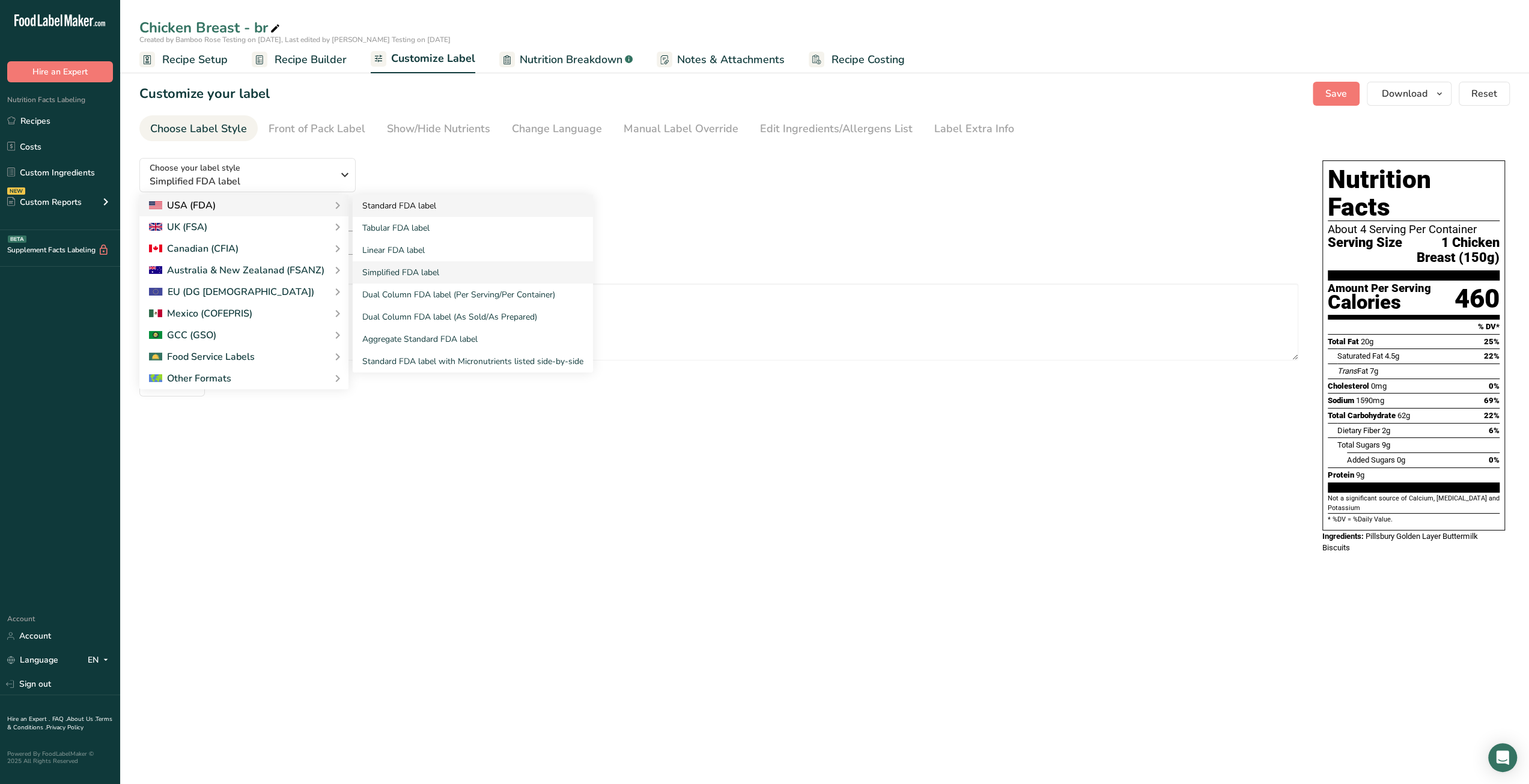
click at [393, 203] on link "Standard FDA label" at bounding box center [473, 205] width 240 height 22
checkbox input "true"
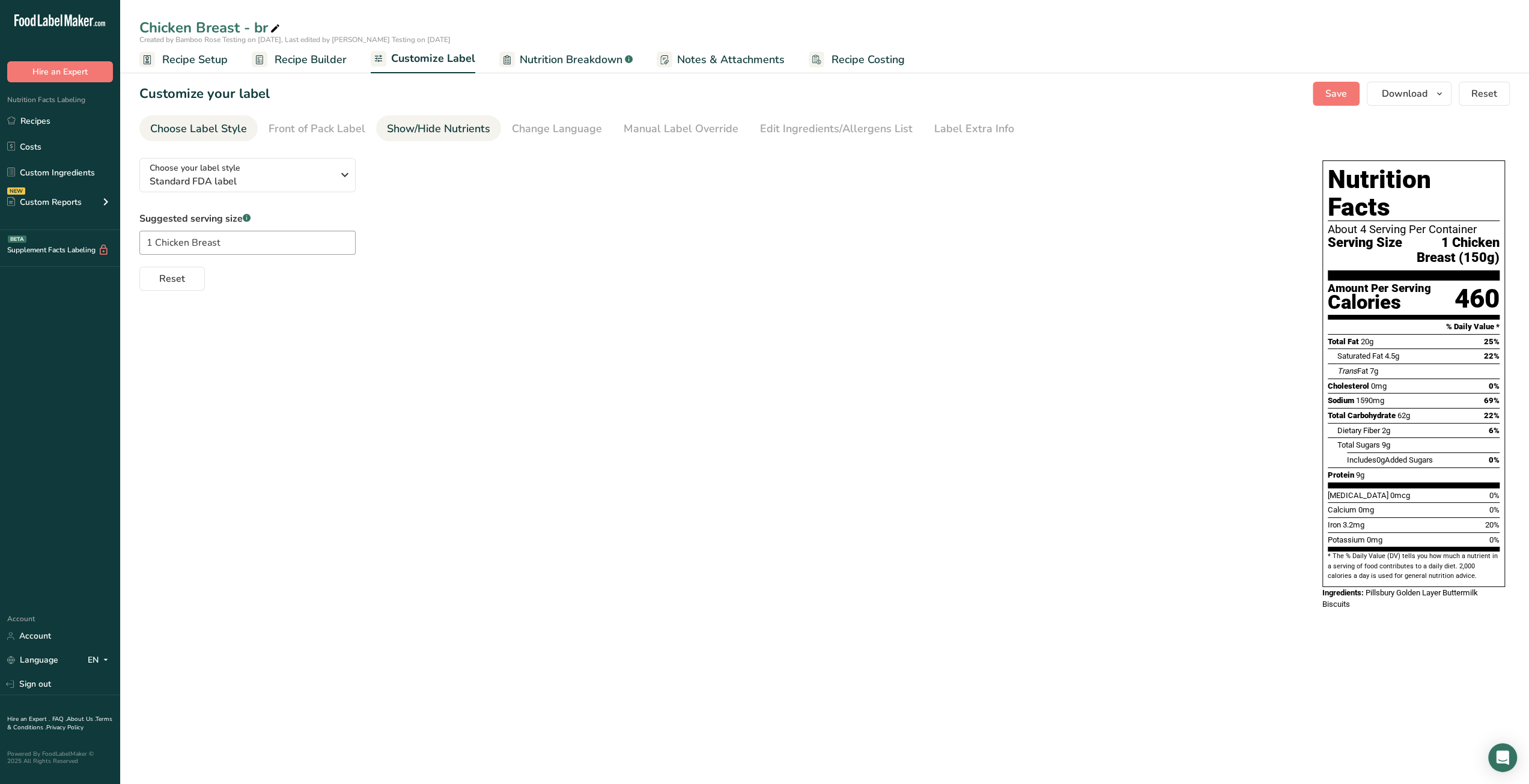
click at [448, 127] on div "Show/Hide Nutrients" at bounding box center [438, 129] width 104 height 17
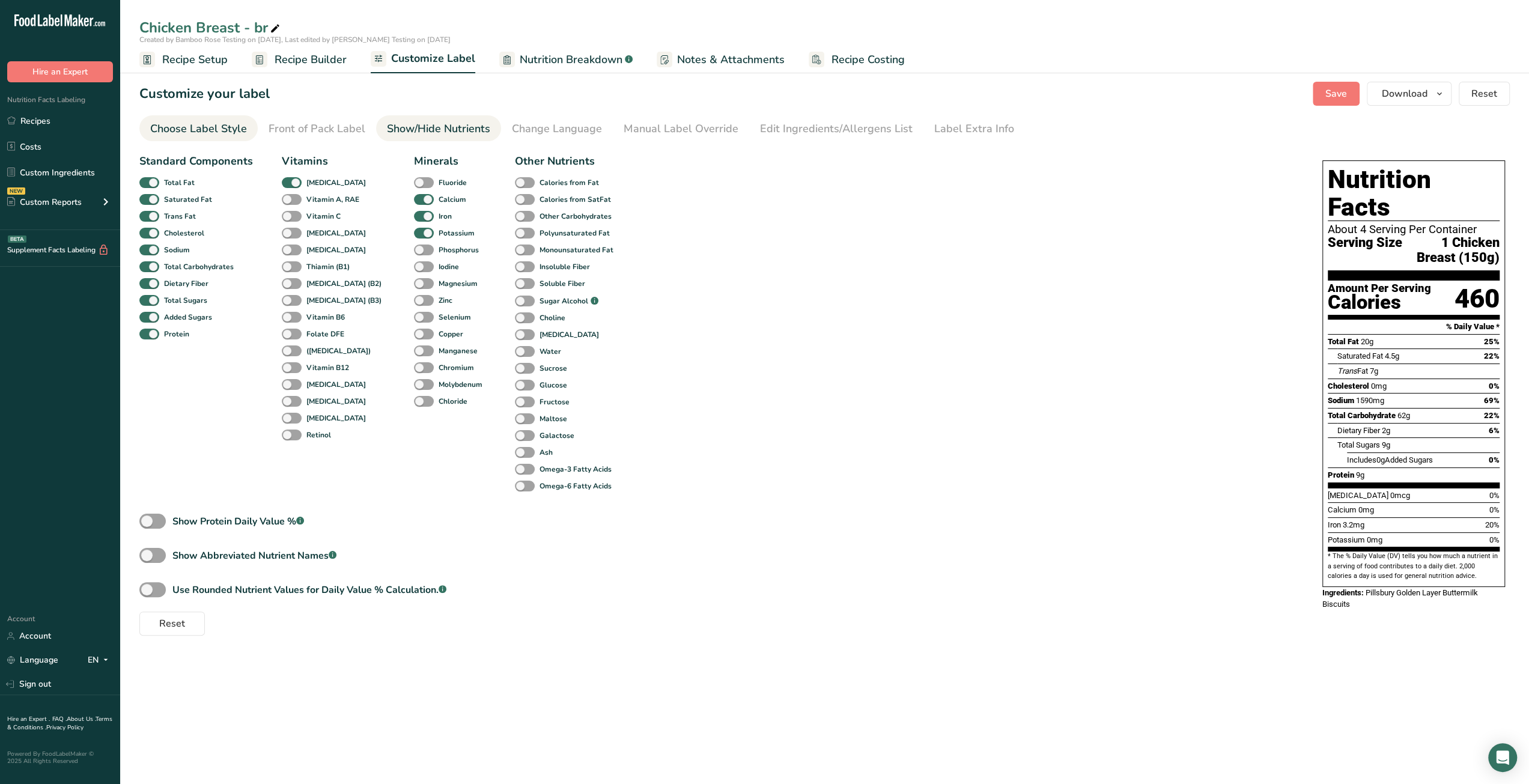
click at [196, 128] on div "Choose Label Style" at bounding box center [198, 129] width 97 height 17
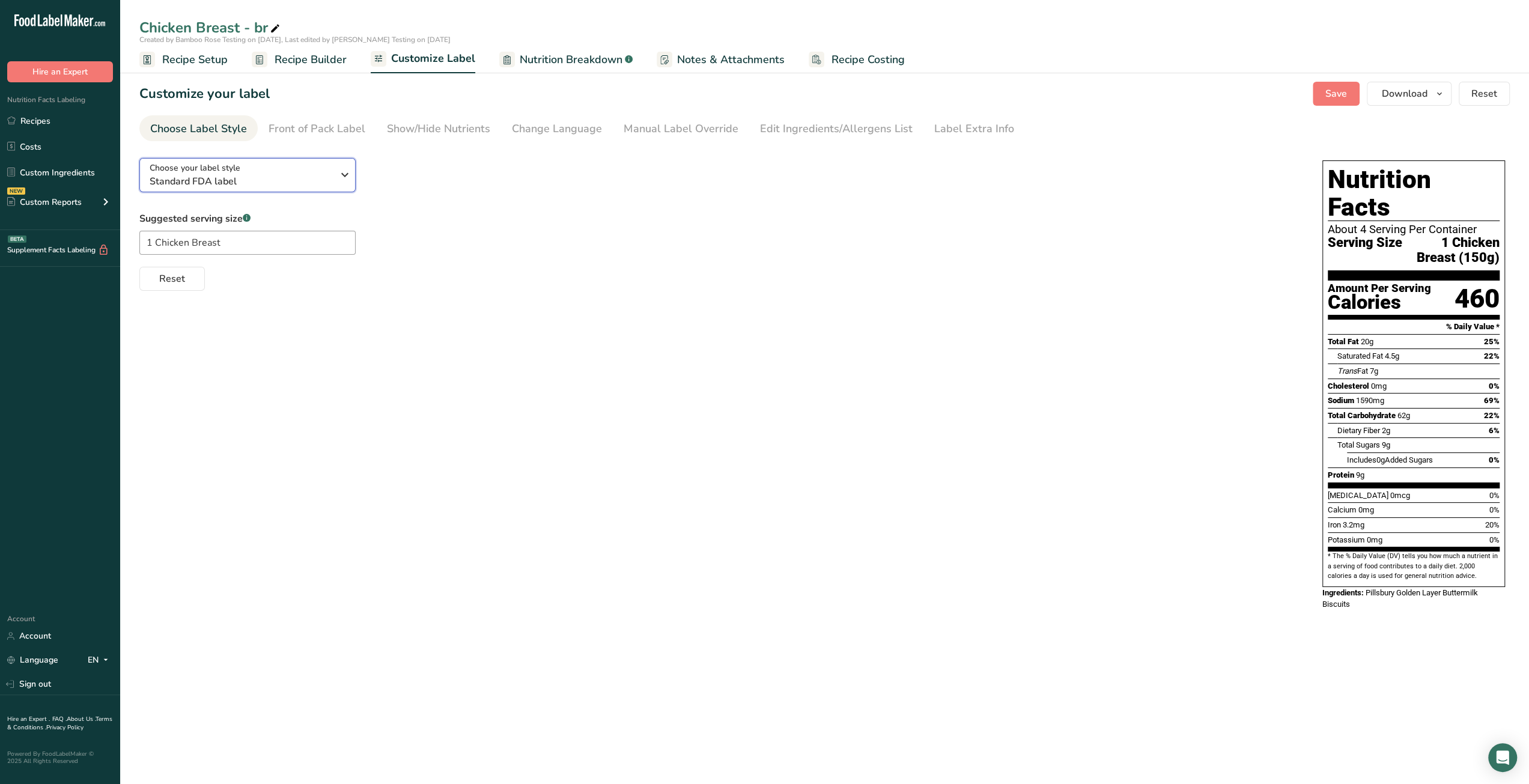
click at [334, 180] on div "Choose your label style Standard FDA label" at bounding box center [245, 175] width 192 height 27
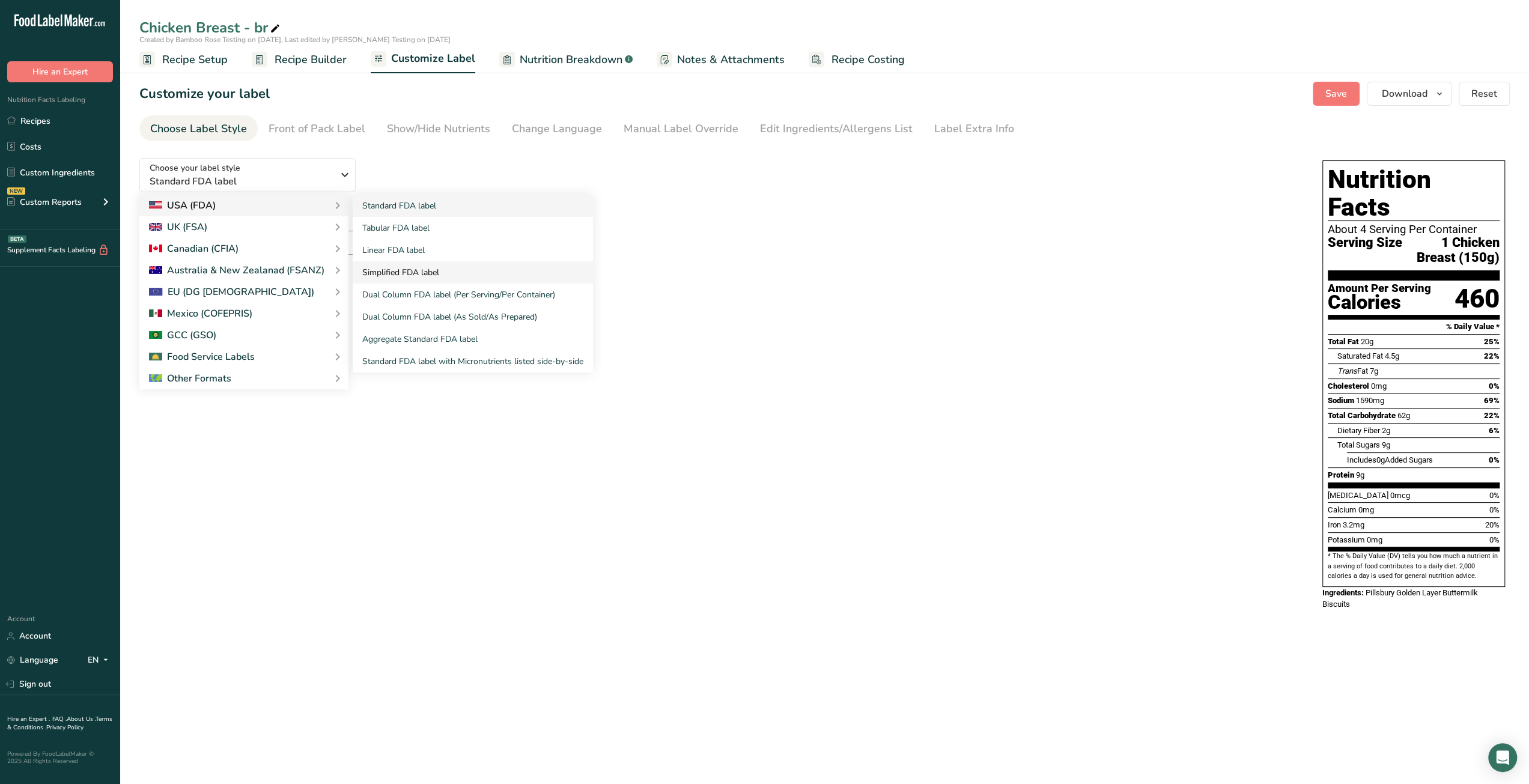
click at [413, 272] on link "Simplified FDA label" at bounding box center [473, 272] width 240 height 22
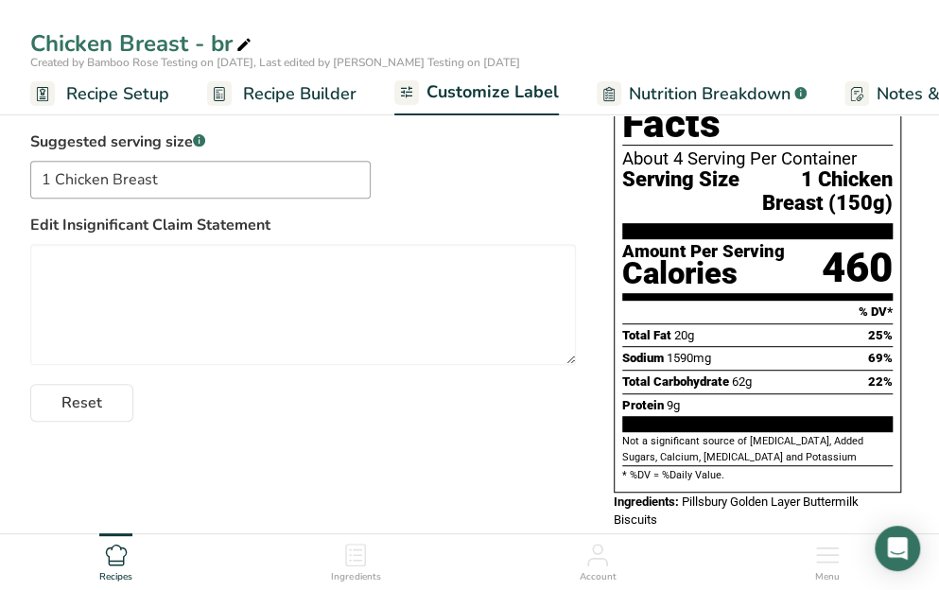
scroll to position [209, 0]
